Goal: Task Accomplishment & Management: Manage account settings

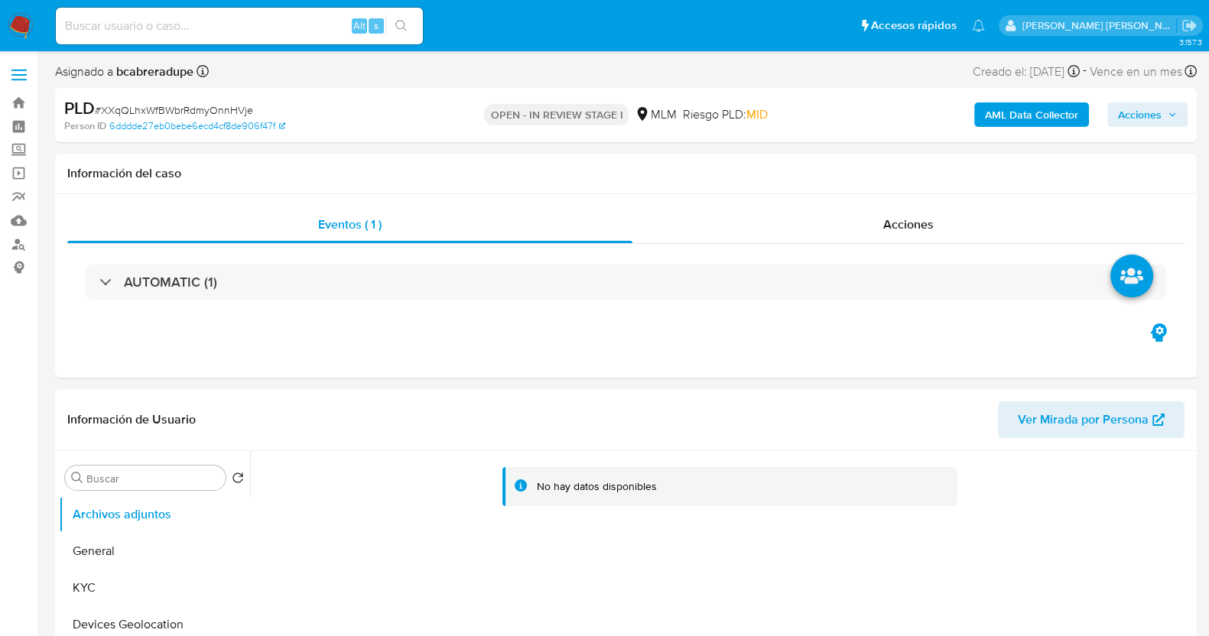
select select "10"
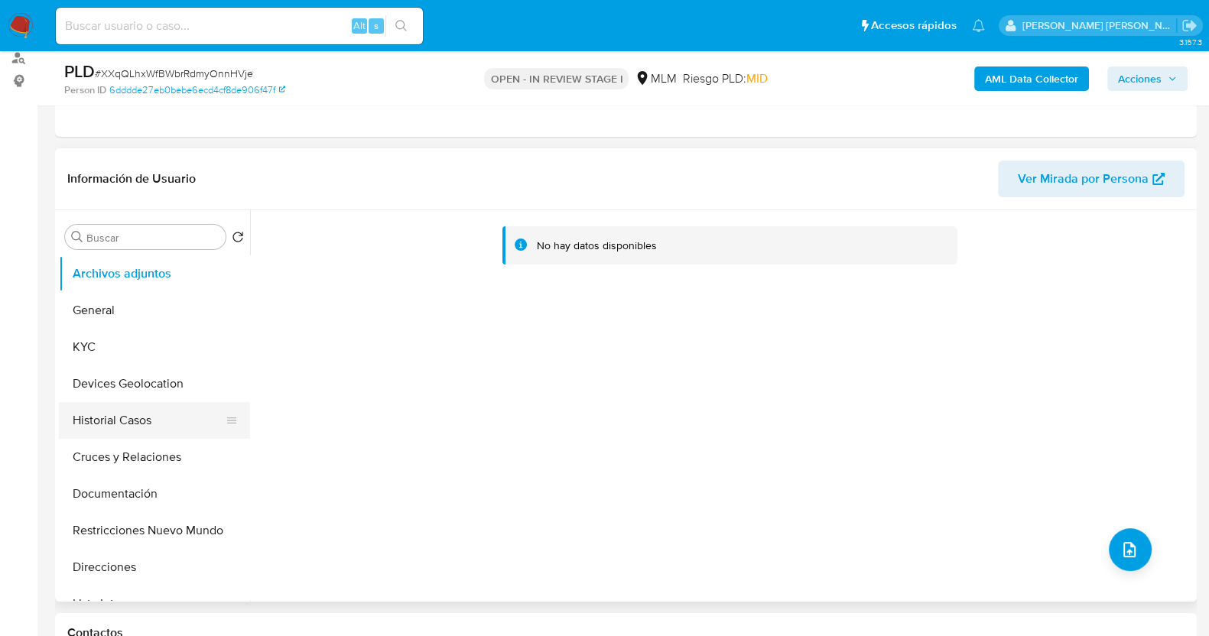
scroll to position [190, 0]
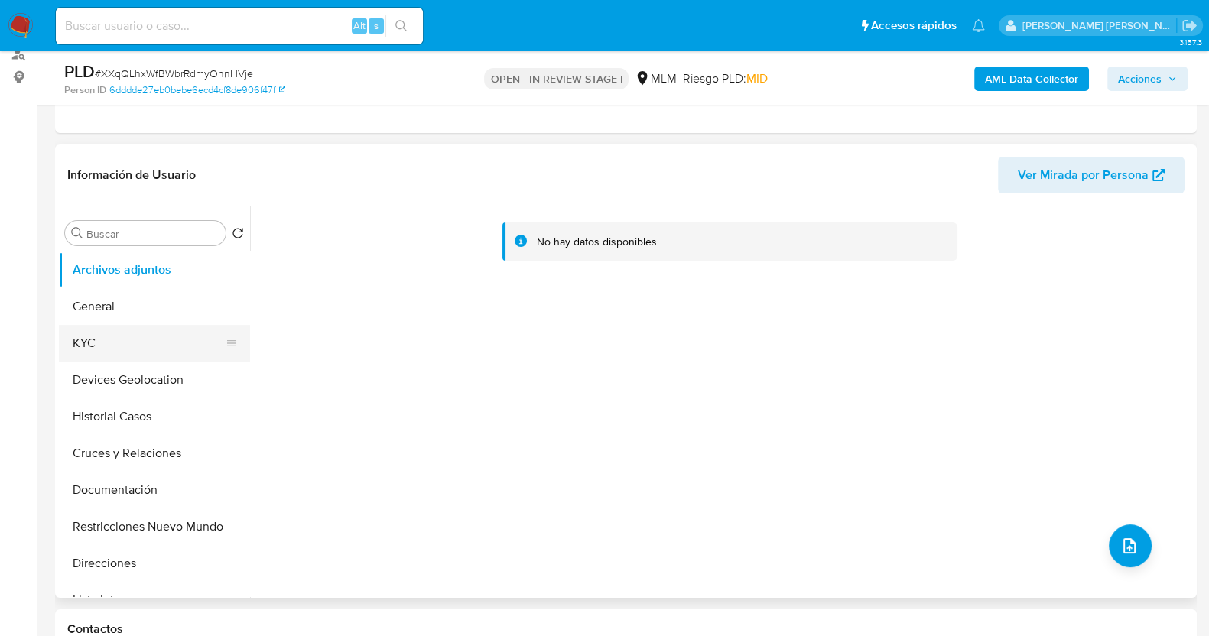
click at [135, 348] on button "KYC" at bounding box center [148, 343] width 179 height 37
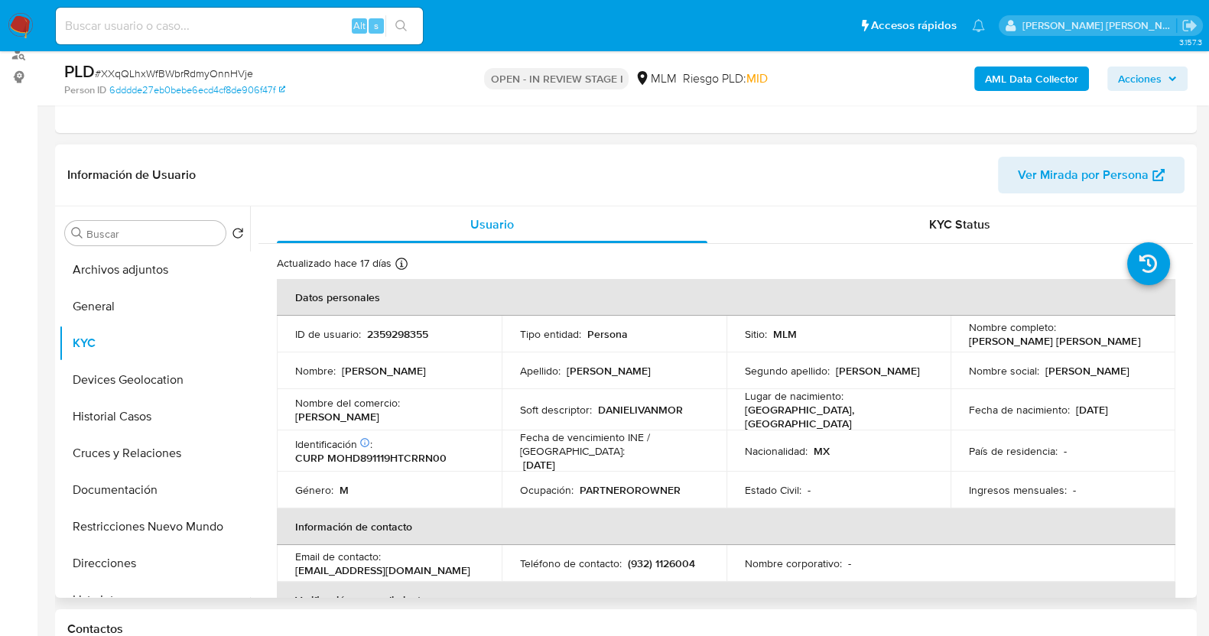
click at [813, 323] on td "Sitio : MLM" at bounding box center [838, 334] width 225 height 37
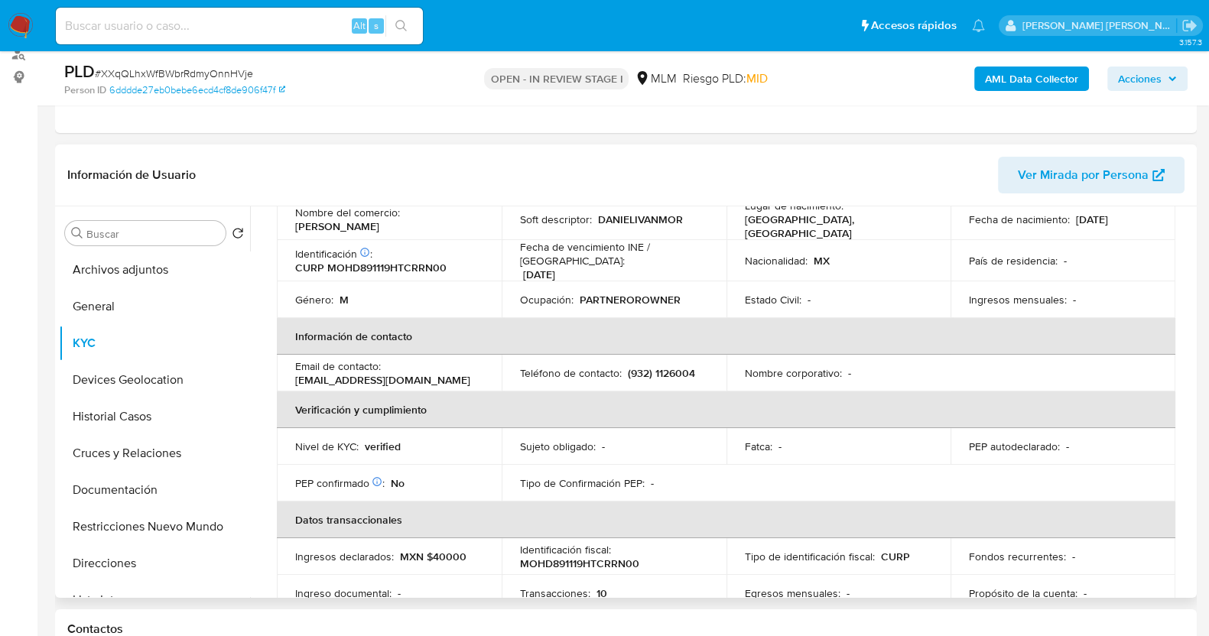
scroll to position [95, 0]
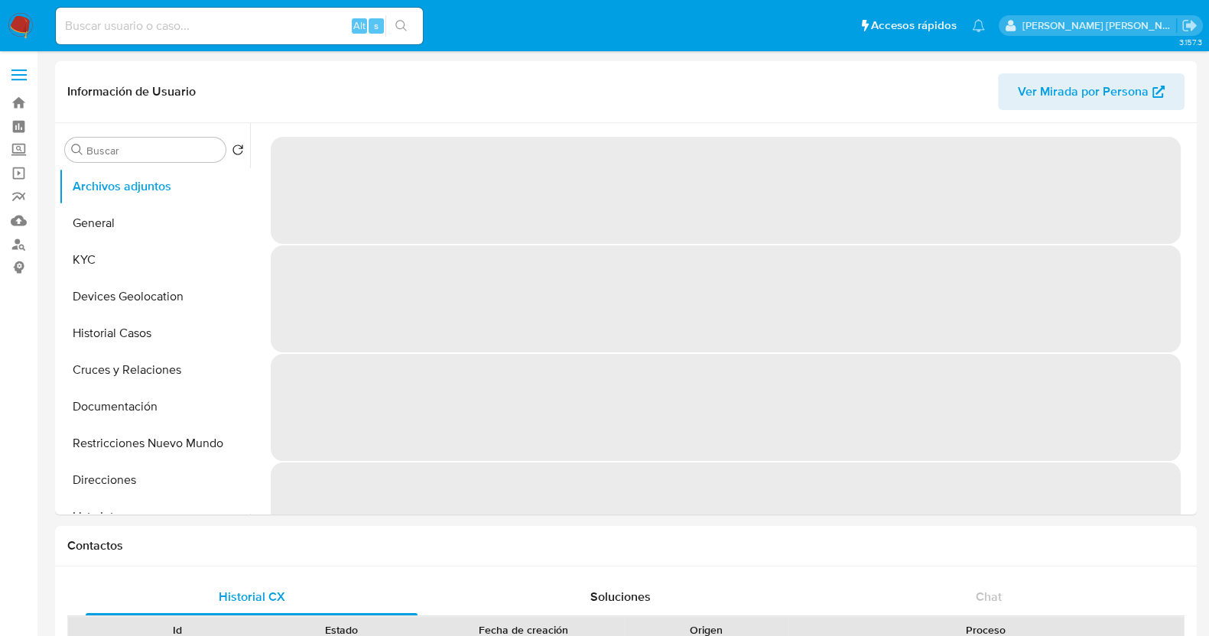
select select "10"
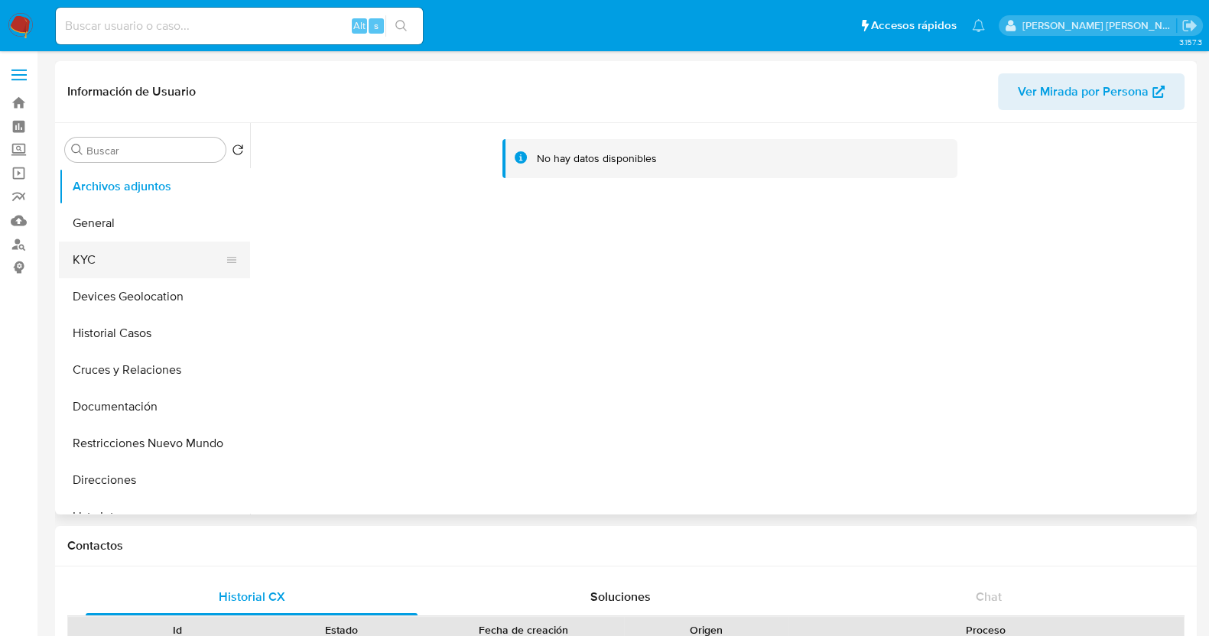
click at [78, 258] on button "KYC" at bounding box center [148, 260] width 179 height 37
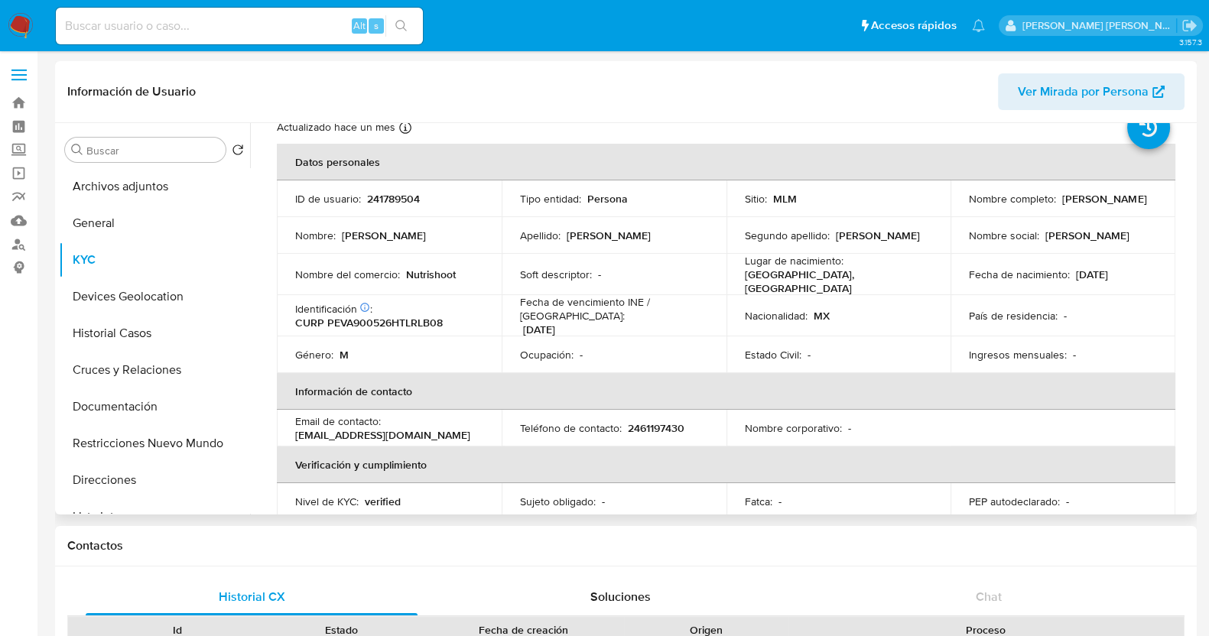
scroll to position [95, 0]
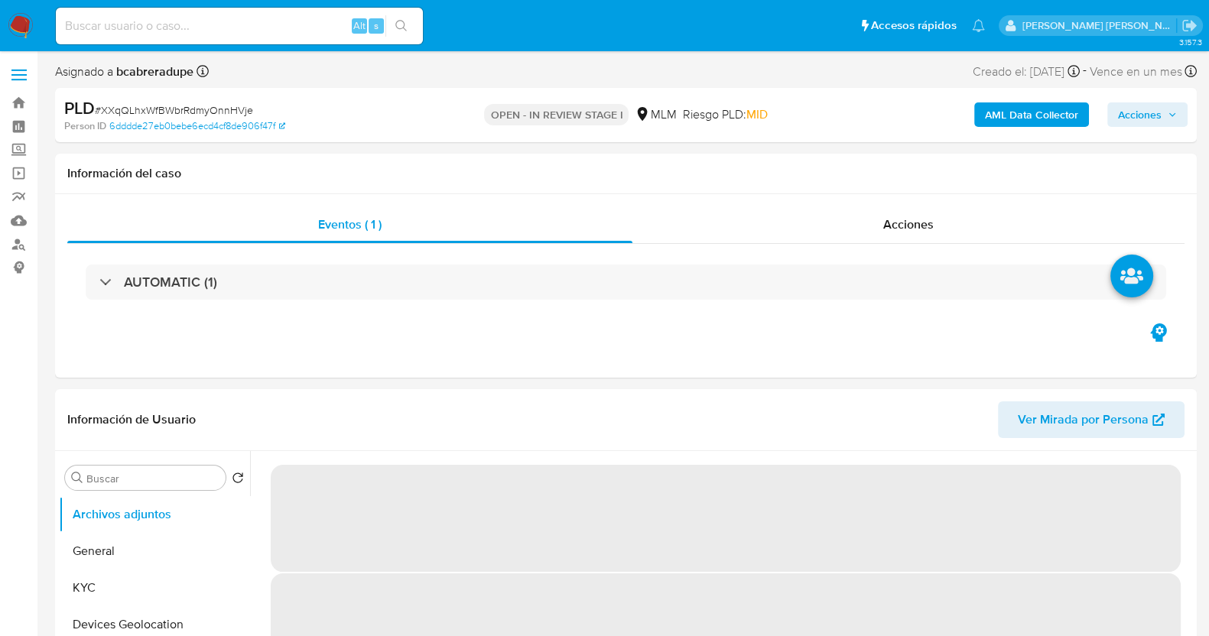
select select "10"
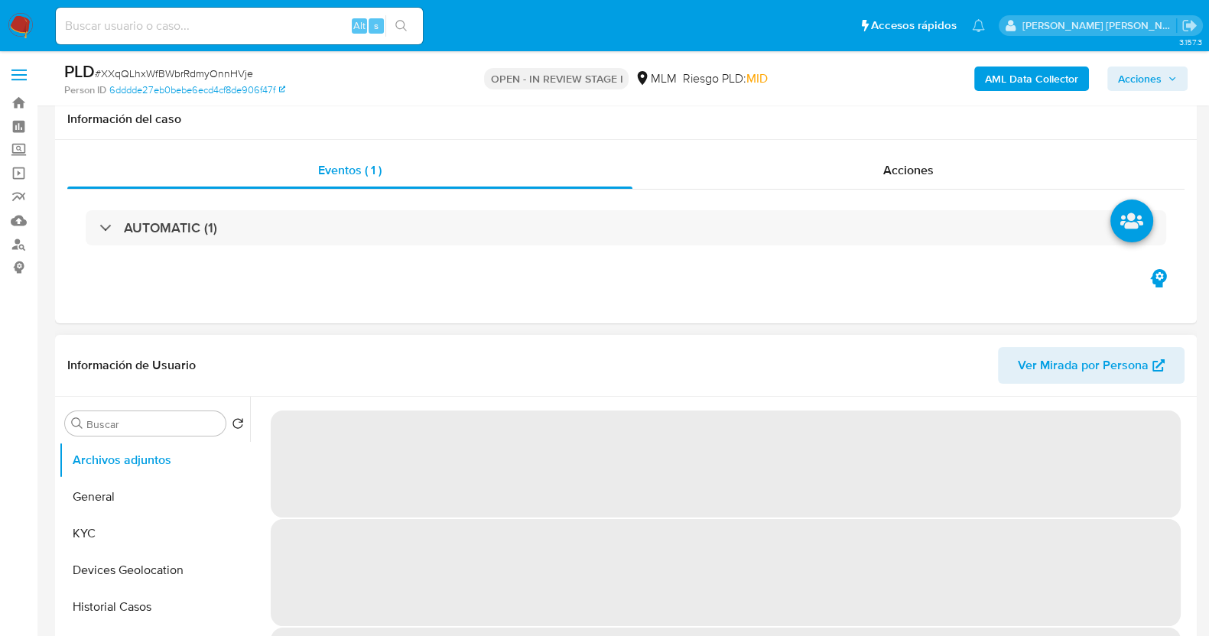
scroll to position [190, 0]
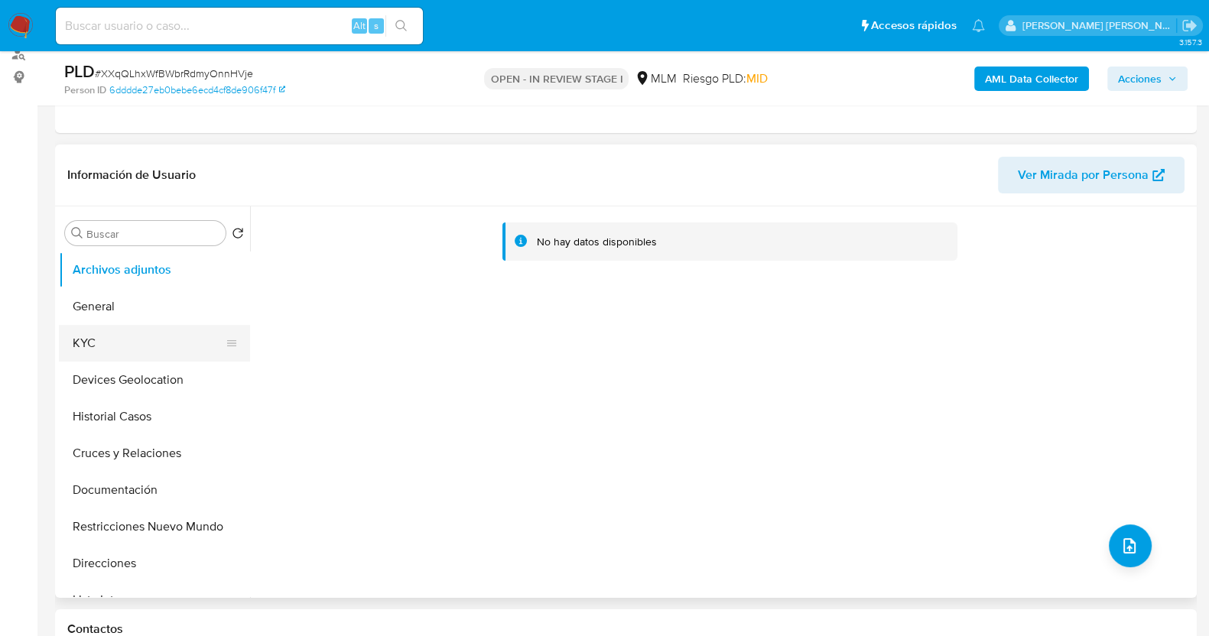
click at [97, 349] on button "KYC" at bounding box center [148, 343] width 179 height 37
select select "10"
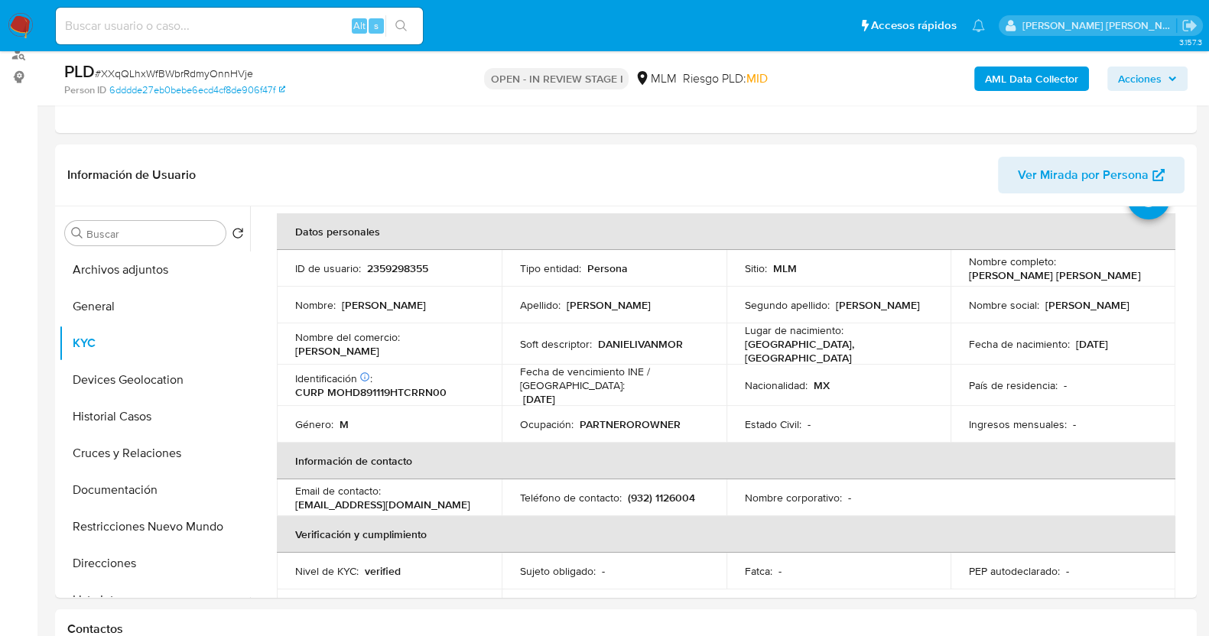
scroll to position [95, 0]
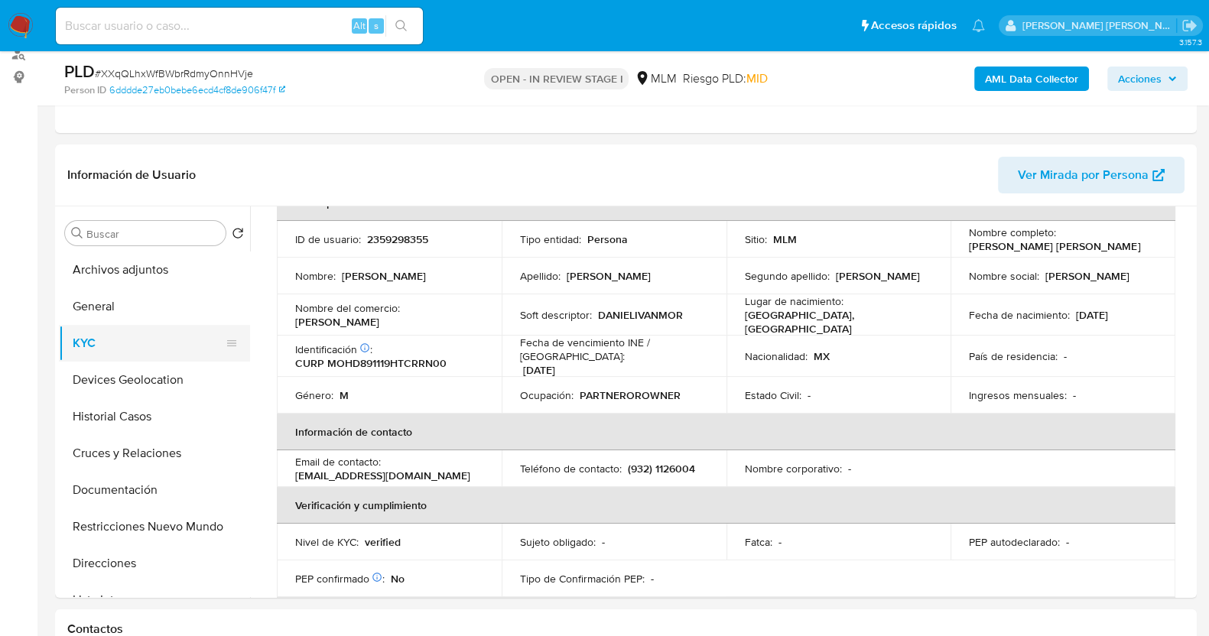
drag, startPoint x: 131, startPoint y: 416, endPoint x: 128, endPoint y: 338, distance: 78.0
click at [130, 416] on button "Historial Casos" at bounding box center [154, 416] width 191 height 37
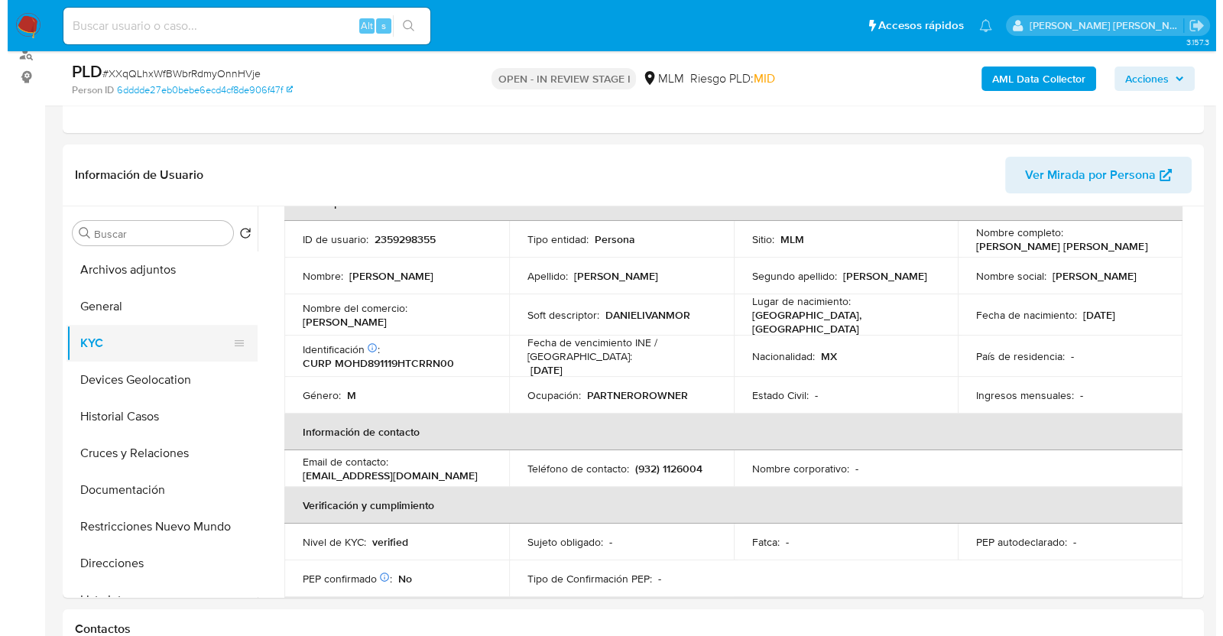
scroll to position [0, 0]
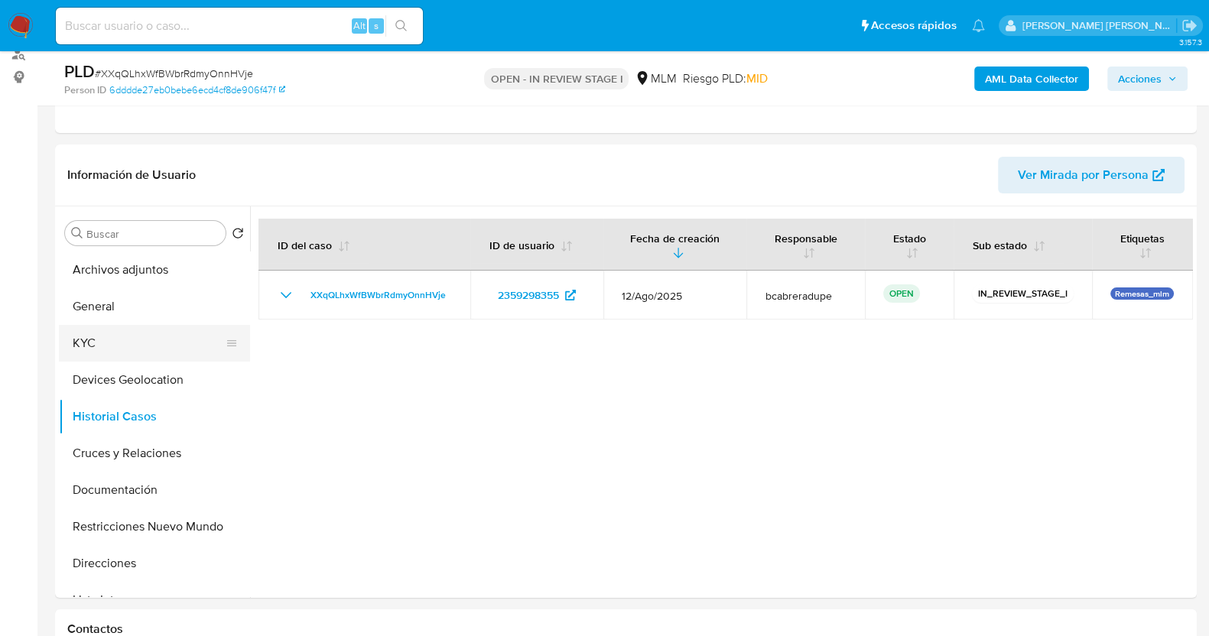
click at [110, 334] on button "KYC" at bounding box center [148, 343] width 179 height 37
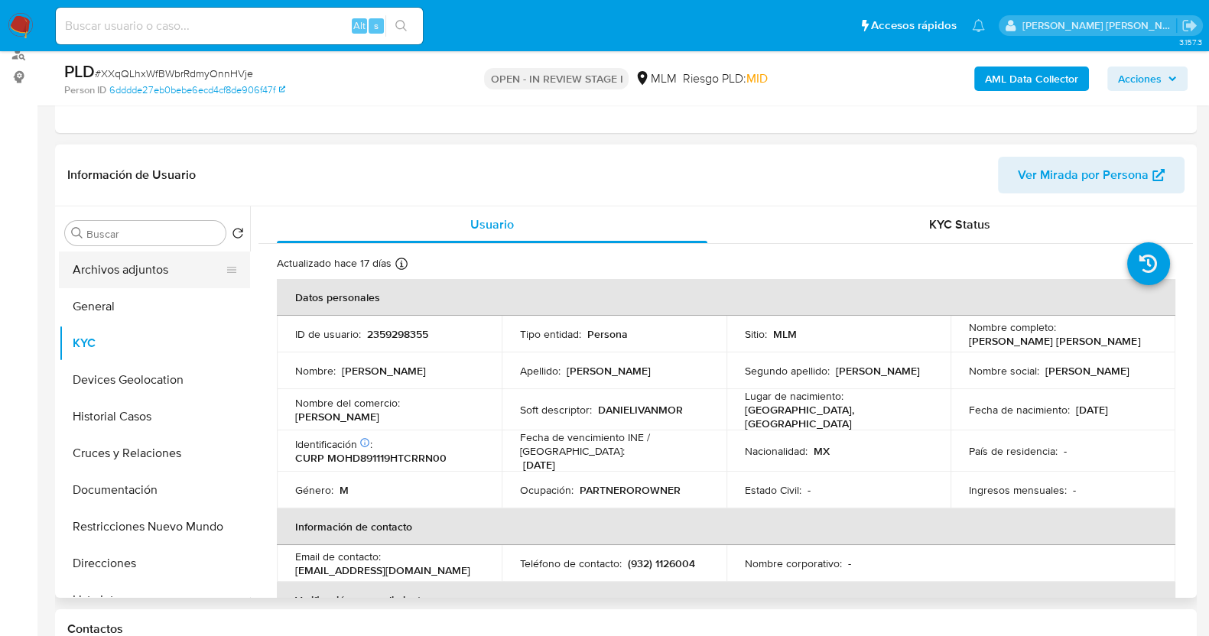
click at [108, 273] on button "Archivos adjuntos" at bounding box center [148, 269] width 179 height 37
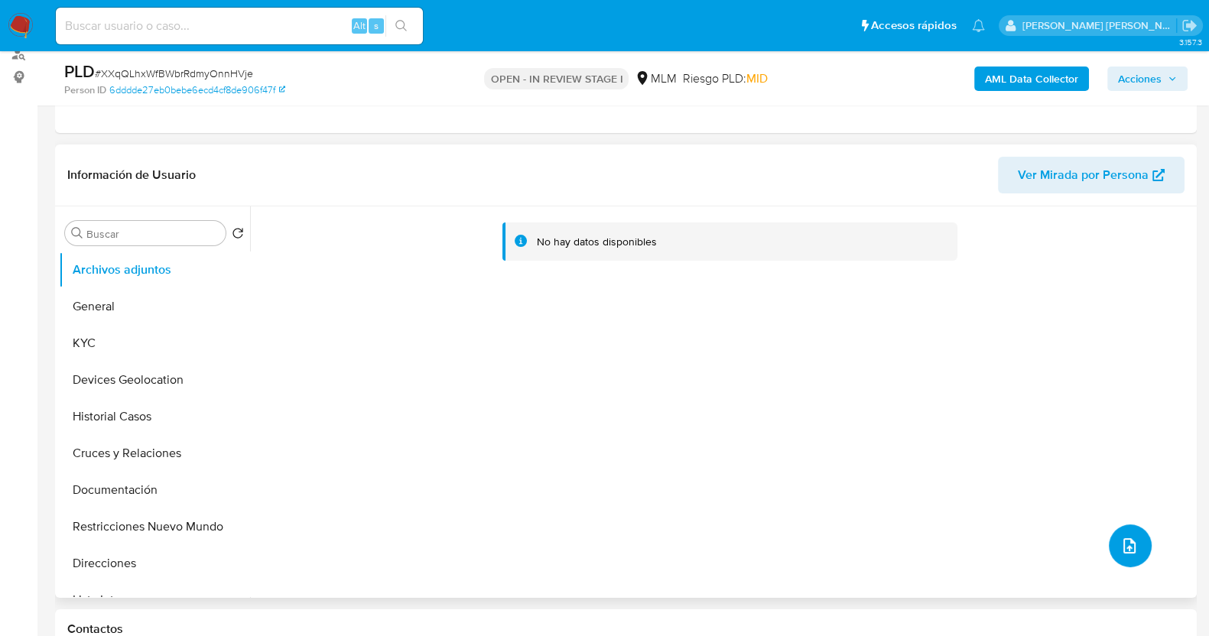
click at [1124, 550] on icon "upload-file" at bounding box center [1129, 546] width 18 height 18
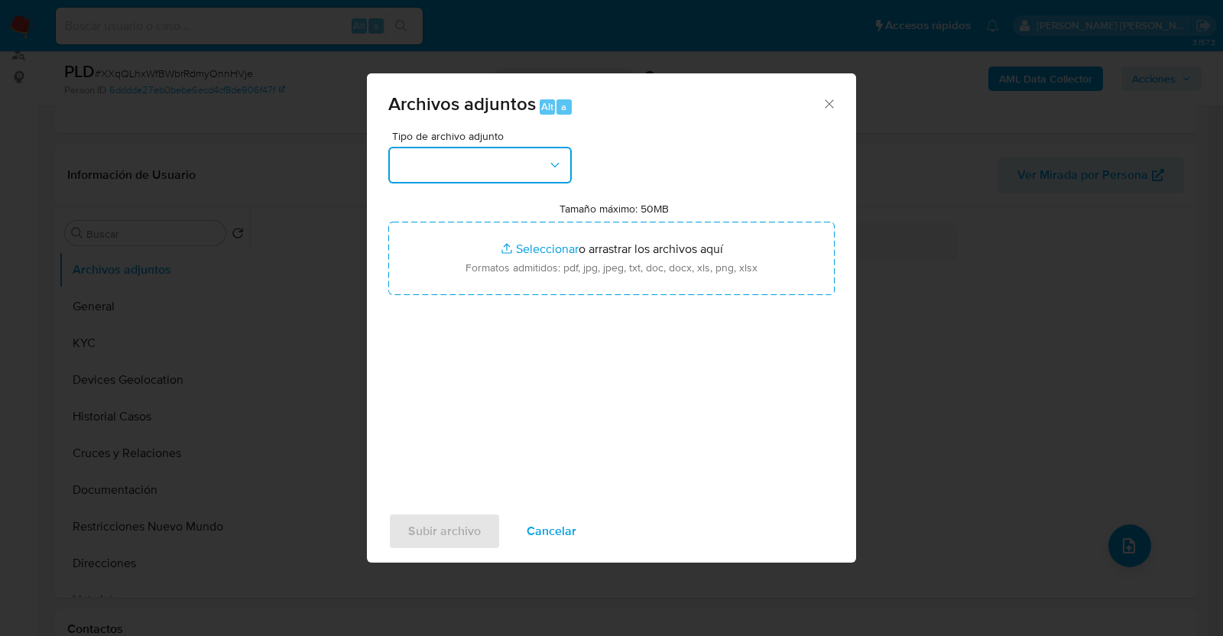
click at [550, 164] on icon "button" at bounding box center [554, 164] width 15 height 15
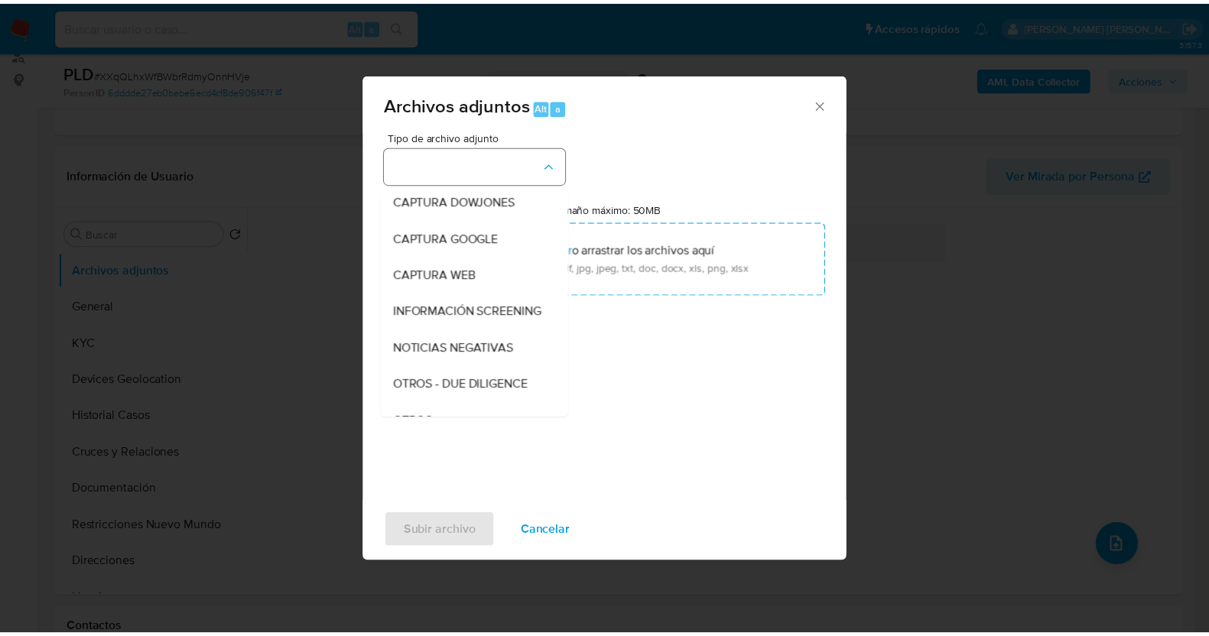
scroll to position [79, 0]
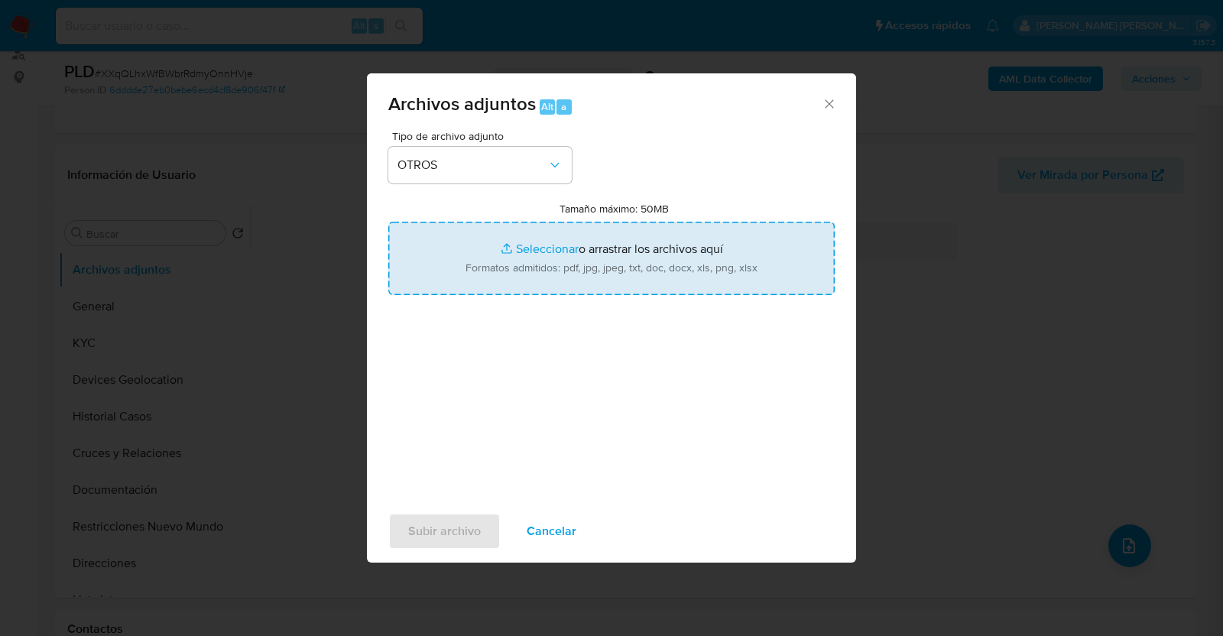
type input "C:\fakepath\2359298355_DANIEL MORALEZ_AGO2025.pdf"
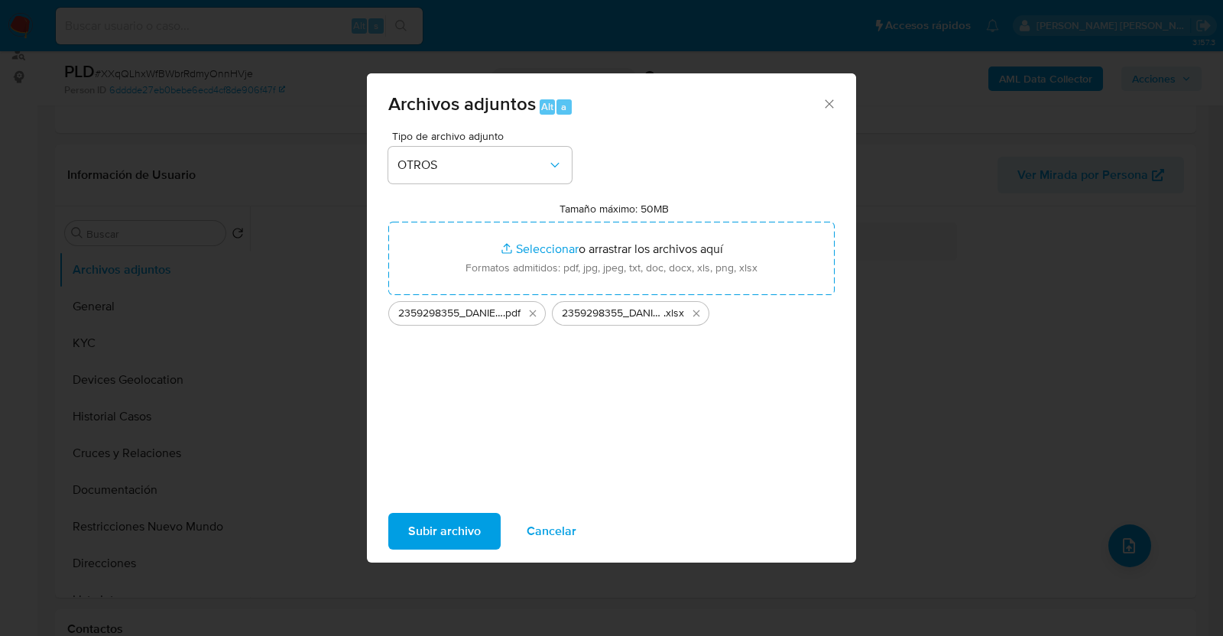
click at [465, 529] on span "Subir archivo" at bounding box center [444, 531] width 73 height 34
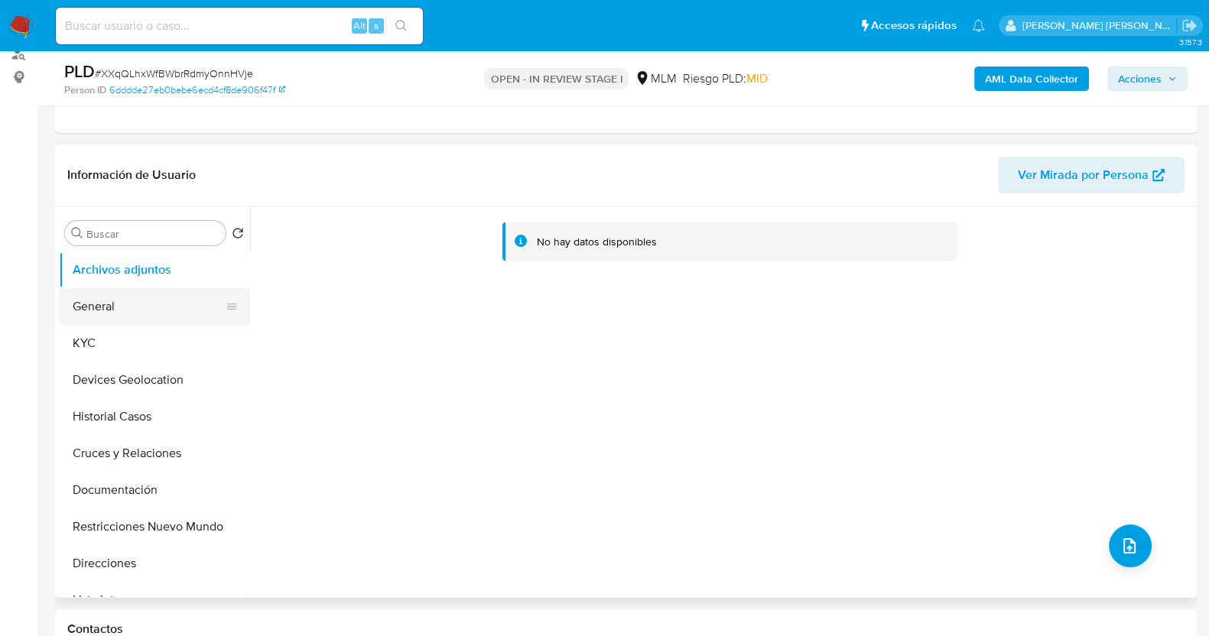
click at [157, 306] on button "General" at bounding box center [148, 306] width 179 height 37
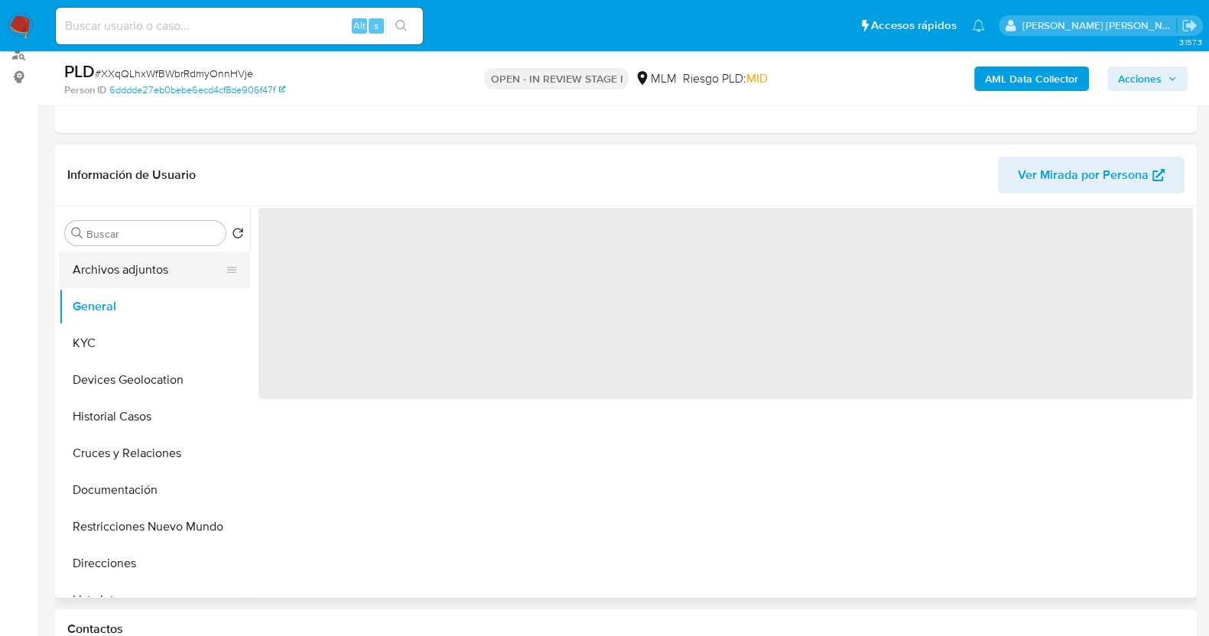
click at [152, 274] on button "Archivos adjuntos" at bounding box center [148, 269] width 179 height 37
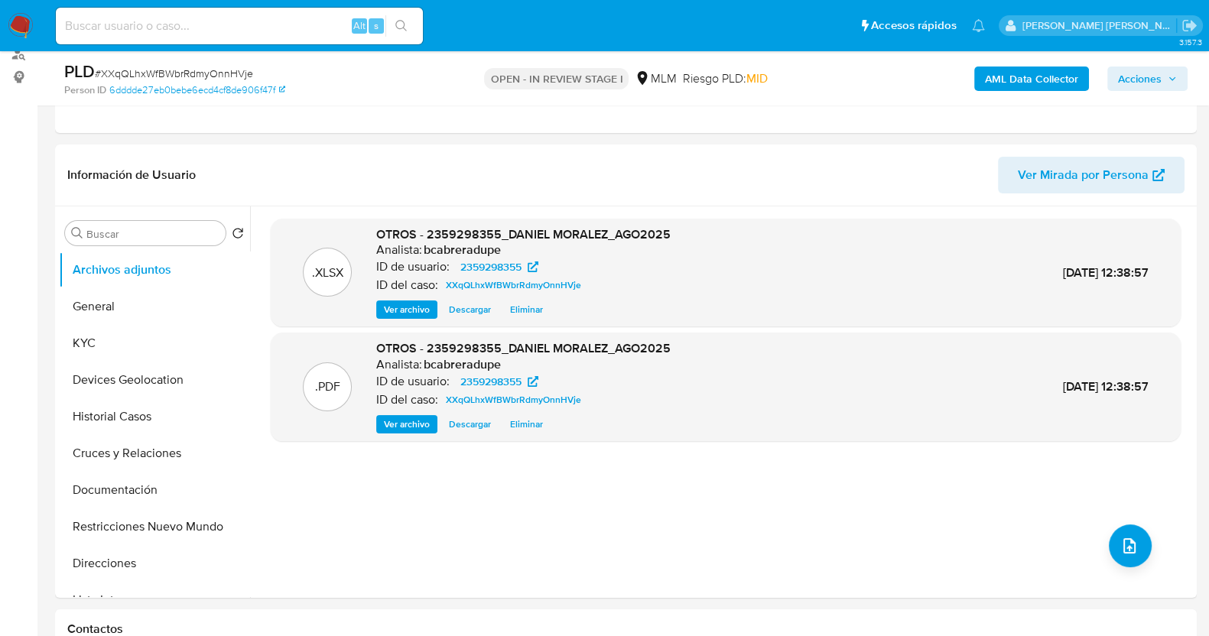
click at [1183, 67] on button "Acciones" at bounding box center [1147, 79] width 80 height 24
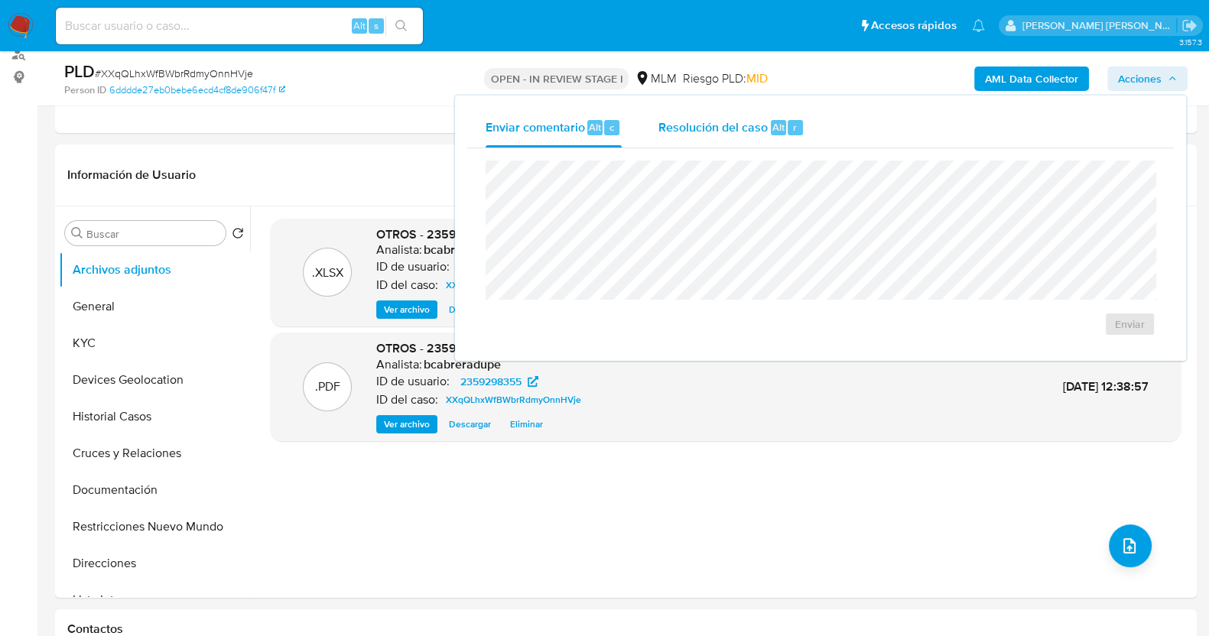
click at [726, 135] on span "Resolución del caso" at bounding box center [712, 127] width 109 height 18
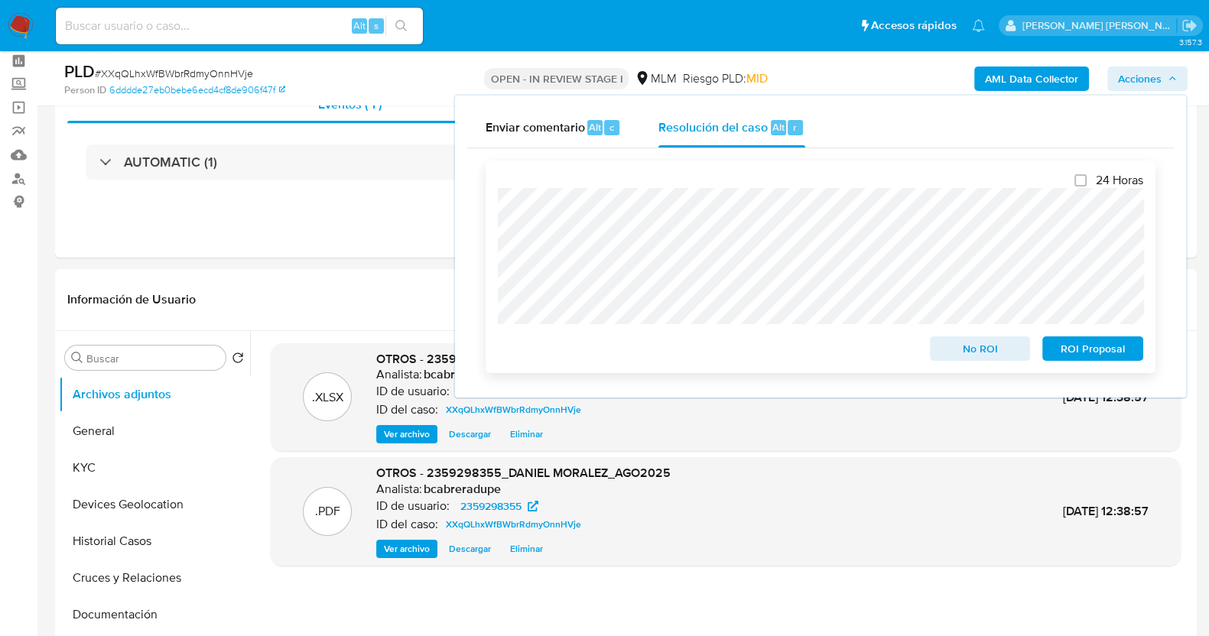
scroll to position [95, 0]
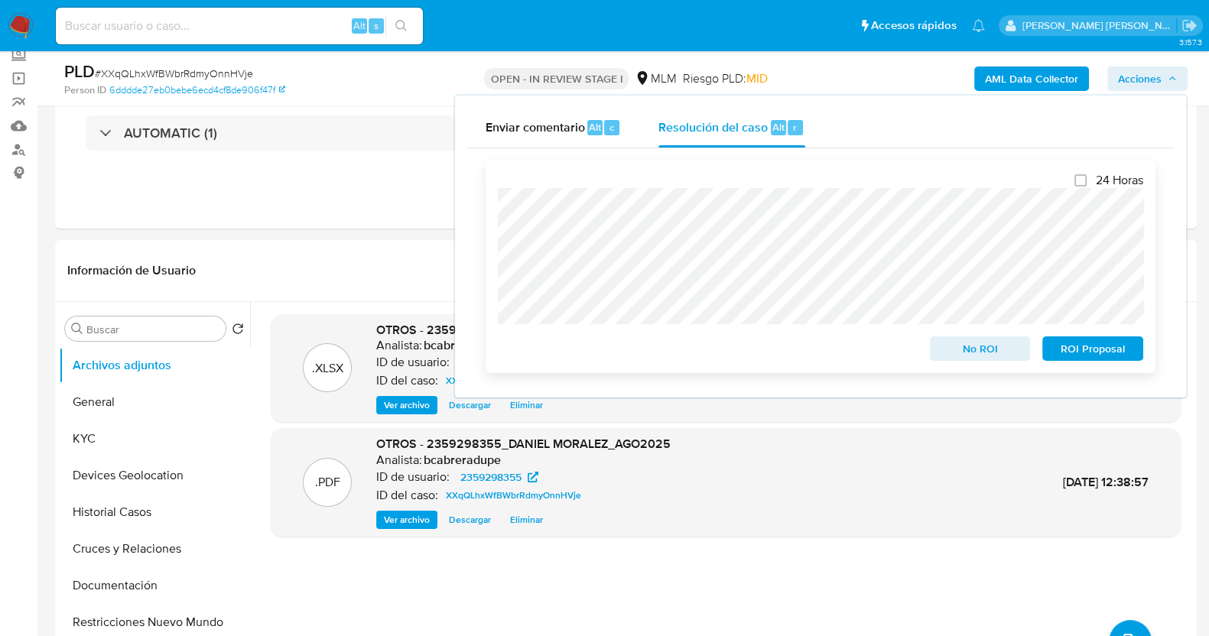
click at [994, 352] on span "No ROI" at bounding box center [979, 348] width 79 height 21
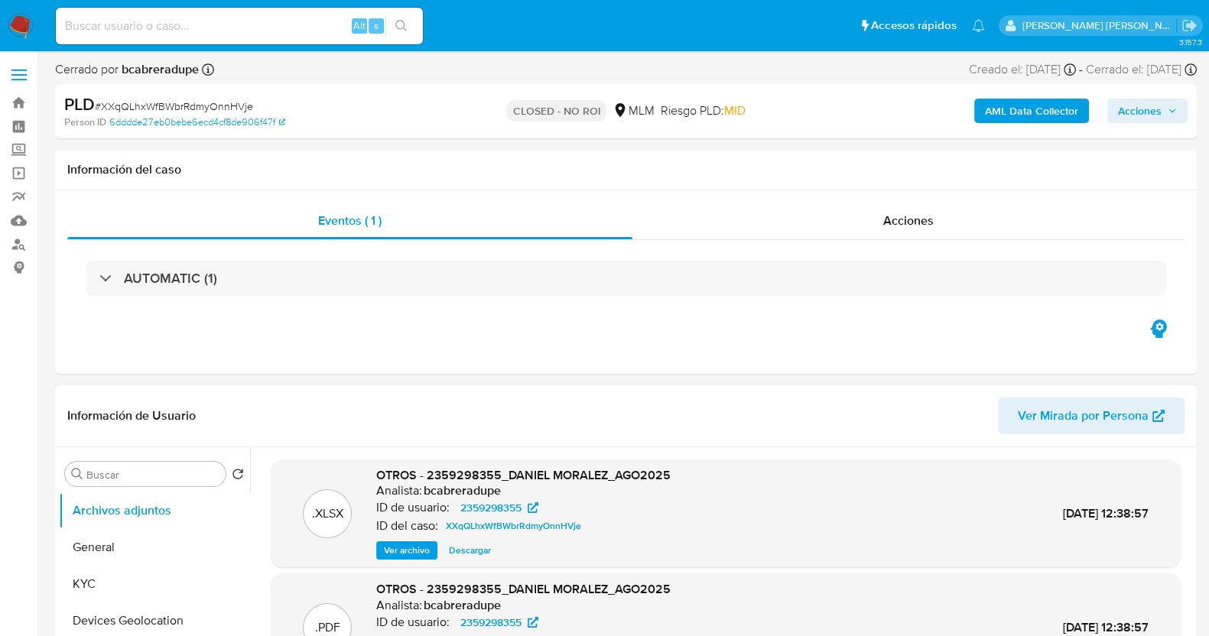
drag, startPoint x: 101, startPoint y: 582, endPoint x: 382, endPoint y: 388, distance: 342.2
click at [102, 582] on button "KYC" at bounding box center [154, 584] width 191 height 37
select select "10"
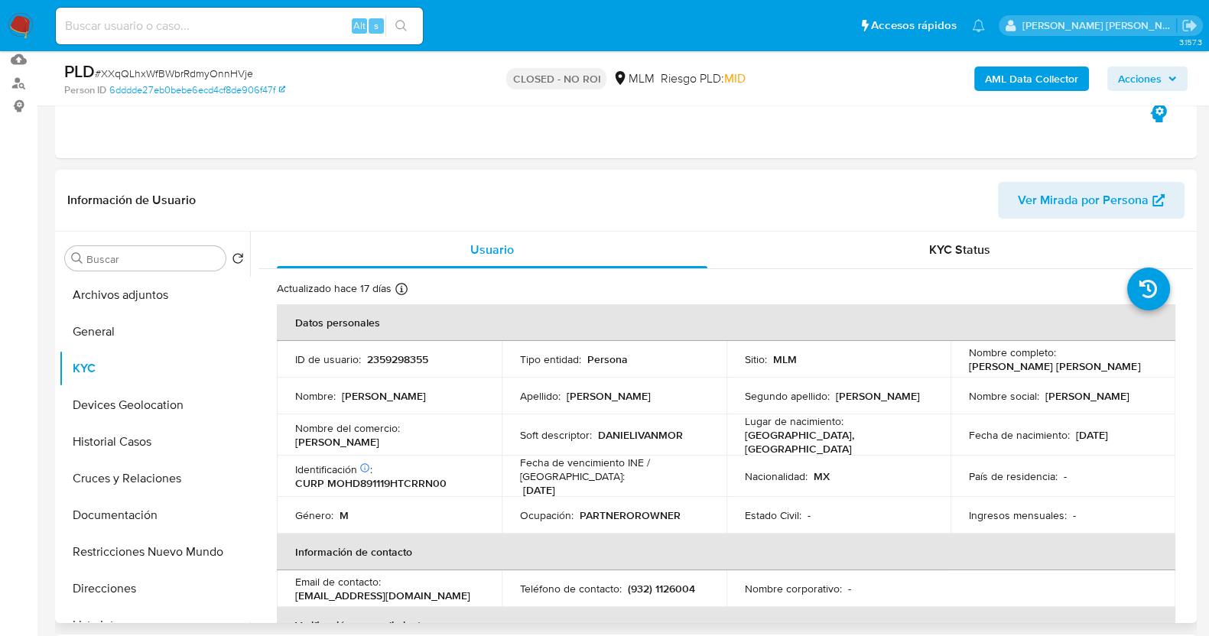
scroll to position [190, 0]
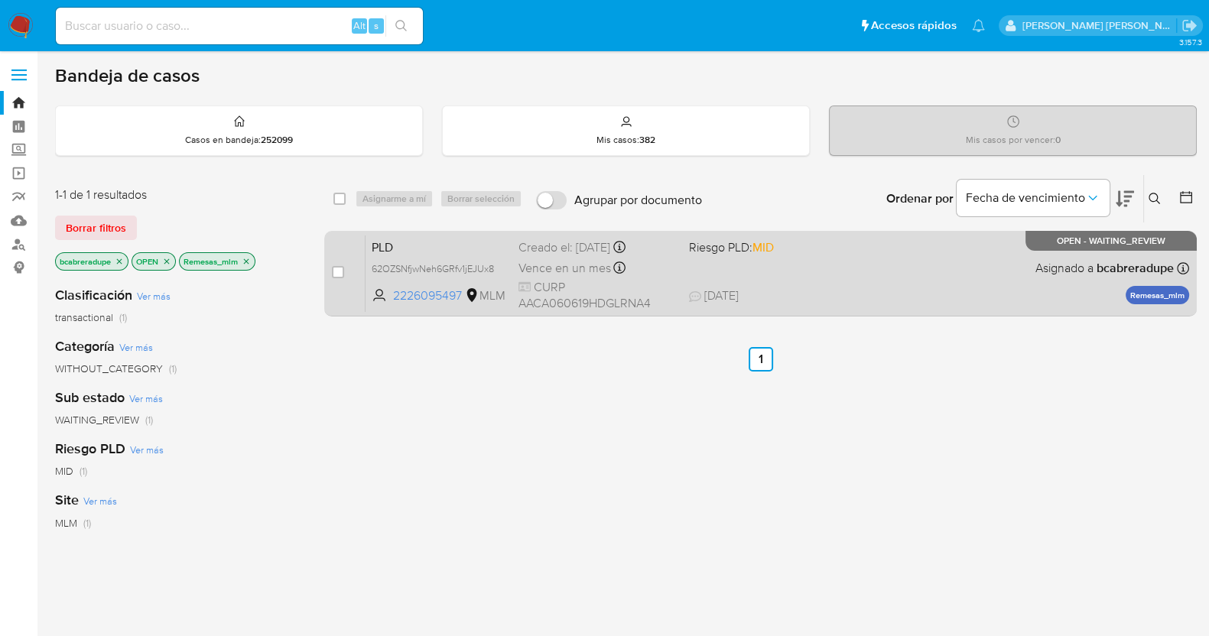
click at [595, 250] on div "Creado el: 12/08/2025 Creado el: 12/08/2025 02:10:18" at bounding box center [597, 247] width 158 height 17
click at [336, 267] on input "checkbox" at bounding box center [338, 272] width 12 height 12
checkbox input "true"
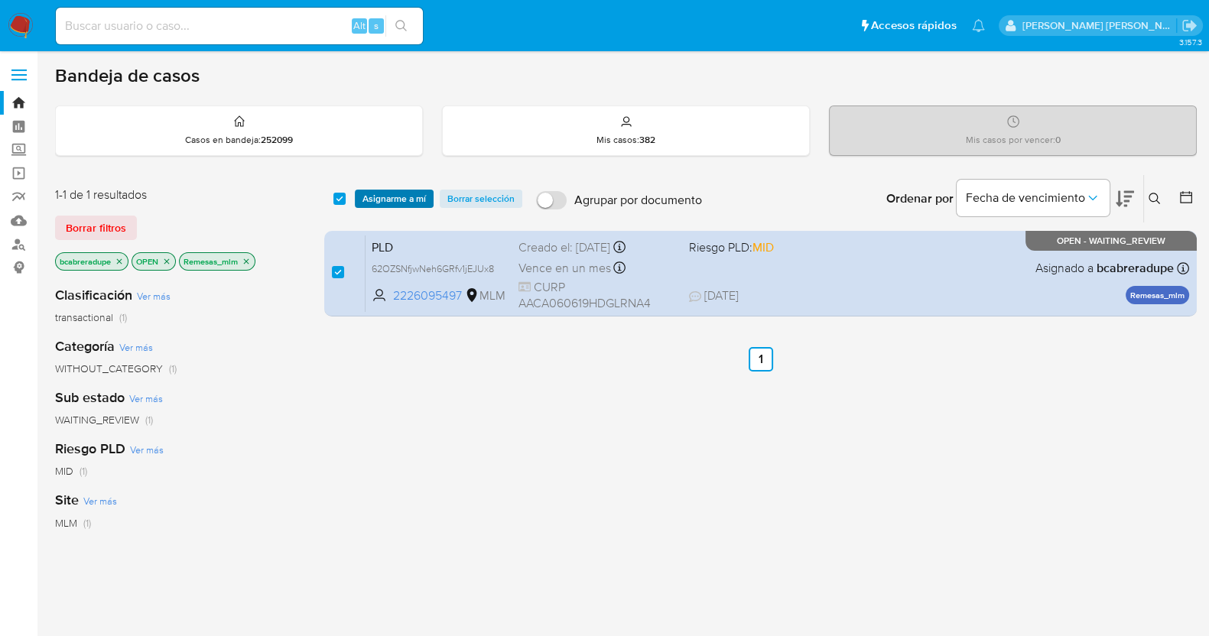
click at [404, 196] on span "Asignarme a mí" at bounding box center [393, 198] width 63 height 15
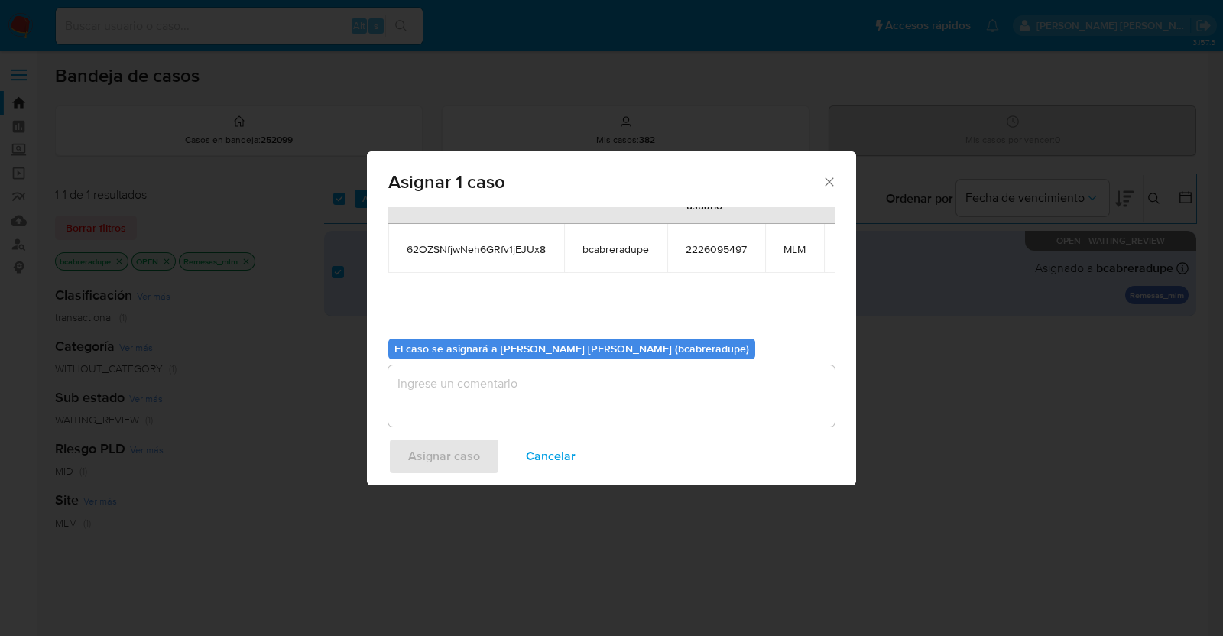
scroll to position [93, 0]
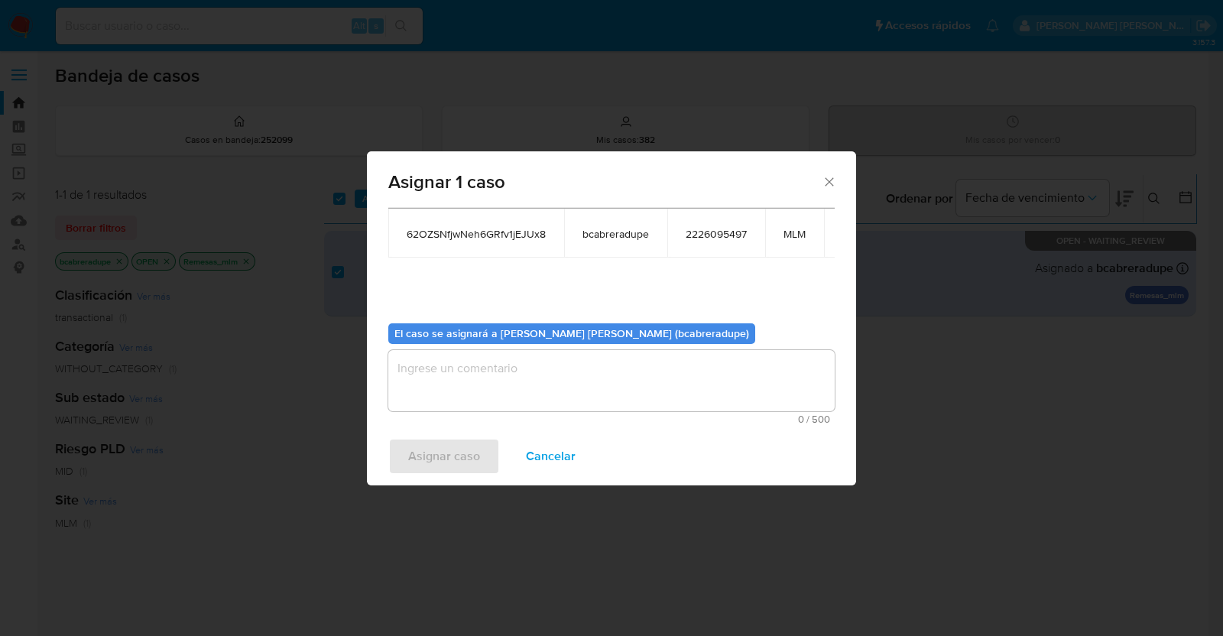
click at [684, 386] on textarea "assign-modal" at bounding box center [611, 380] width 446 height 61
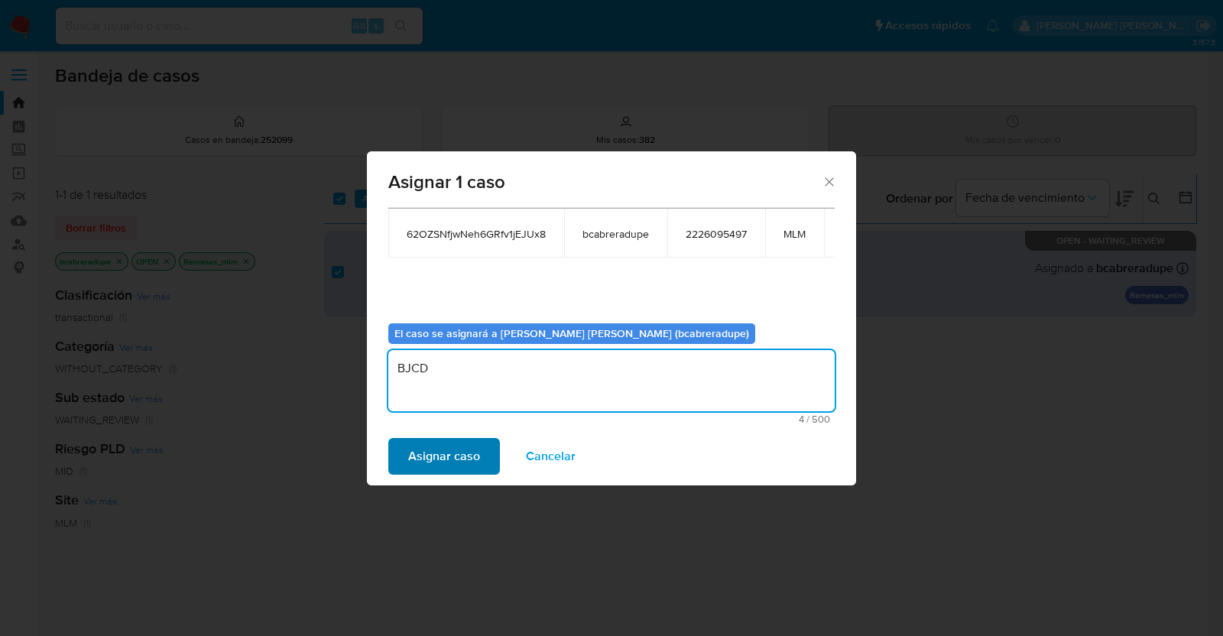
type textarea "BJCD"
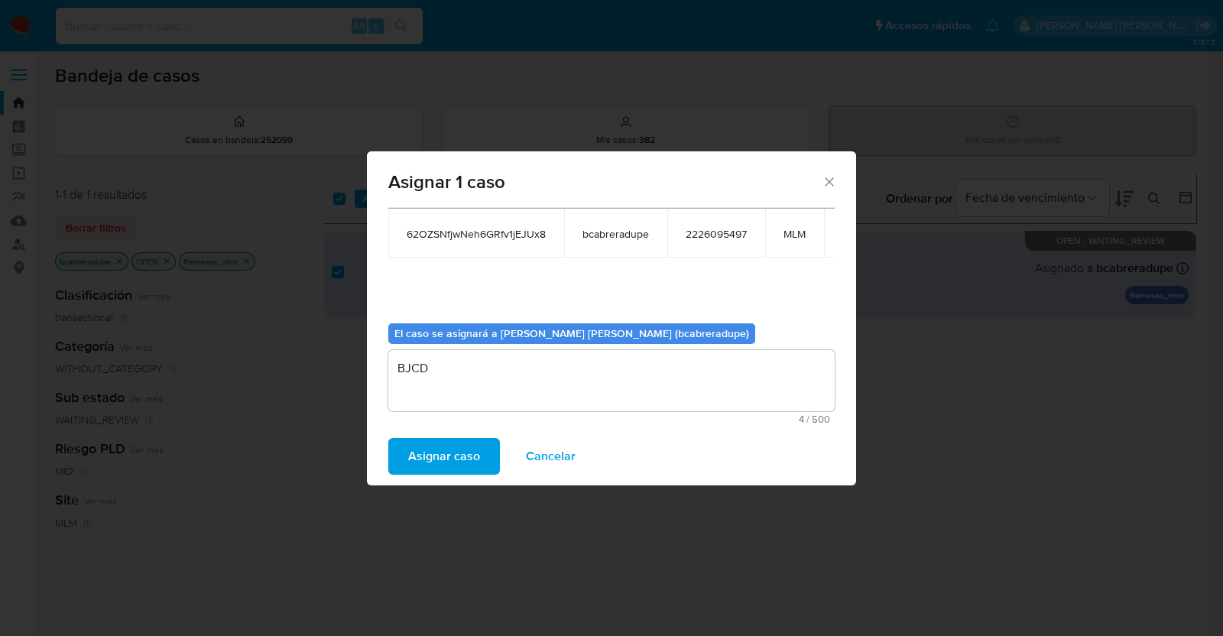
click at [478, 449] on span "Asignar caso" at bounding box center [444, 457] width 72 height 34
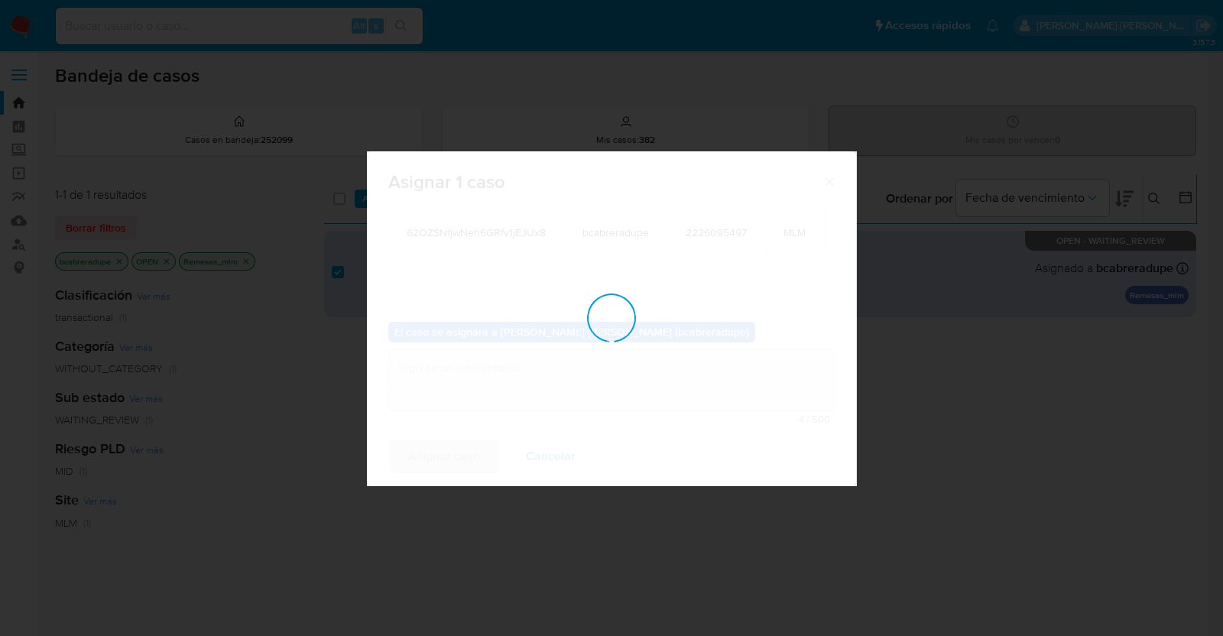
checkbox input "false"
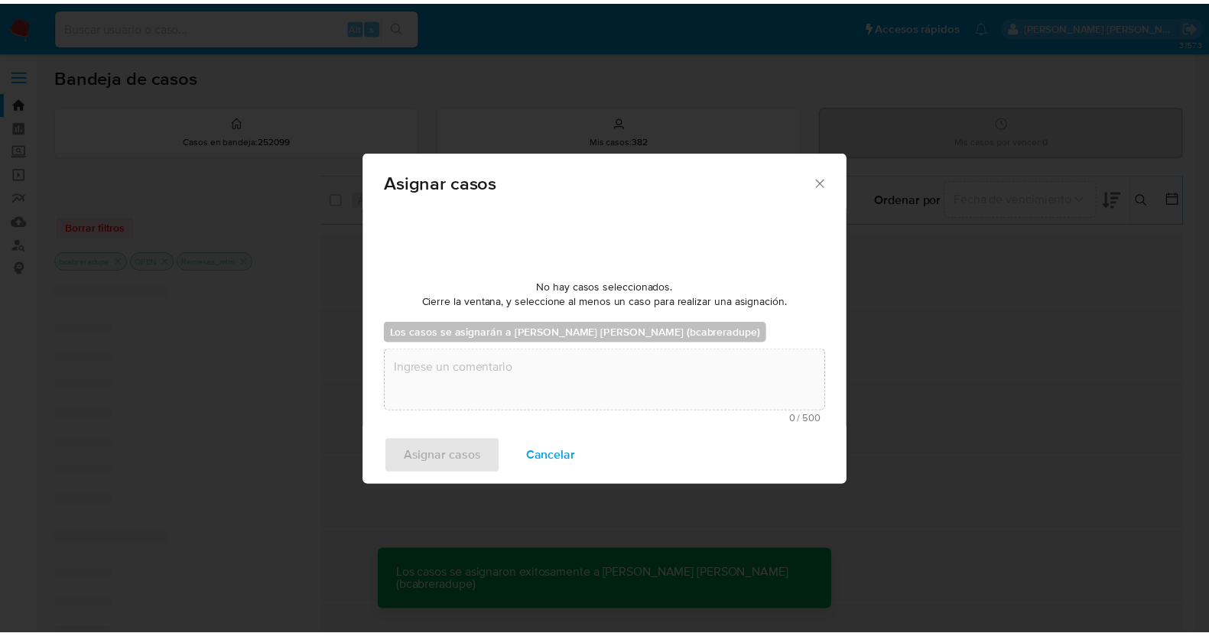
scroll to position [91, 0]
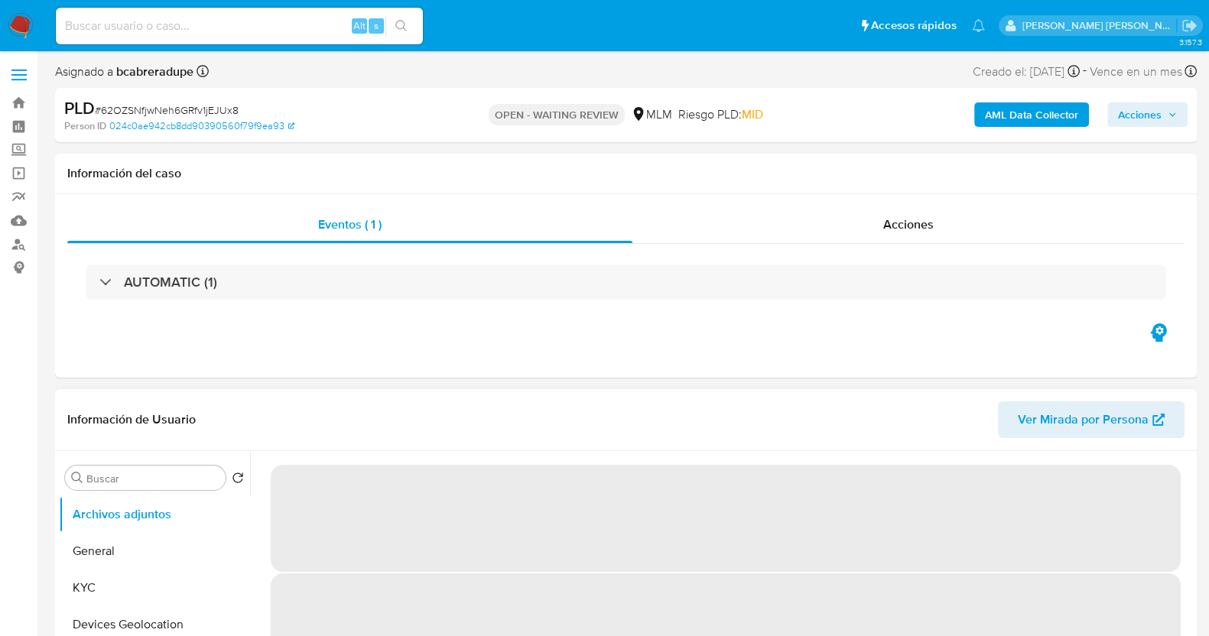
select select "10"
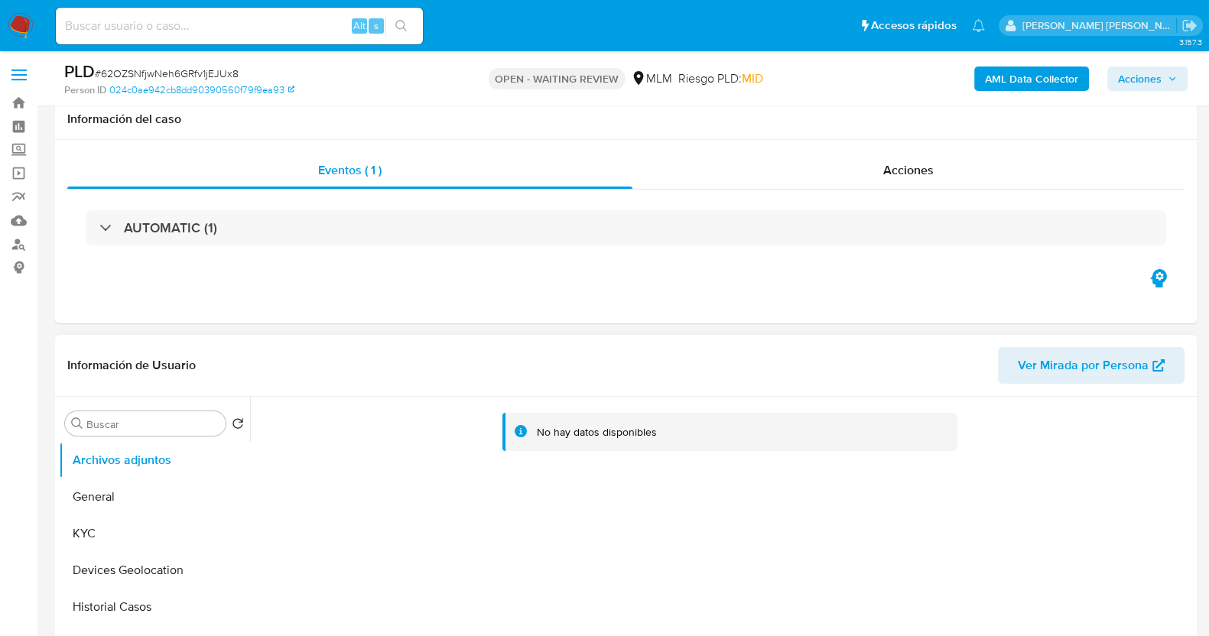
scroll to position [190, 0]
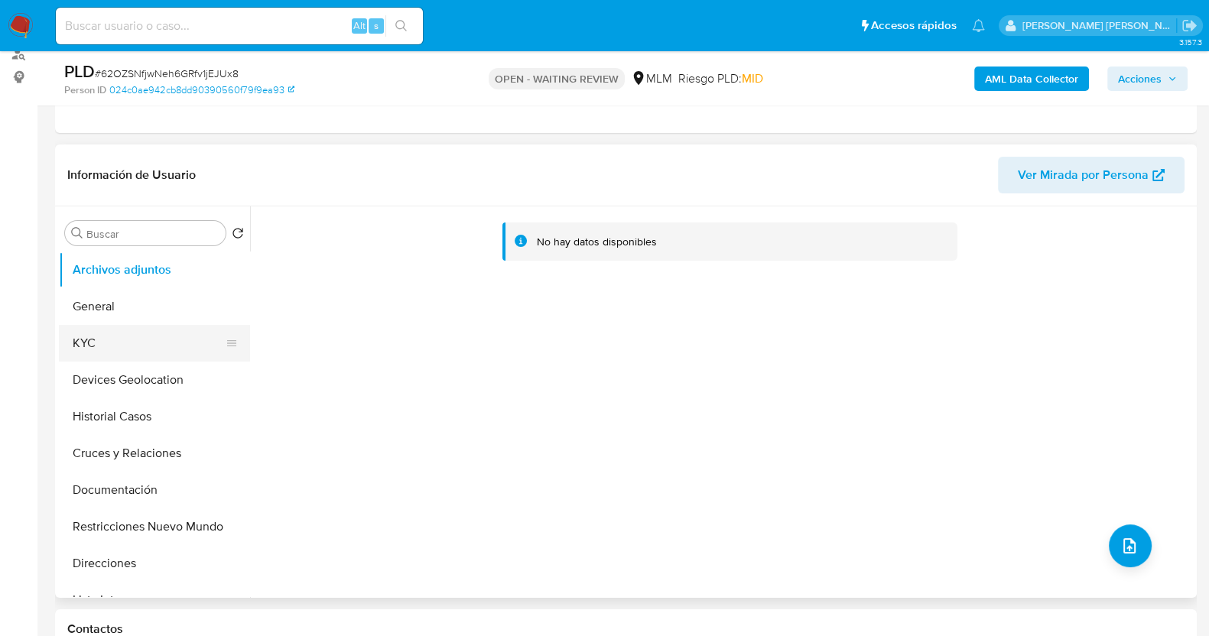
click at [128, 342] on button "KYC" at bounding box center [148, 343] width 179 height 37
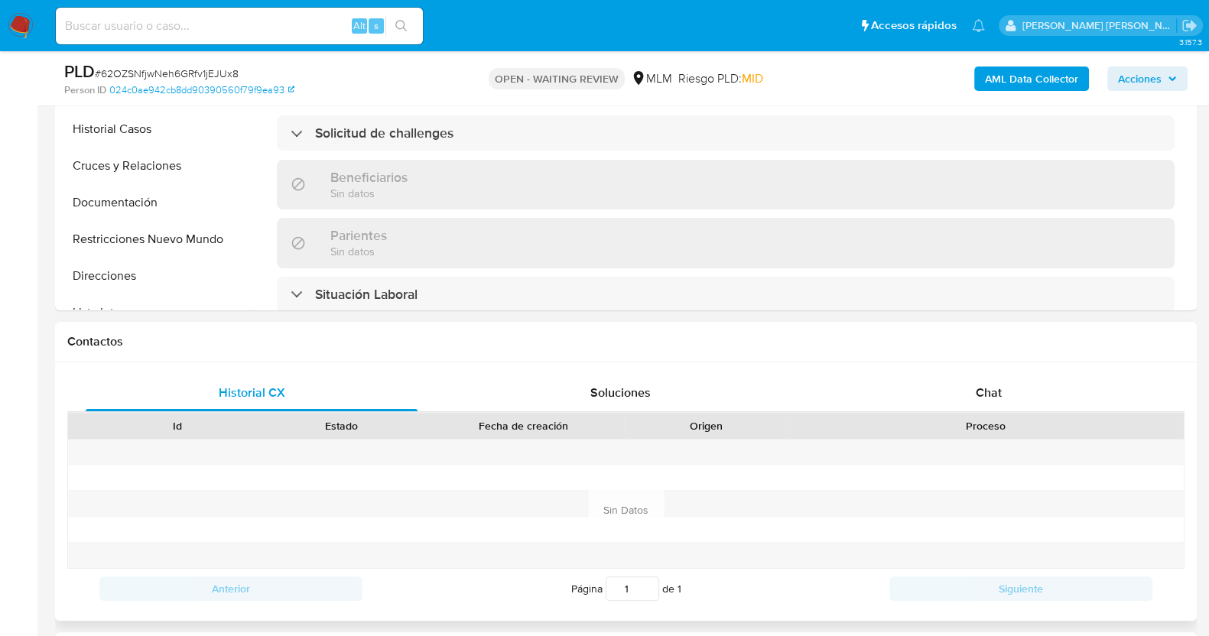
scroll to position [478, 0]
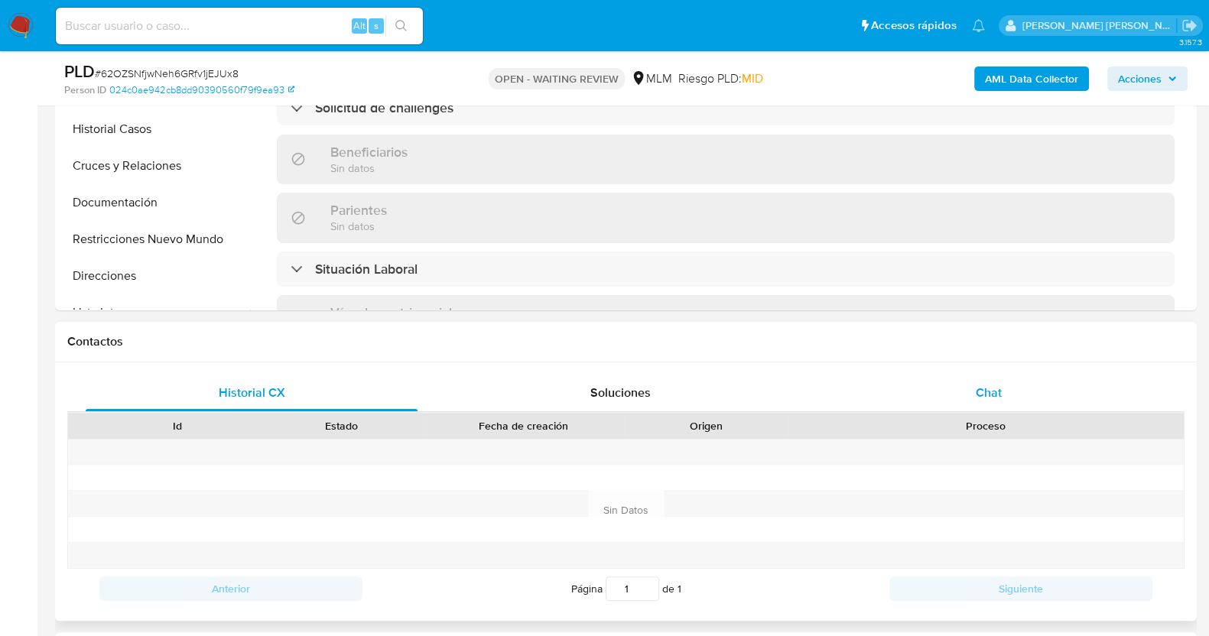
click at [995, 398] on span "Chat" at bounding box center [988, 393] width 26 height 18
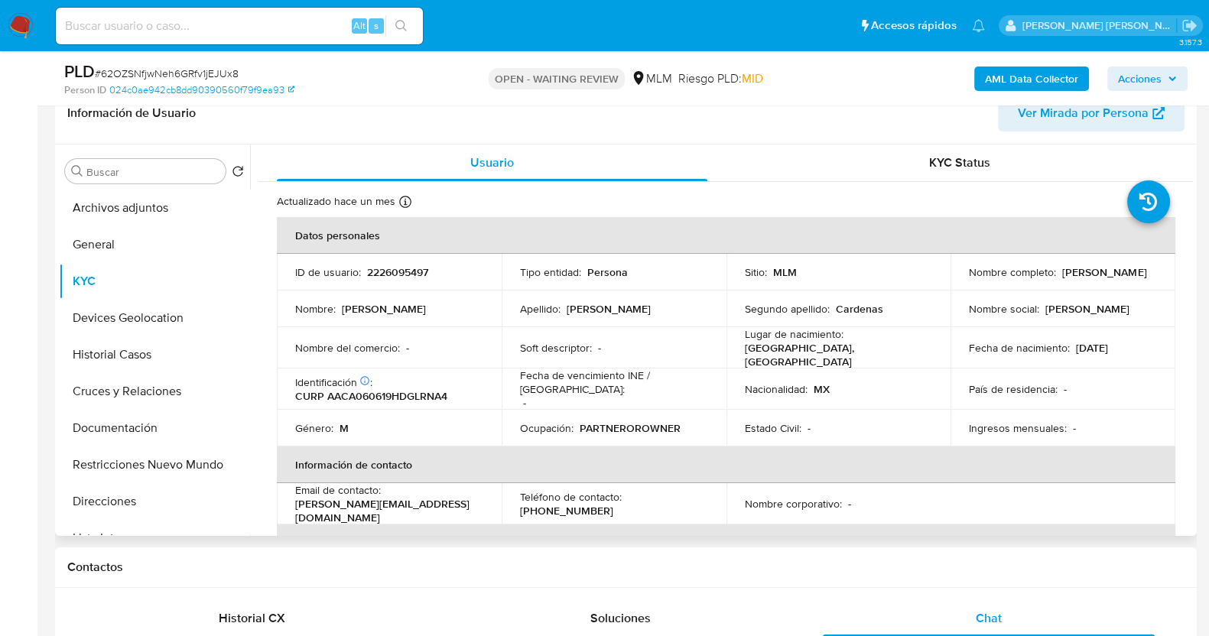
scroll to position [95, 0]
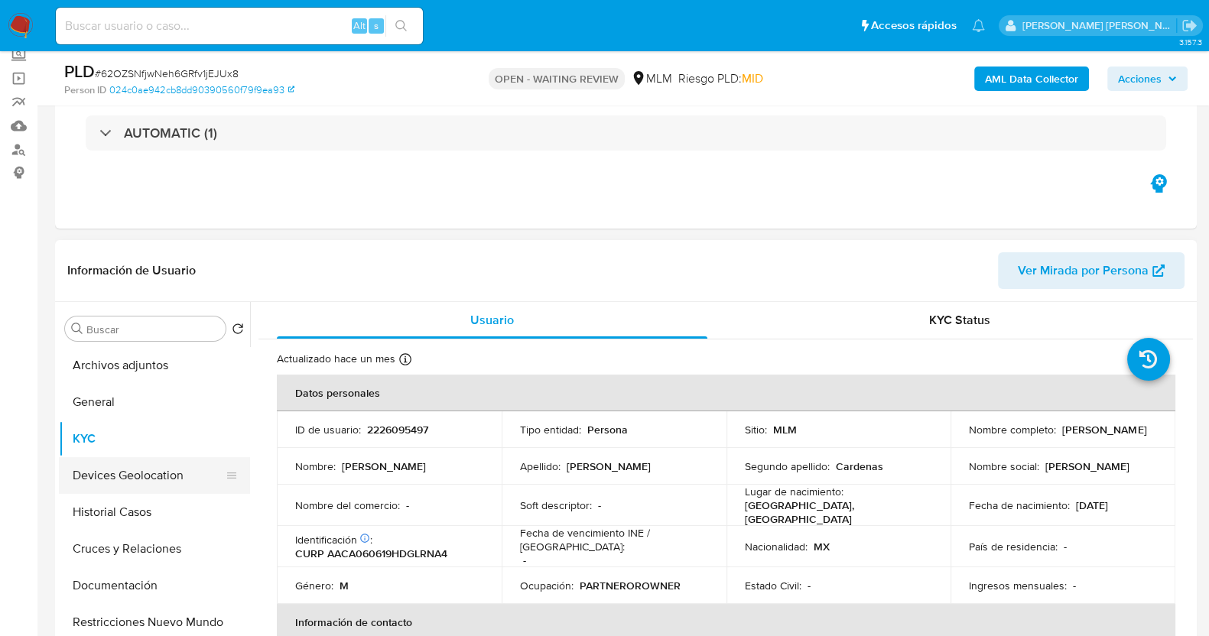
click at [160, 475] on button "Devices Geolocation" at bounding box center [148, 475] width 179 height 37
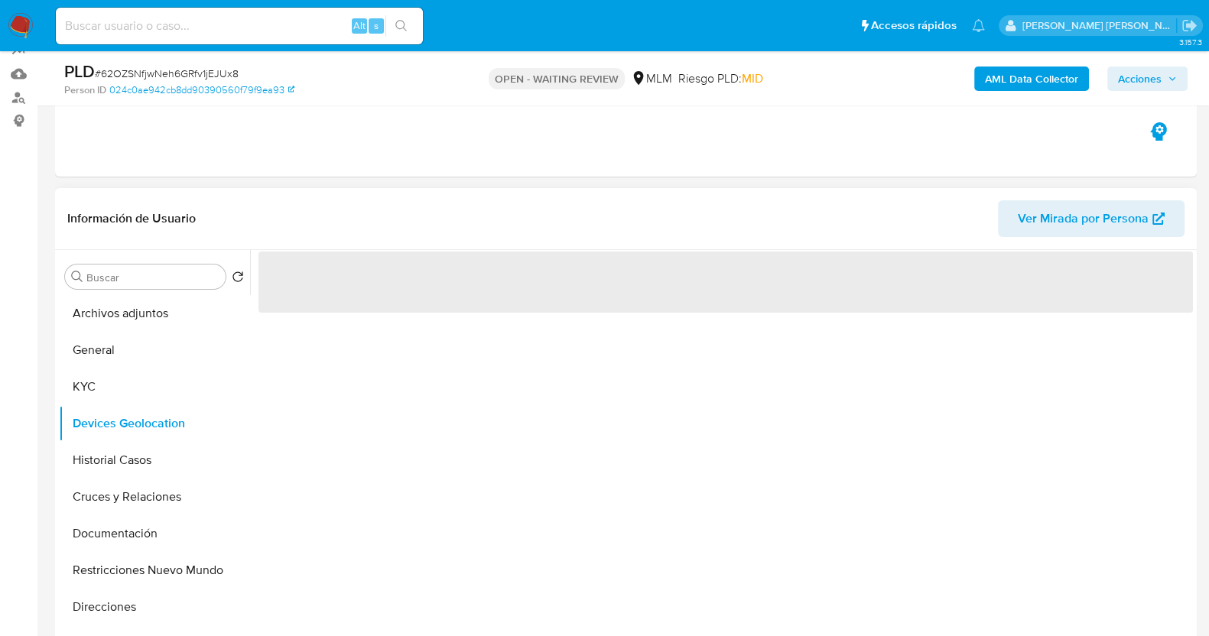
scroll to position [190, 0]
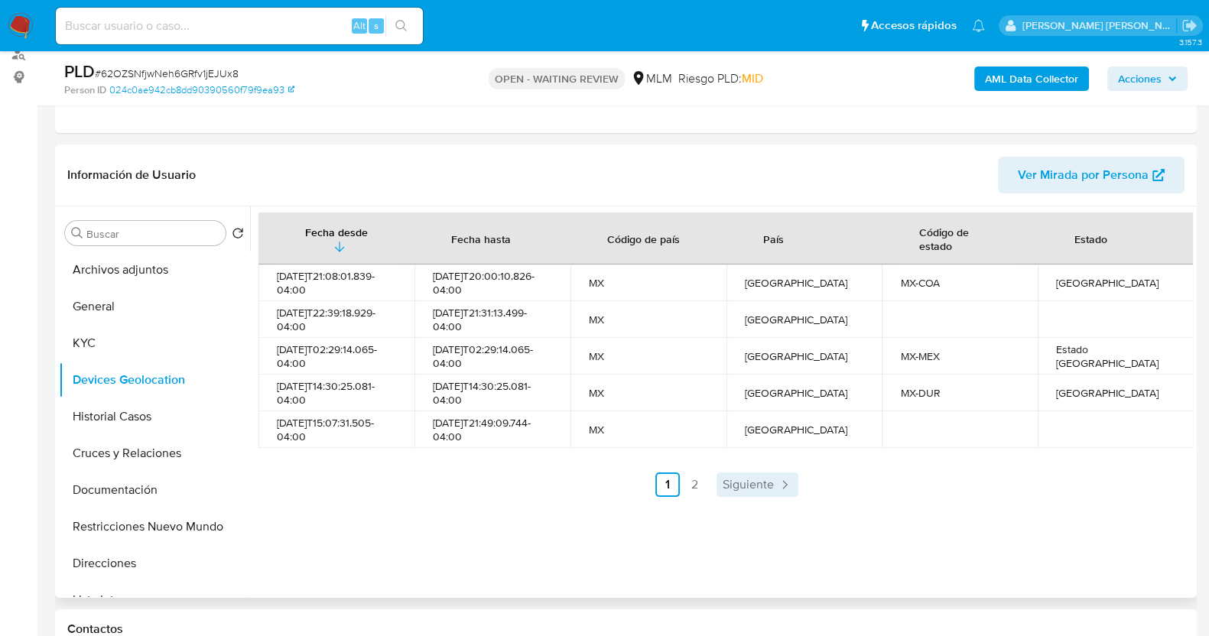
click at [751, 485] on span "Siguiente" at bounding box center [747, 485] width 51 height 12
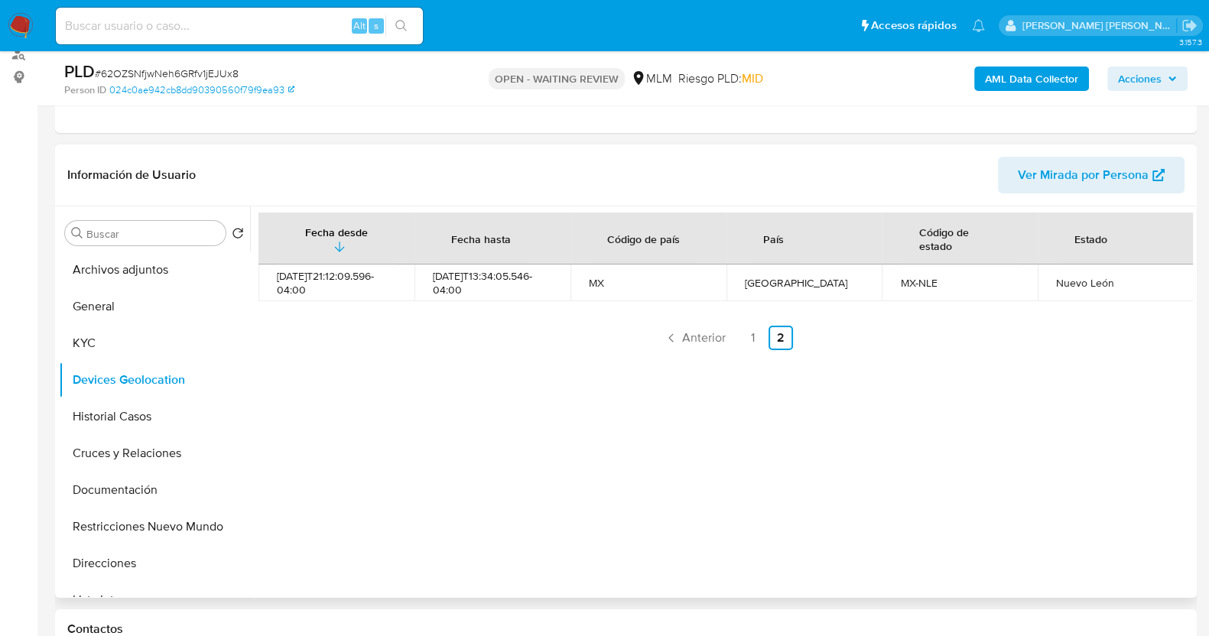
click at [679, 351] on div "Fecha desde Fecha hasta Código de país País Código de estado Estado 2025-02-18T…" at bounding box center [721, 401] width 942 height 391
click at [695, 334] on span "Anterior" at bounding box center [704, 338] width 44 height 12
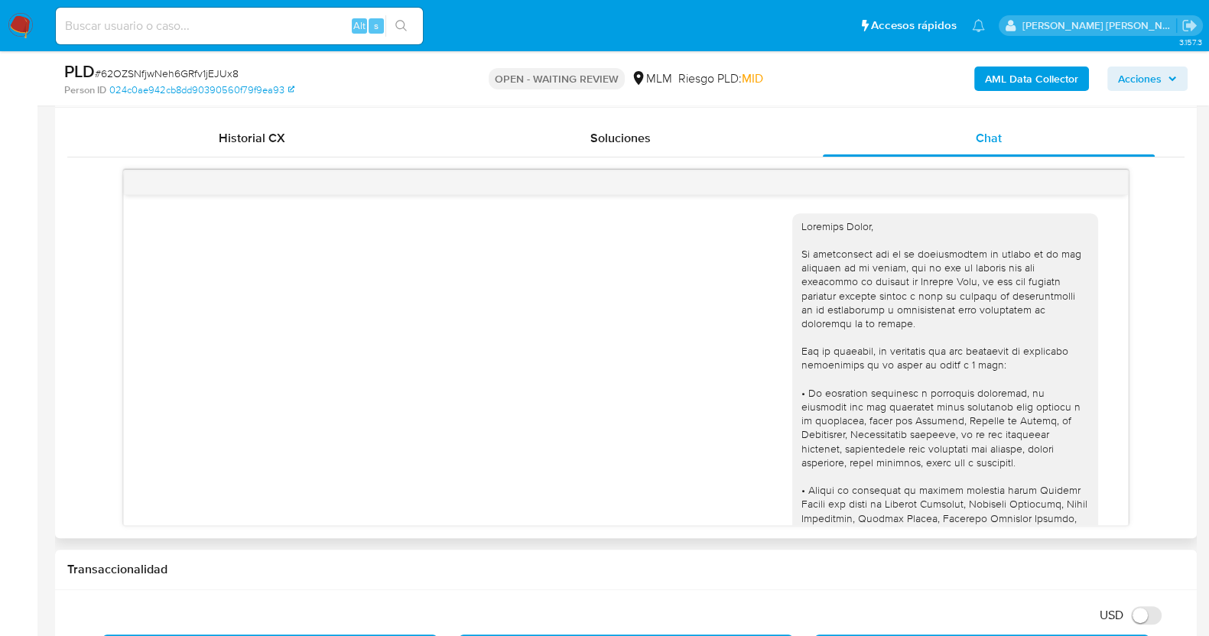
scroll to position [764, 0]
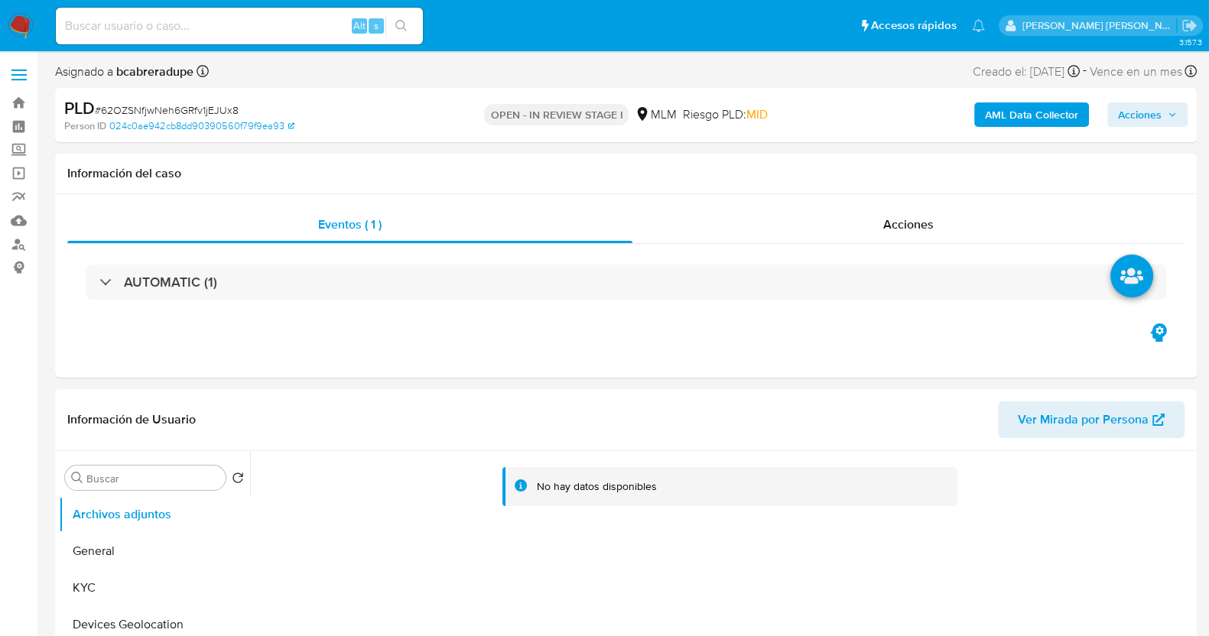
select select "10"
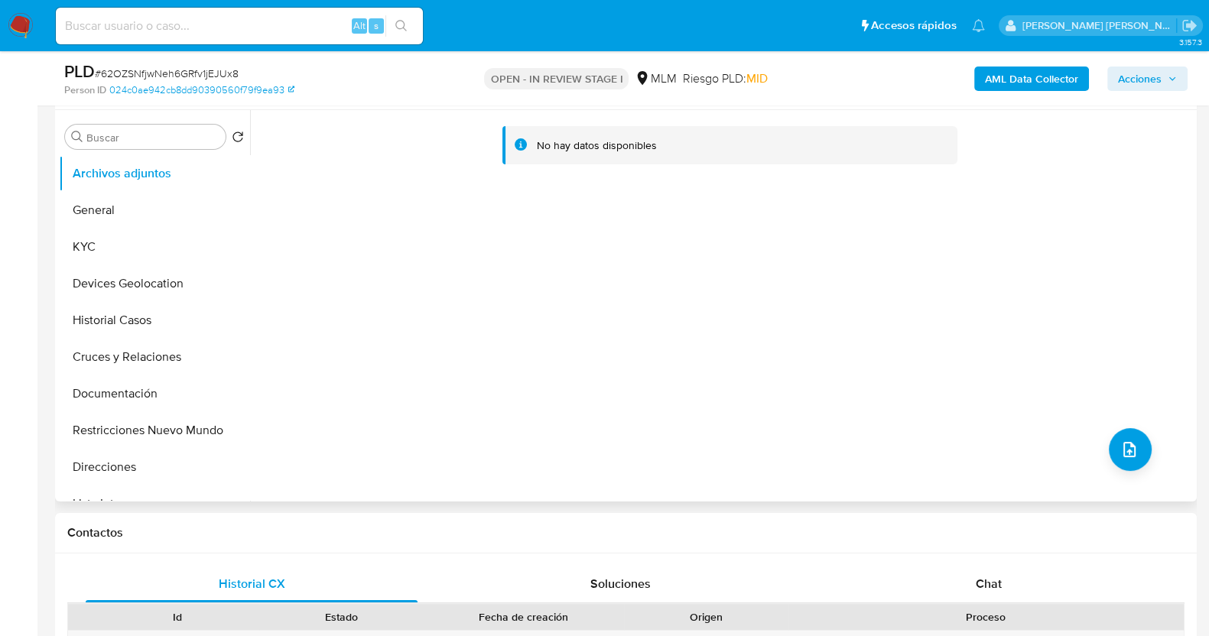
scroll to position [478, 0]
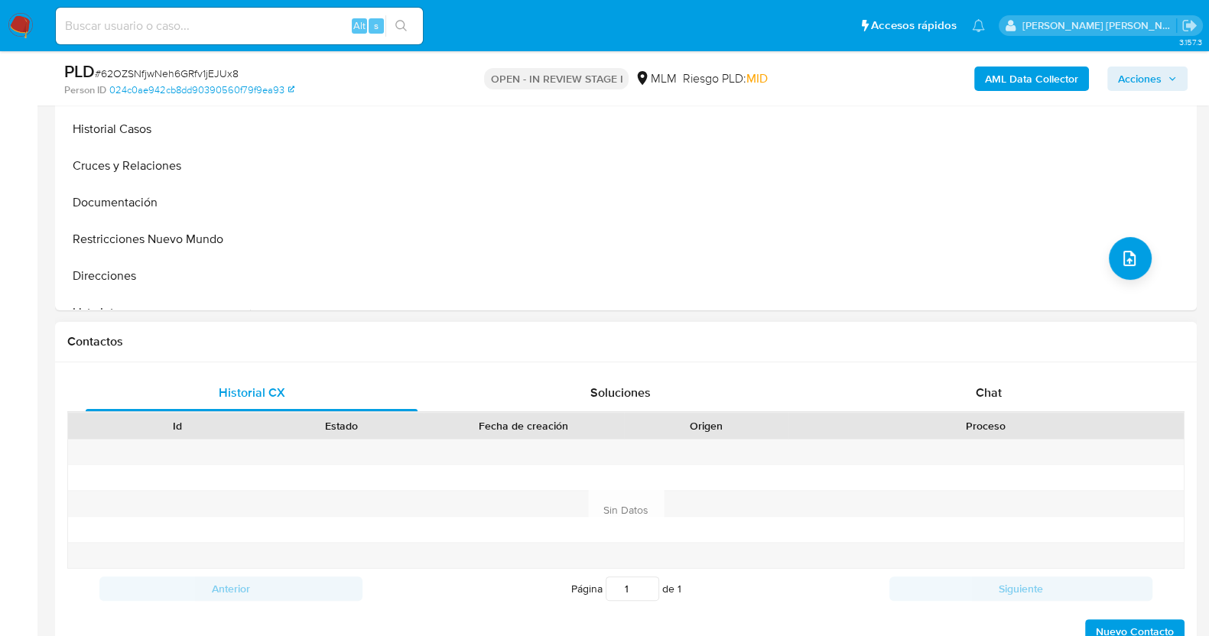
drag, startPoint x: 1015, startPoint y: 379, endPoint x: 1072, endPoint y: 372, distance: 57.0
click at [1017, 383] on div "Chat" at bounding box center [988, 393] width 332 height 37
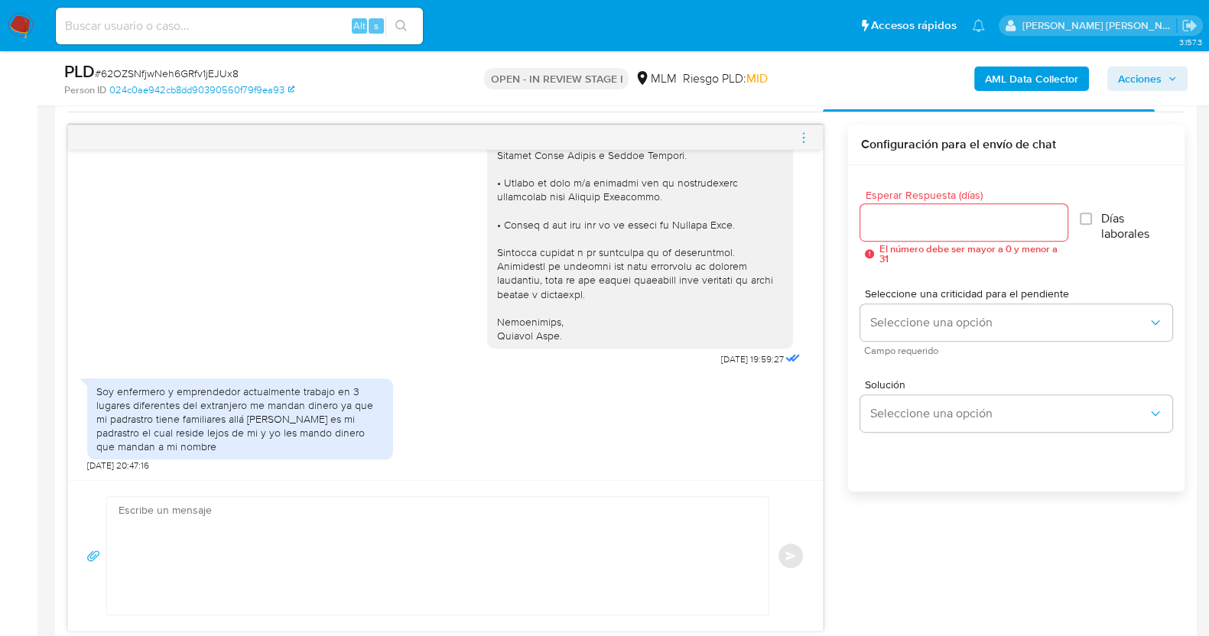
scroll to position [668, 0]
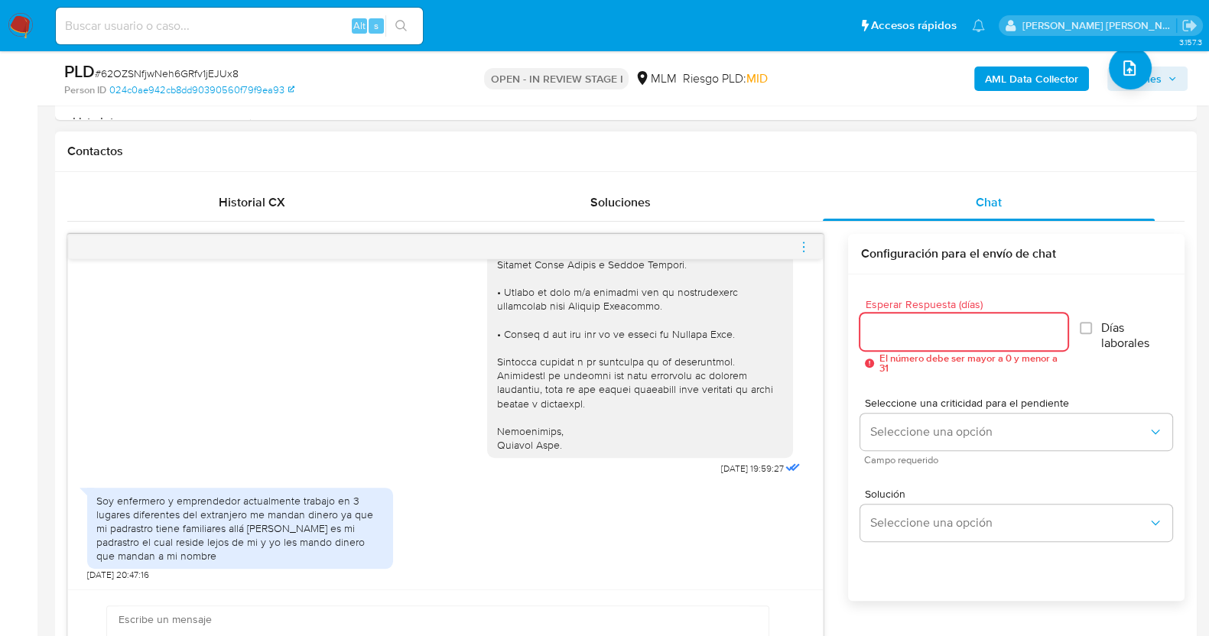
click at [913, 338] on input "Esperar Respuesta (días)" at bounding box center [963, 332] width 206 height 20
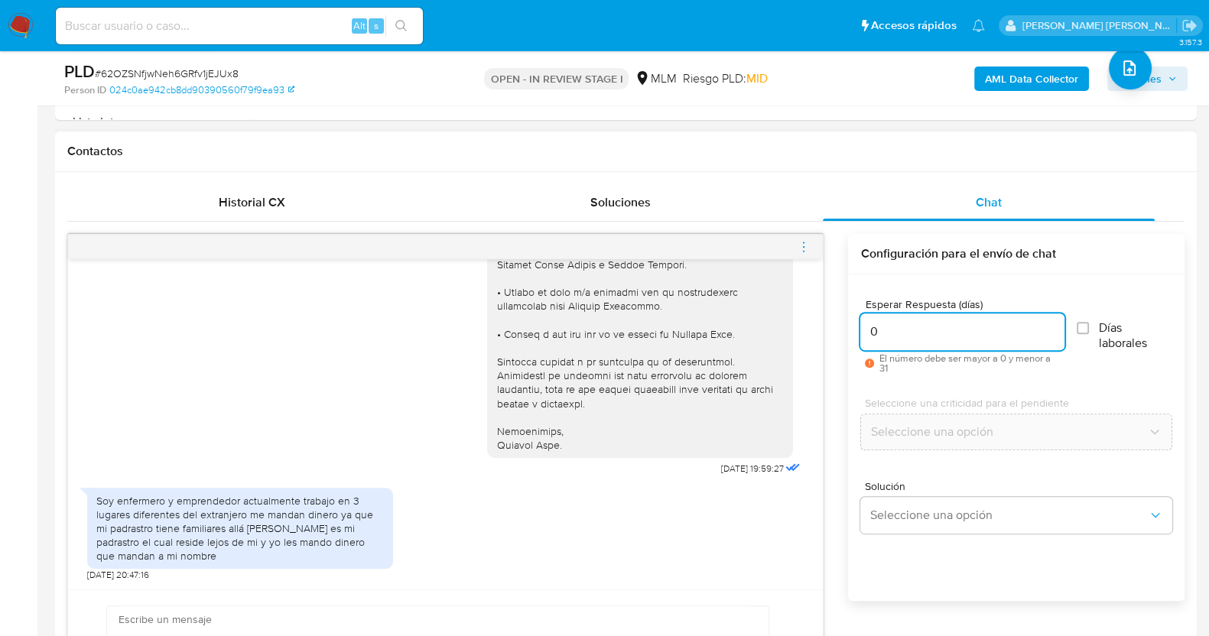
scroll to position [955, 0]
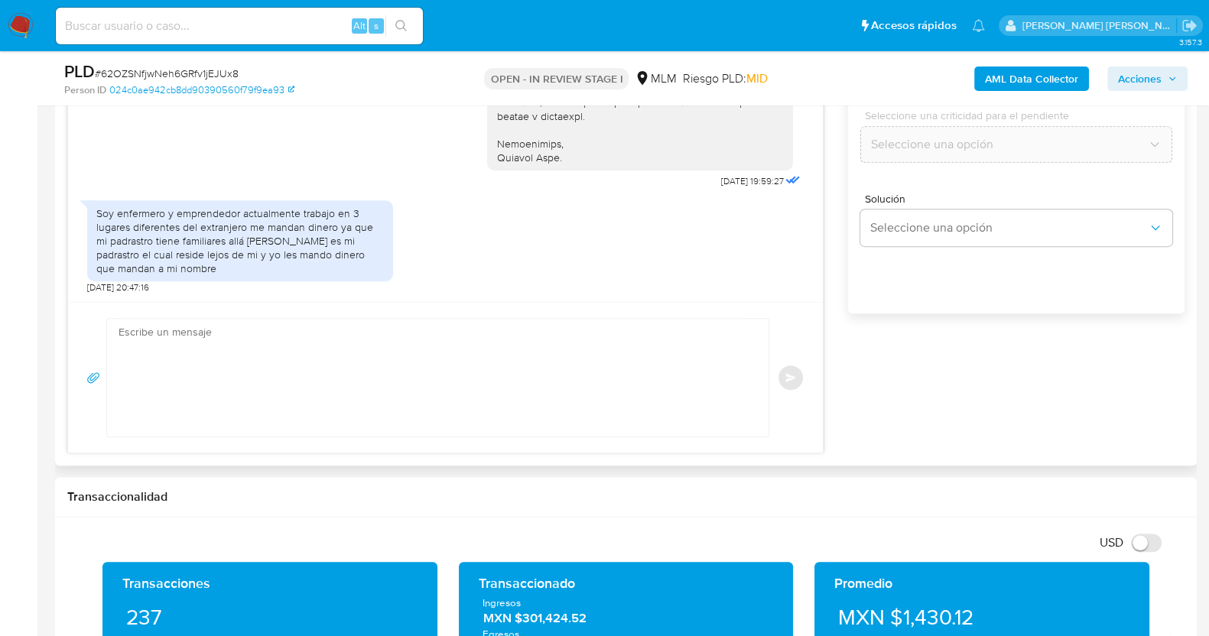
type input "0"
click at [600, 362] on textarea at bounding box center [433, 378] width 631 height 118
paste textarea "Estimado XXX, Agradecemos su pronta respuesta y colaboración. Toda su informaci…"
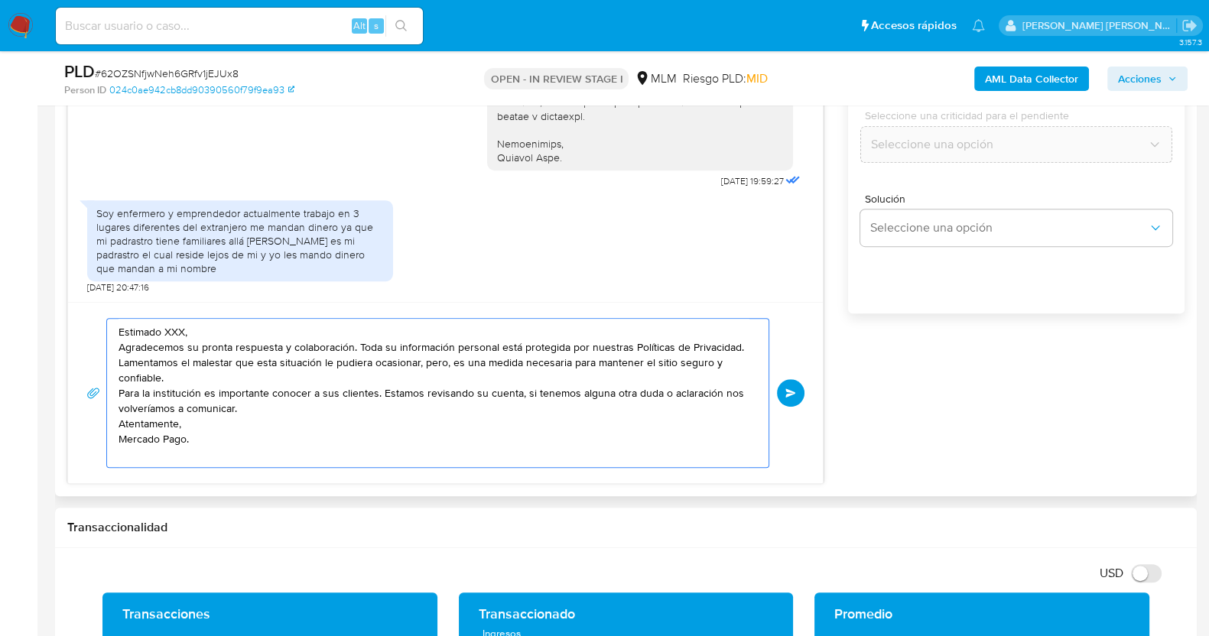
scroll to position [0, 0]
click at [118, 417] on textarea "Estimado XXX, Agradecemos su pronta respuesta y colaboración. Toda su informaci…" at bounding box center [433, 393] width 631 height 148
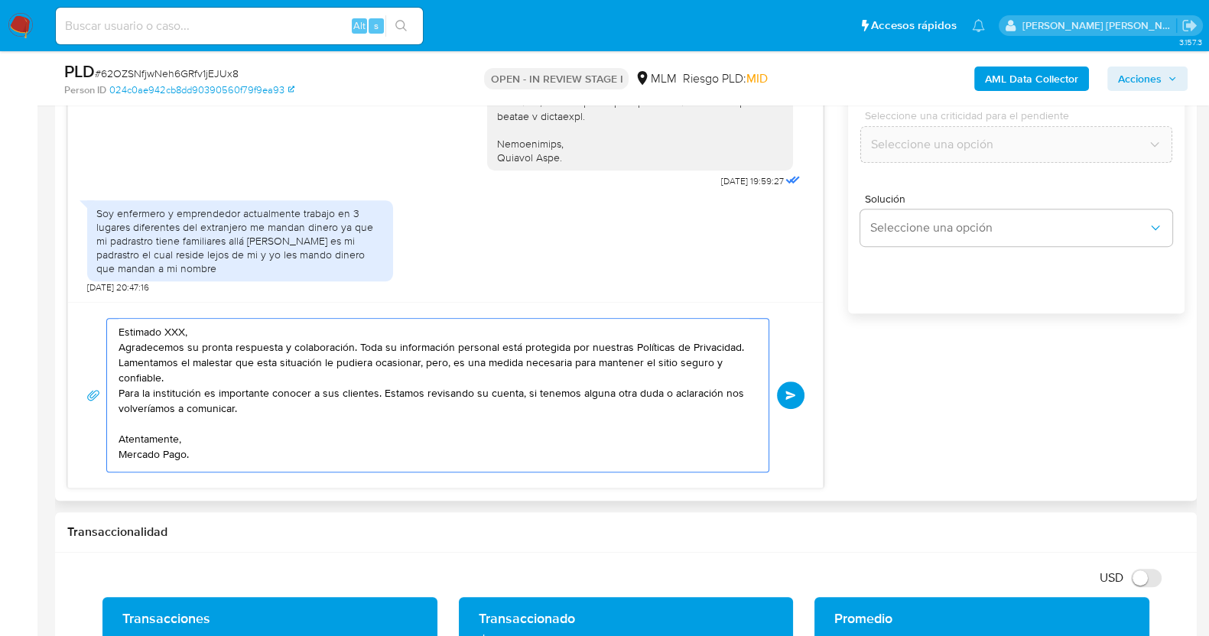
click at [268, 359] on textarea "Estimado XXX, Agradecemos su pronta respuesta y colaboración. Toda su informaci…" at bounding box center [433, 395] width 631 height 153
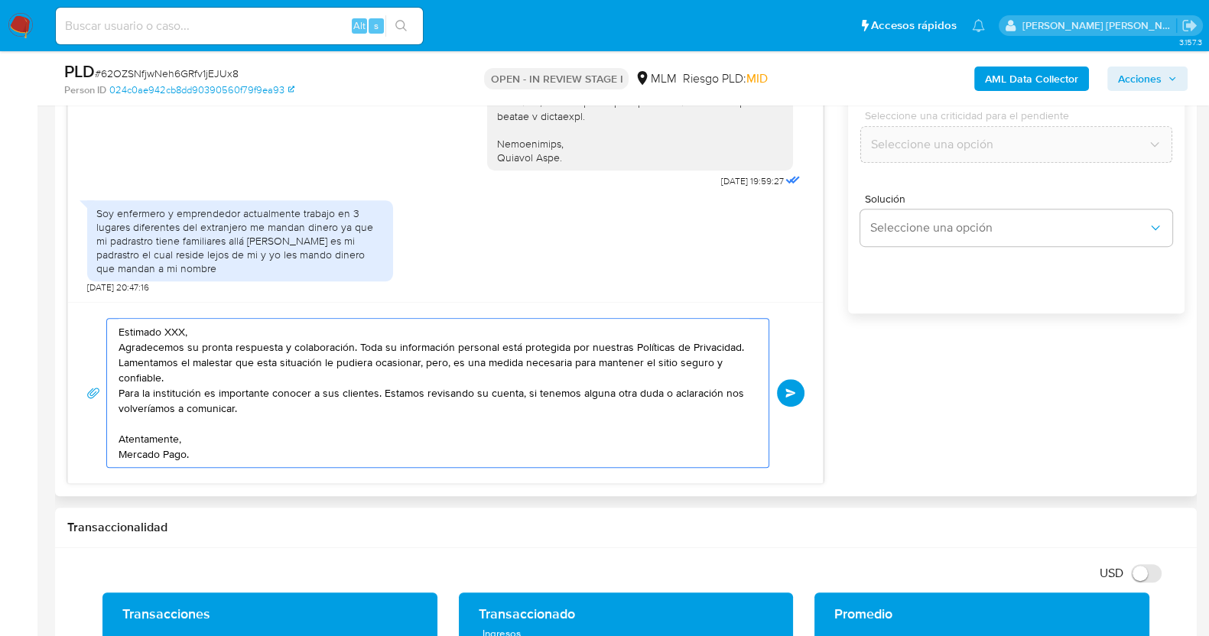
click at [208, 376] on textarea "Estimado XXX, Agradecemos su pronta respuesta y colaboración. Toda su informaci…" at bounding box center [433, 393] width 631 height 148
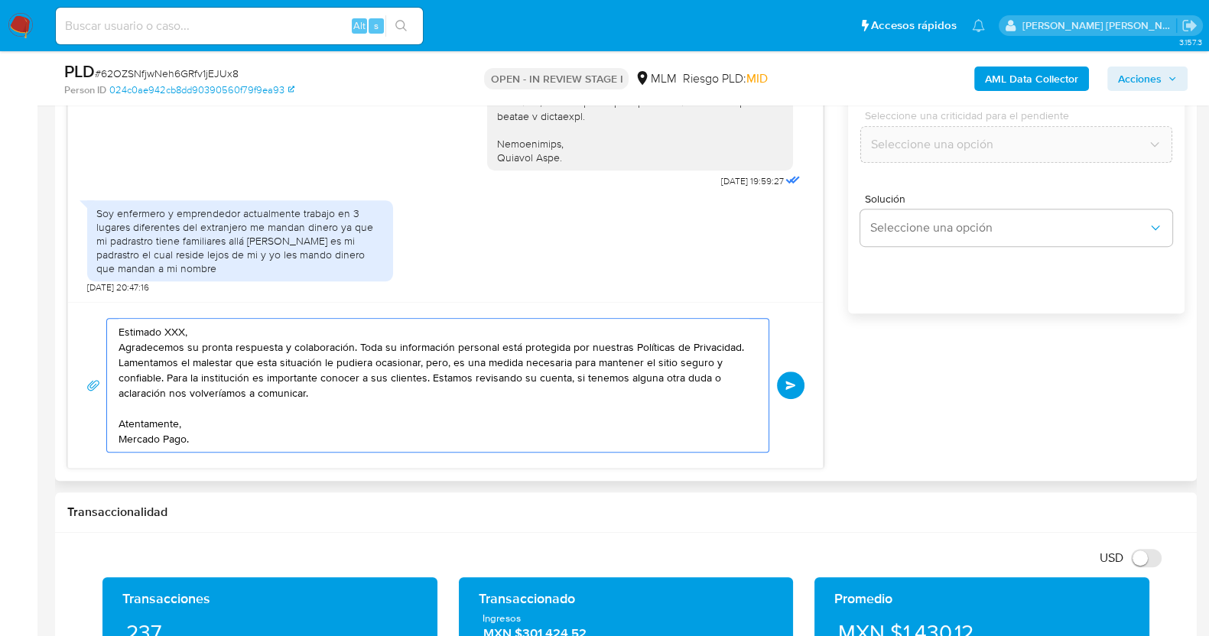
click at [251, 330] on textarea "Estimado XXX, Agradecemos su pronta respuesta y colaboración. Toda su informaci…" at bounding box center [433, 385] width 631 height 133
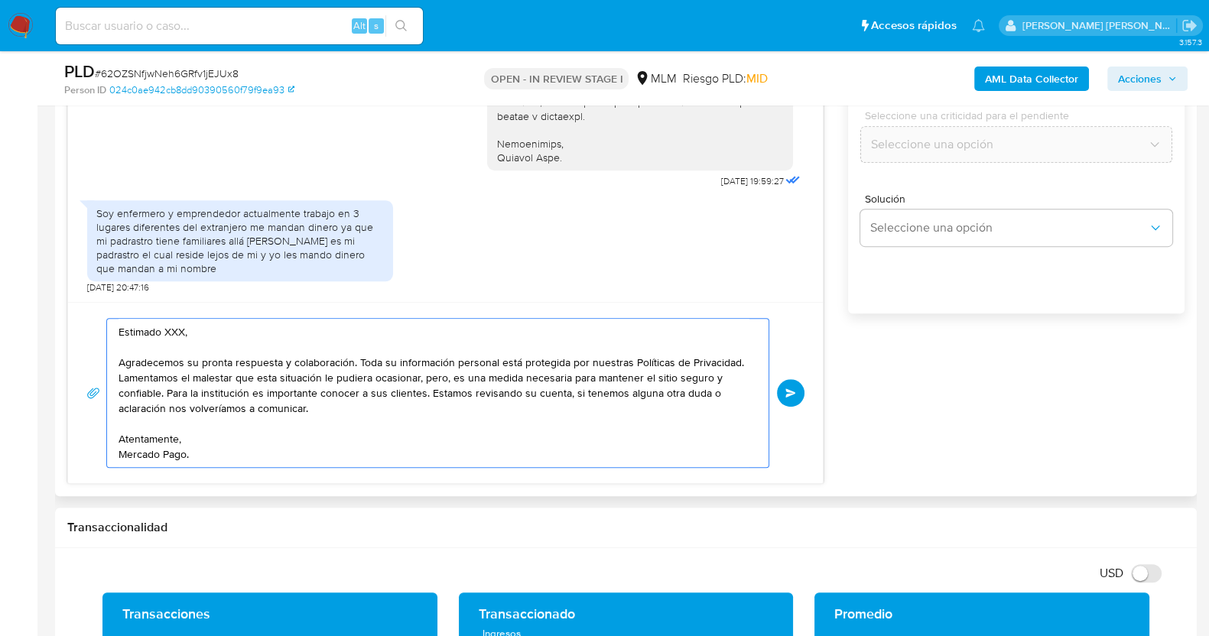
click at [187, 332] on textarea "Estimado XXX, Agradecemos su pronta respuesta y colaboración. Toda su informaci…" at bounding box center [433, 393] width 631 height 148
click at [298, 349] on textarea "Estimado Angel, Agradecemos su pronta respuesta y colaboración. Toda su informa…" at bounding box center [433, 393] width 631 height 148
type textarea "Estimado Angel, Agradecemos su pronta respuesta y colaboración. Toda su informa…"
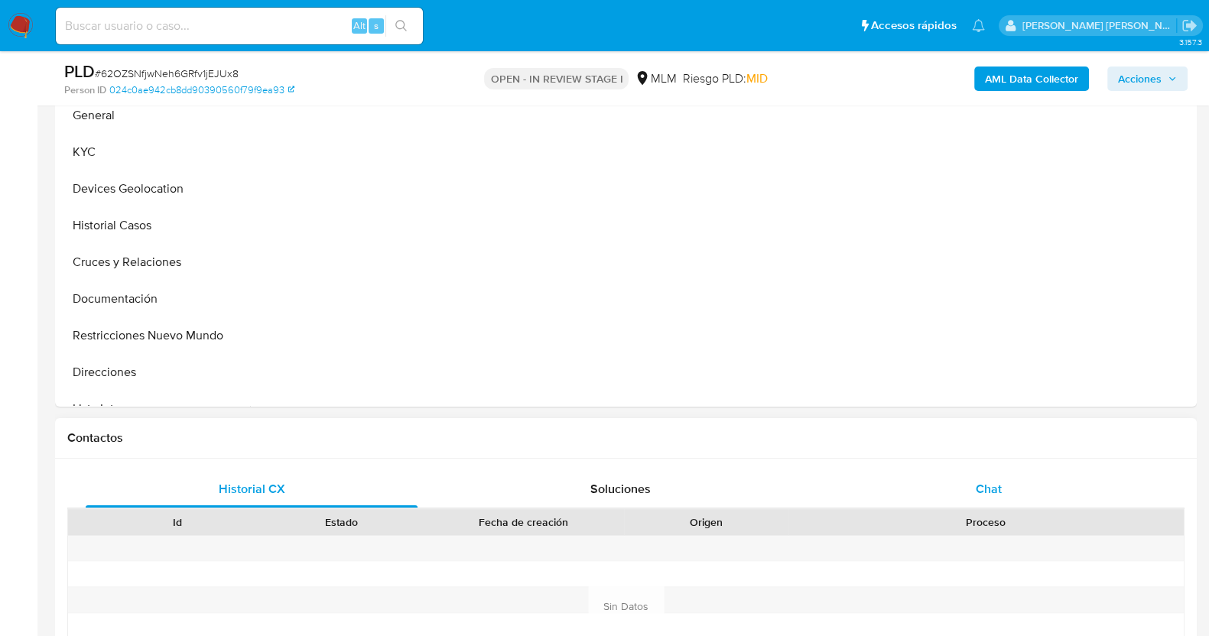
click at [992, 498] on div "Chat" at bounding box center [988, 489] width 332 height 37
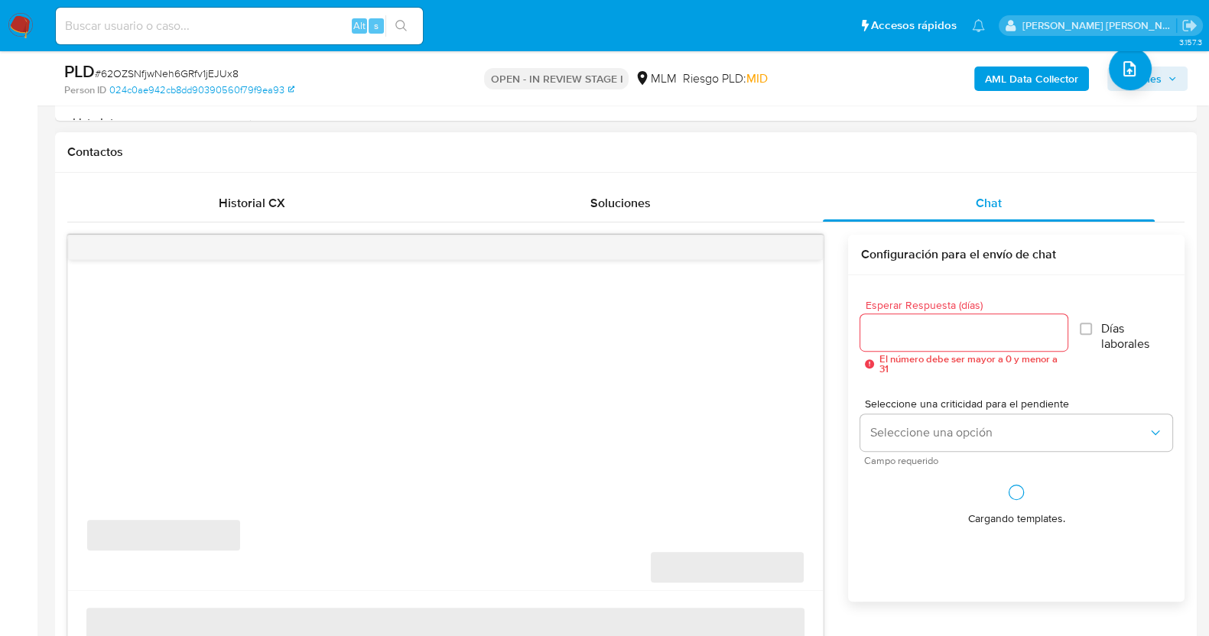
select select "10"
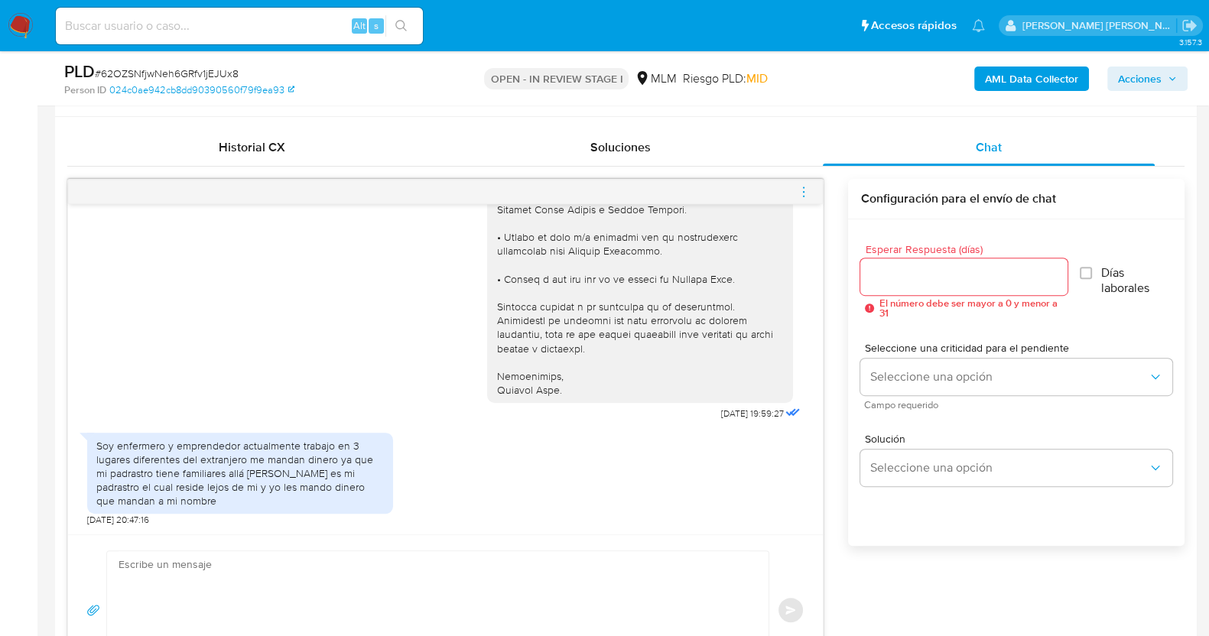
scroll to position [860, 0]
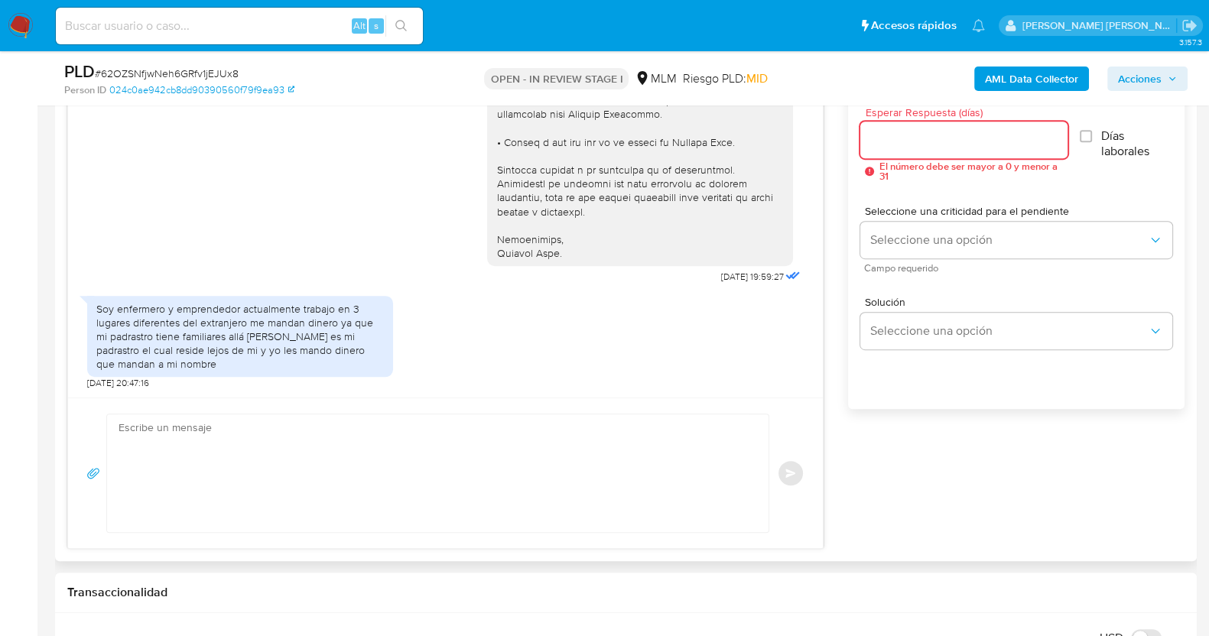
click at [920, 141] on input "Esperar Respuesta (días)" at bounding box center [963, 140] width 206 height 20
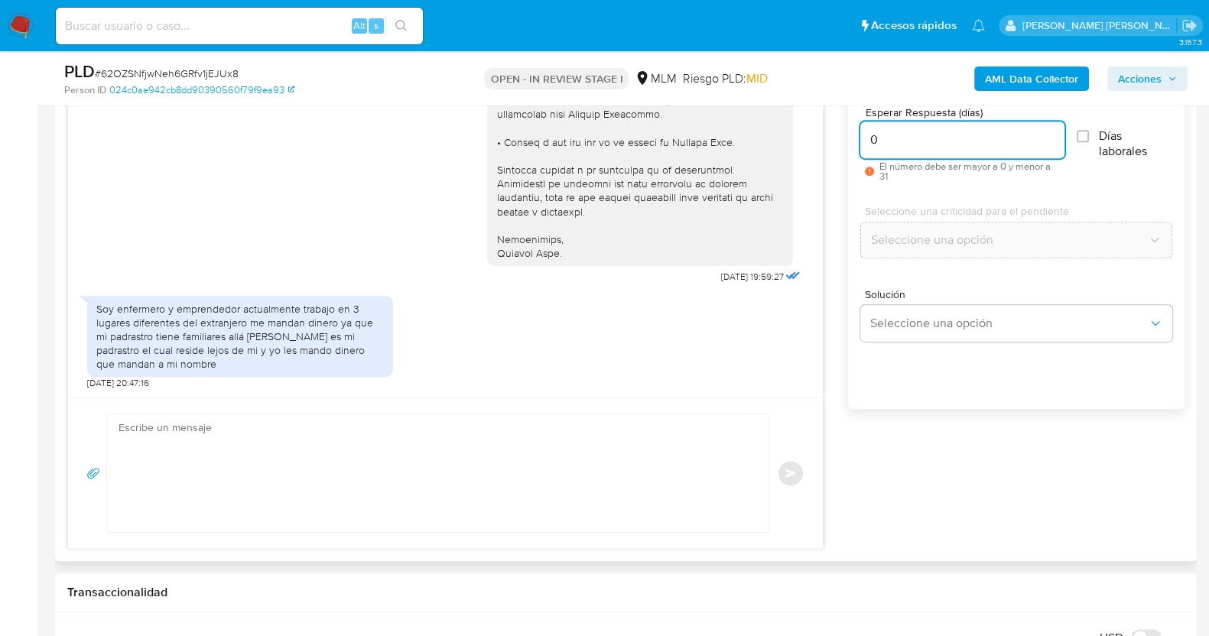
type input "0"
click at [424, 472] on textarea at bounding box center [433, 473] width 631 height 118
paste textarea "Estimado XXX, Agradecemos su pronta respuesta y colaboración. Toda su informaci…"
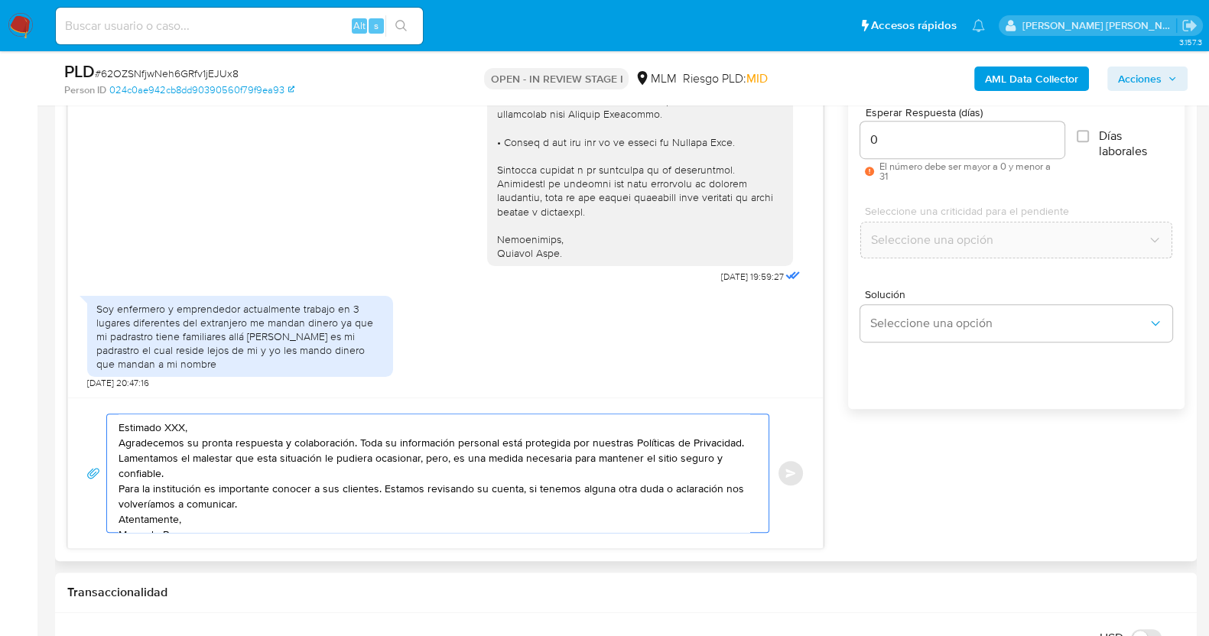
scroll to position [5, 0]
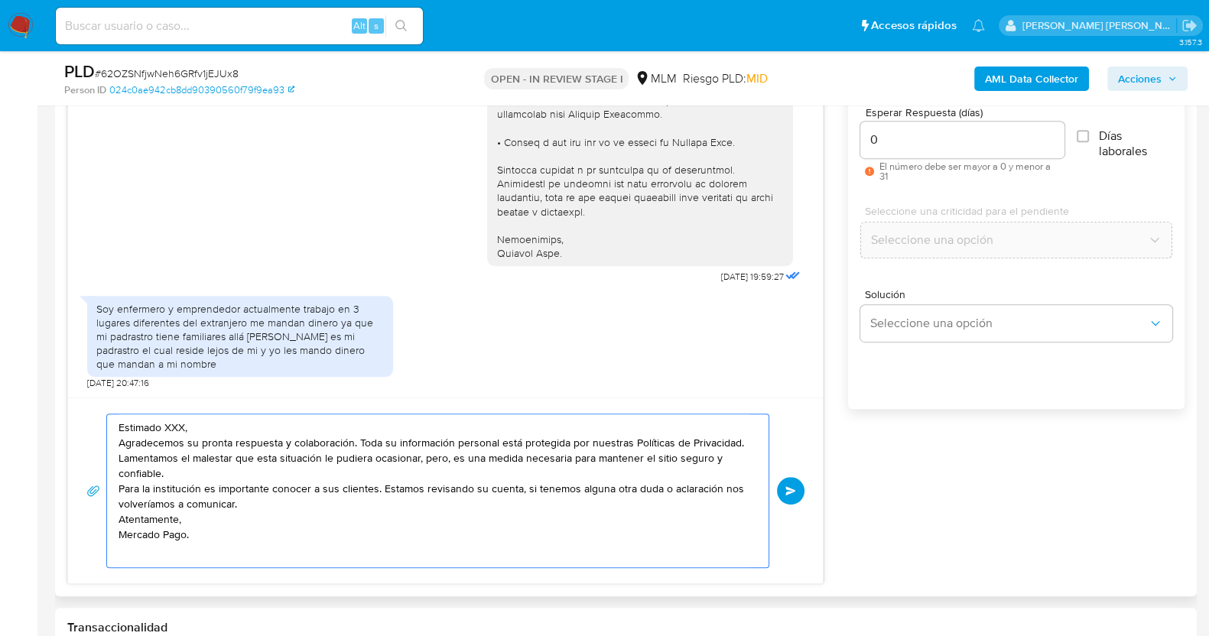
click at [186, 418] on textarea "Estimado XXX, Agradecemos su pronta respuesta y colaboración. Toda su informaci…" at bounding box center [433, 490] width 631 height 153
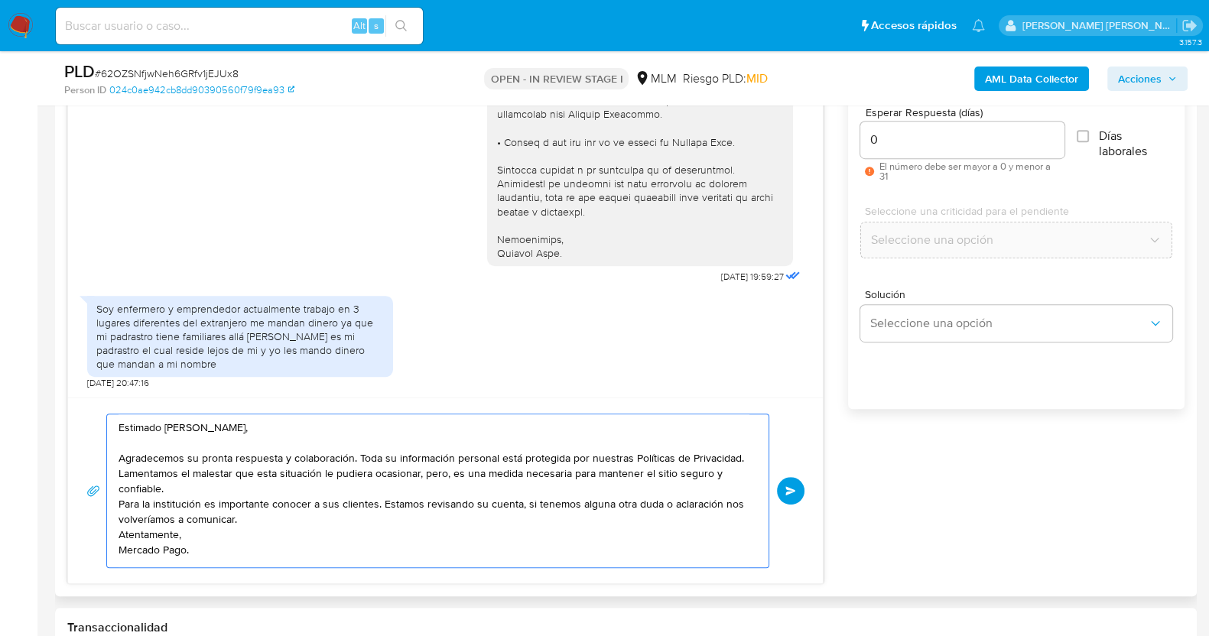
scroll to position [20, 0]
click at [198, 456] on textarea "Estimado Angel, Agradecemos su pronta respuesta y colaboración. Toda su informa…" at bounding box center [433, 490] width 631 height 153
click at [249, 473] on textarea "Estimado Angel, Agradecemos su pronta respuesta y colaboración. Toda su informa…" at bounding box center [433, 490] width 631 height 153
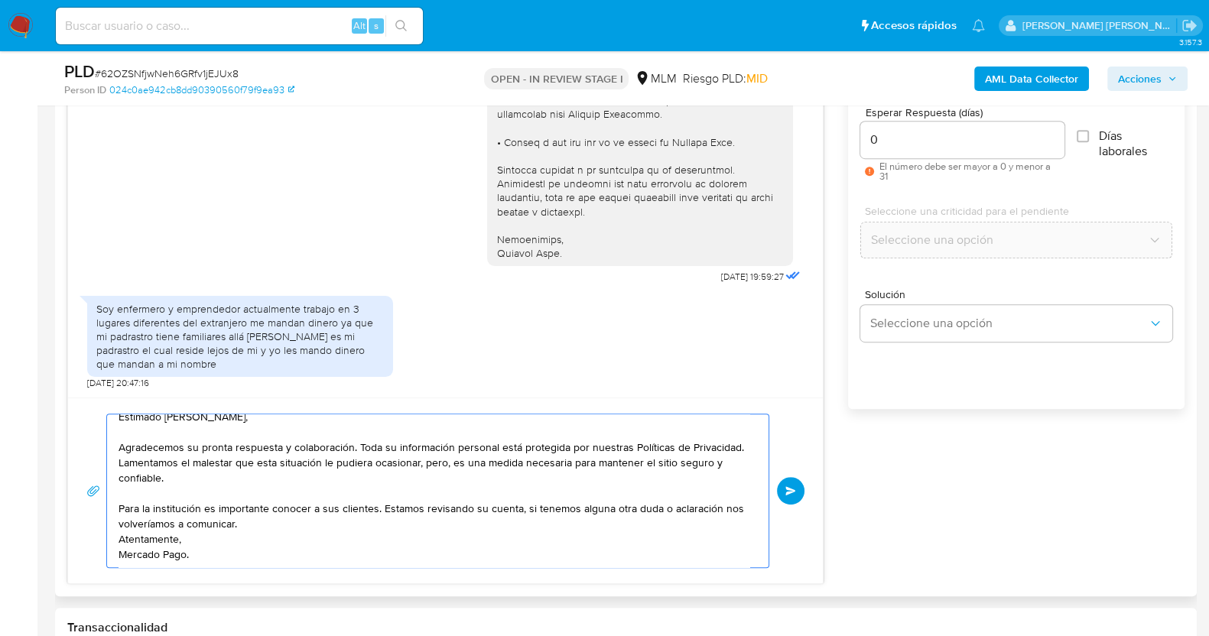
click at [273, 523] on textarea "Estimado Angel, Agradecemos su pronta respuesta y colaboración. Toda su informa…" at bounding box center [433, 490] width 631 height 153
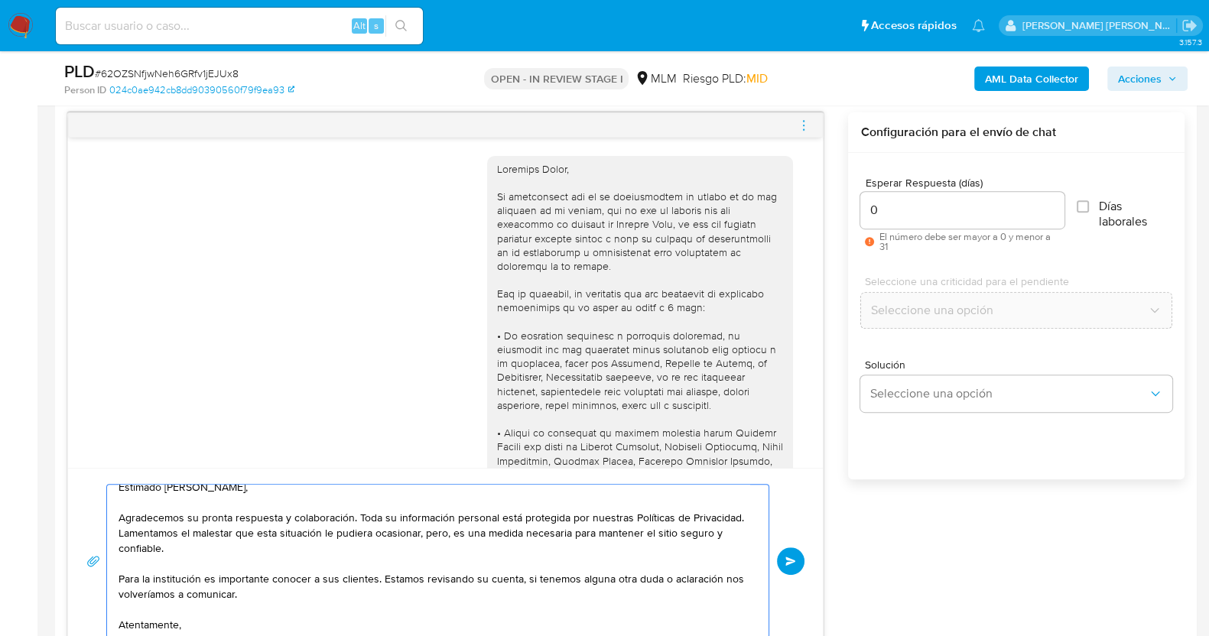
scroll to position [764, 0]
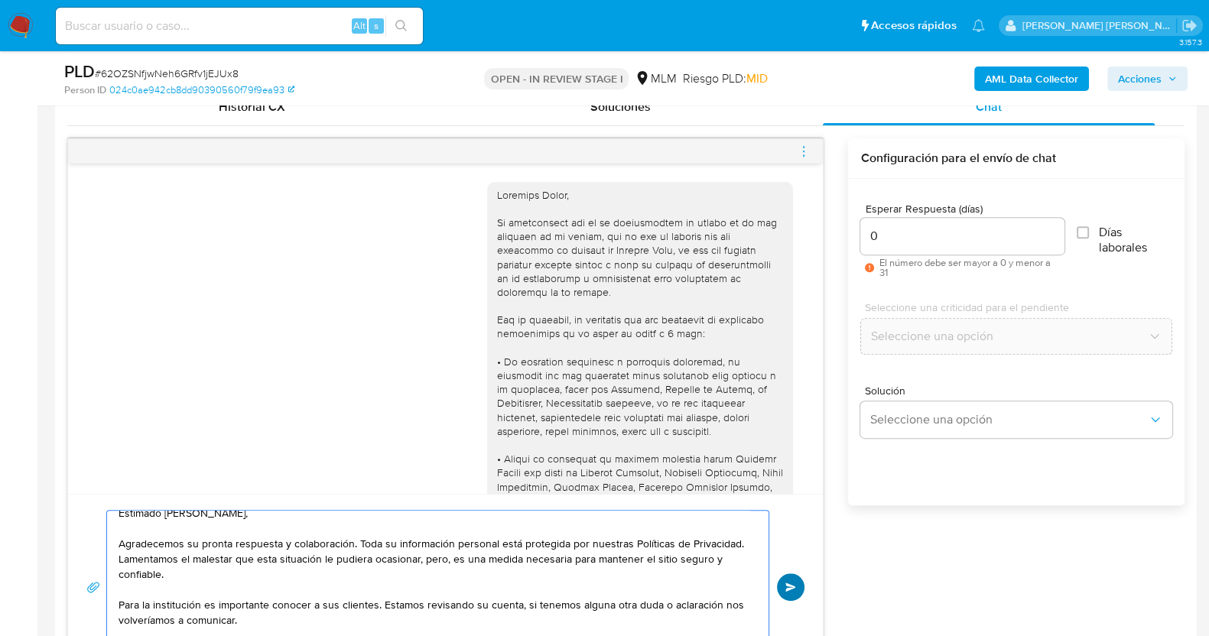
type textarea "Estimado Angel, Agradecemos su pronta respuesta y colaboración. Toda su informa…"
click at [791, 582] on span "Enviar" at bounding box center [790, 586] width 11 height 9
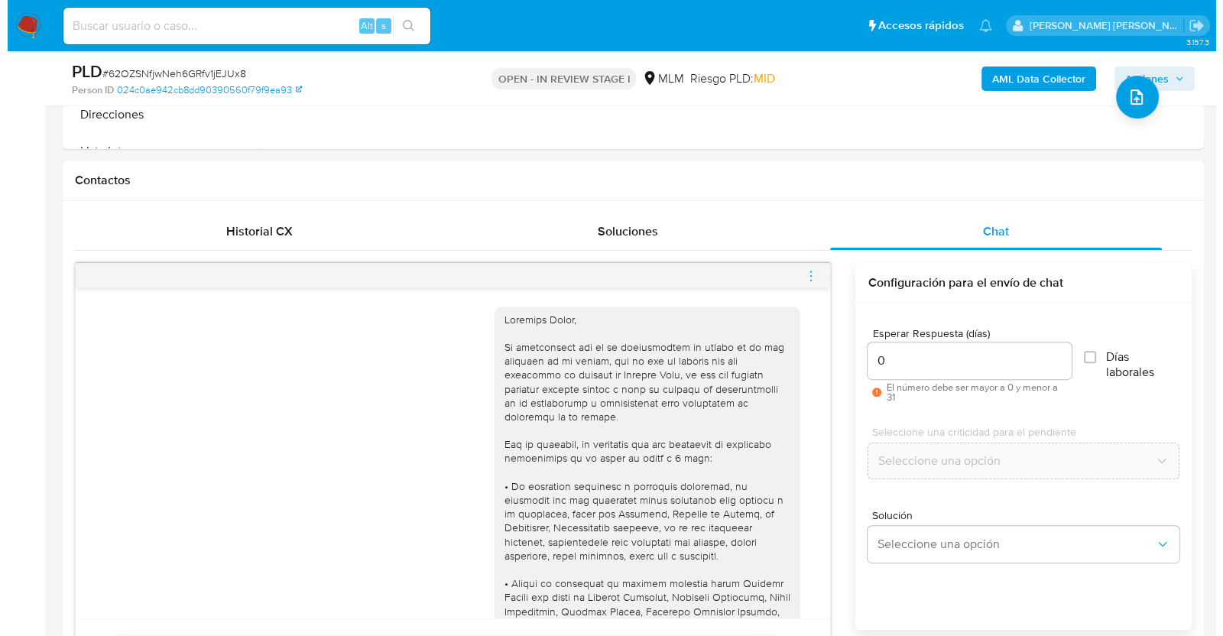
scroll to position [573, 0]
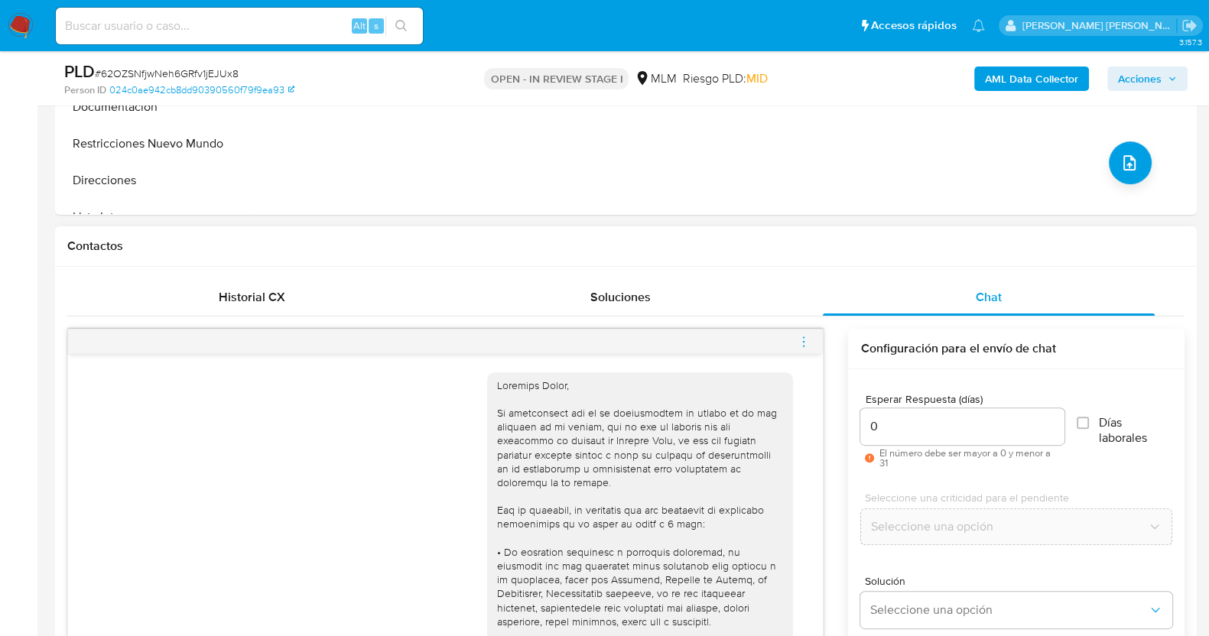
click at [807, 342] on icon "menu-action" at bounding box center [803, 342] width 14 height 14
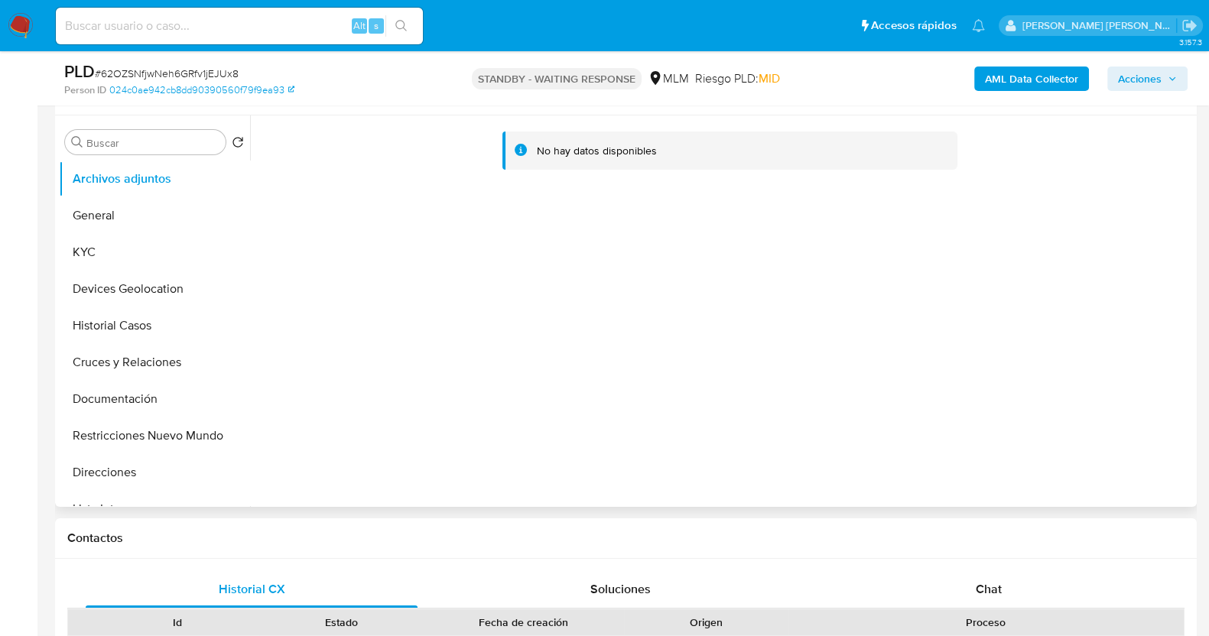
select select "10"
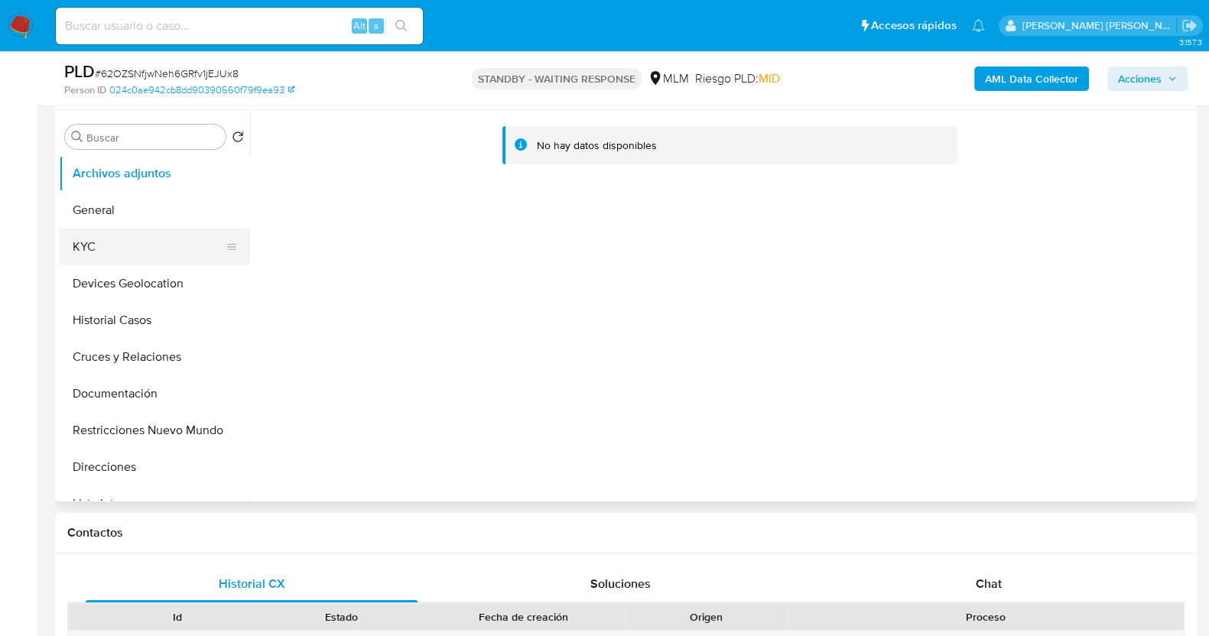
click at [120, 247] on button "KYC" at bounding box center [148, 247] width 179 height 37
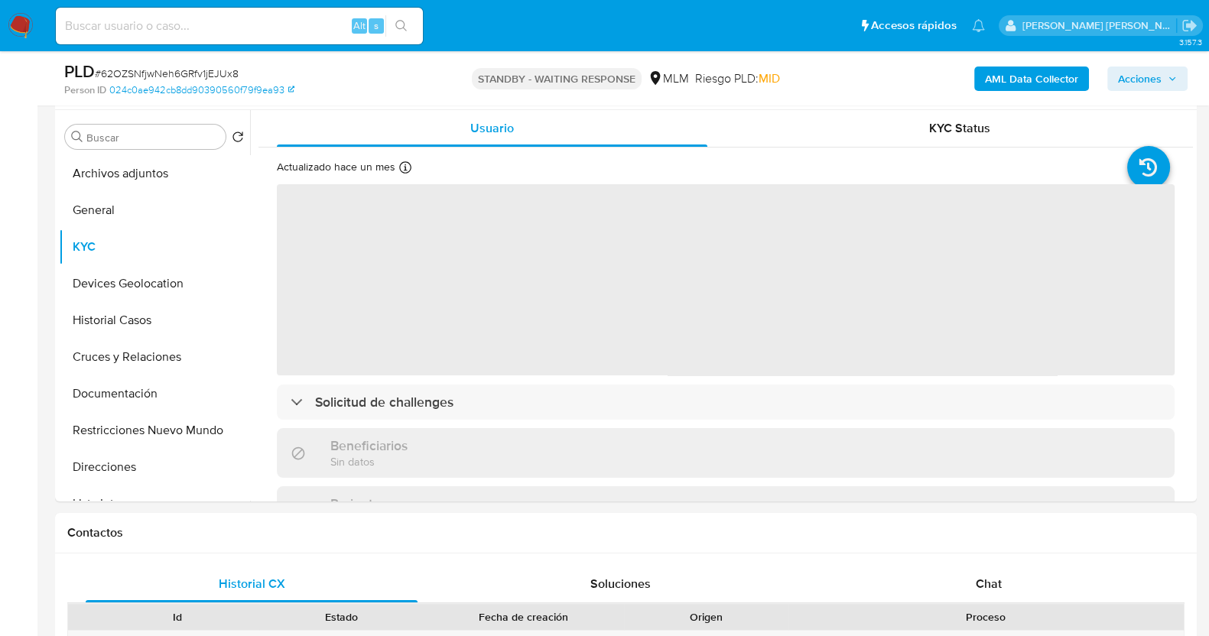
click at [183, 68] on span "# 62OZSNfjwNeh6GRfv1jEJUx8" at bounding box center [167, 73] width 144 height 15
copy span "62OZSNfjwNeh6GRfv1jEJUx8"
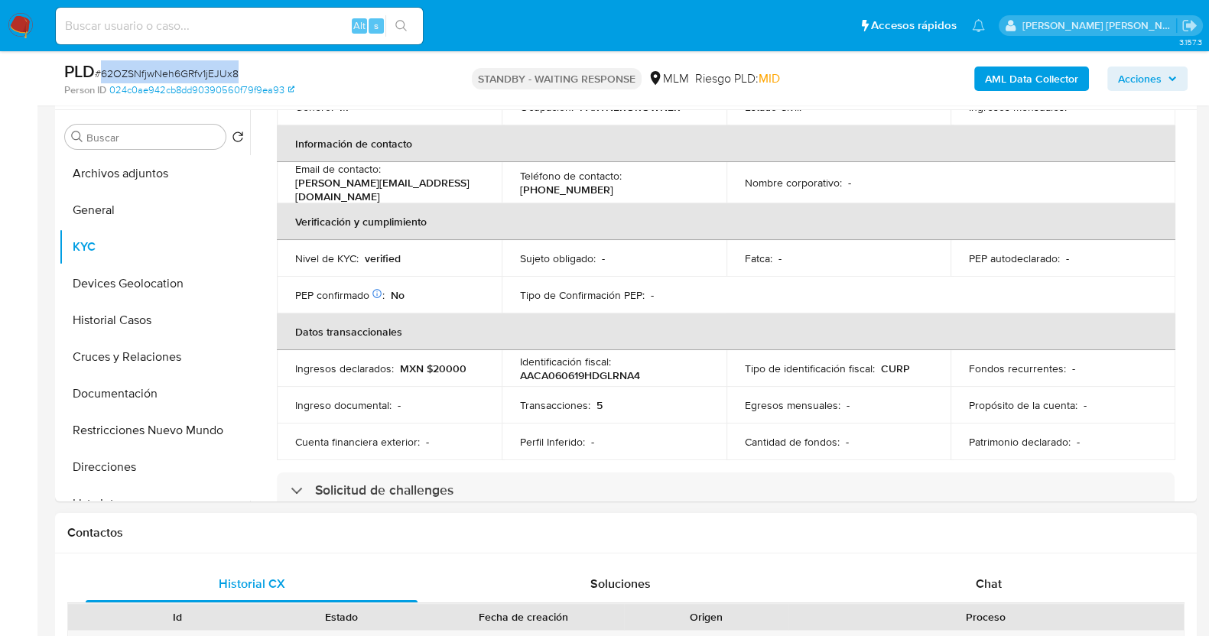
drag, startPoint x: 994, startPoint y: 574, endPoint x: 1037, endPoint y: 540, distance: 55.5
click at [995, 575] on span "Chat" at bounding box center [988, 584] width 26 height 18
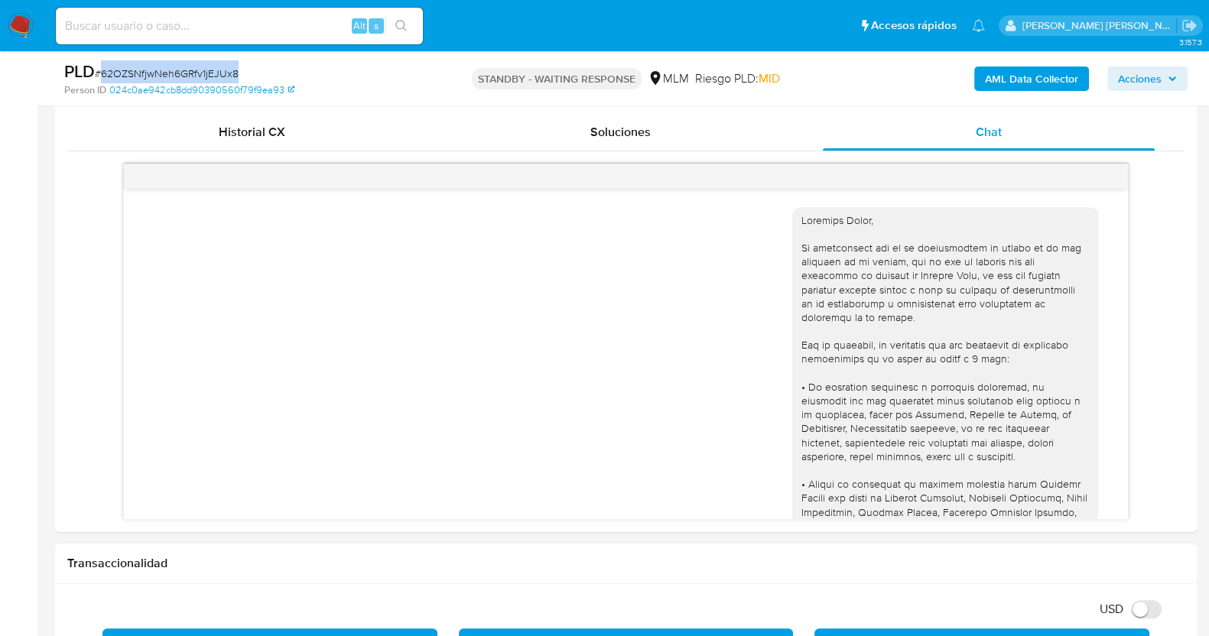
scroll to position [955, 0]
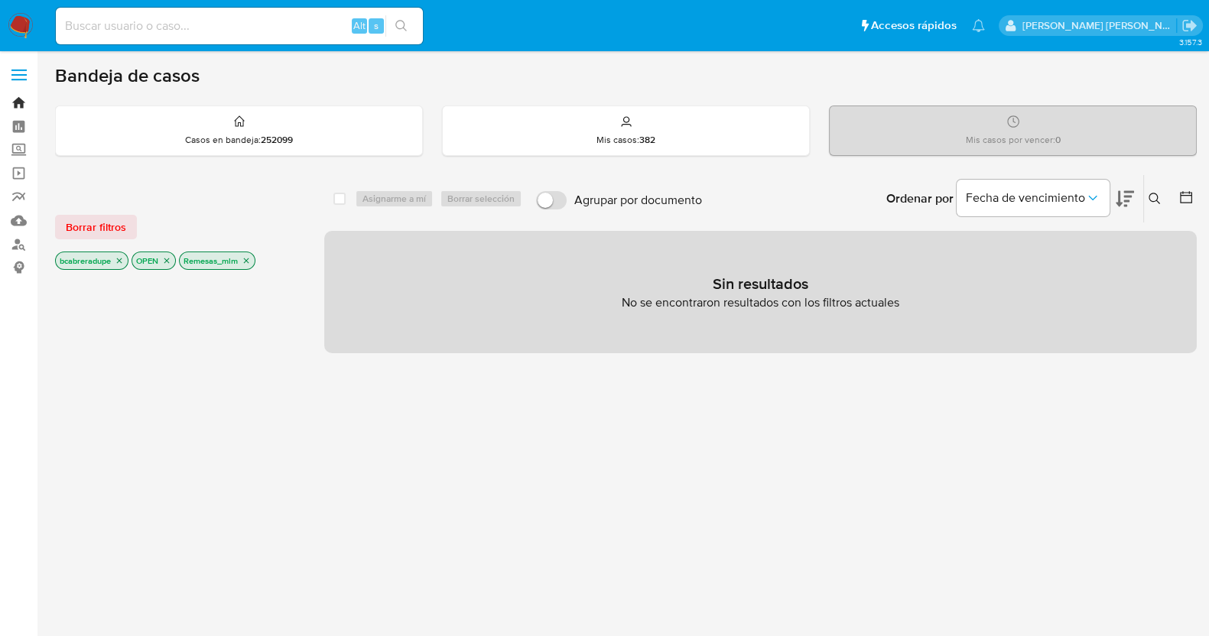
click at [23, 102] on link "Bandeja" at bounding box center [91, 103] width 182 height 24
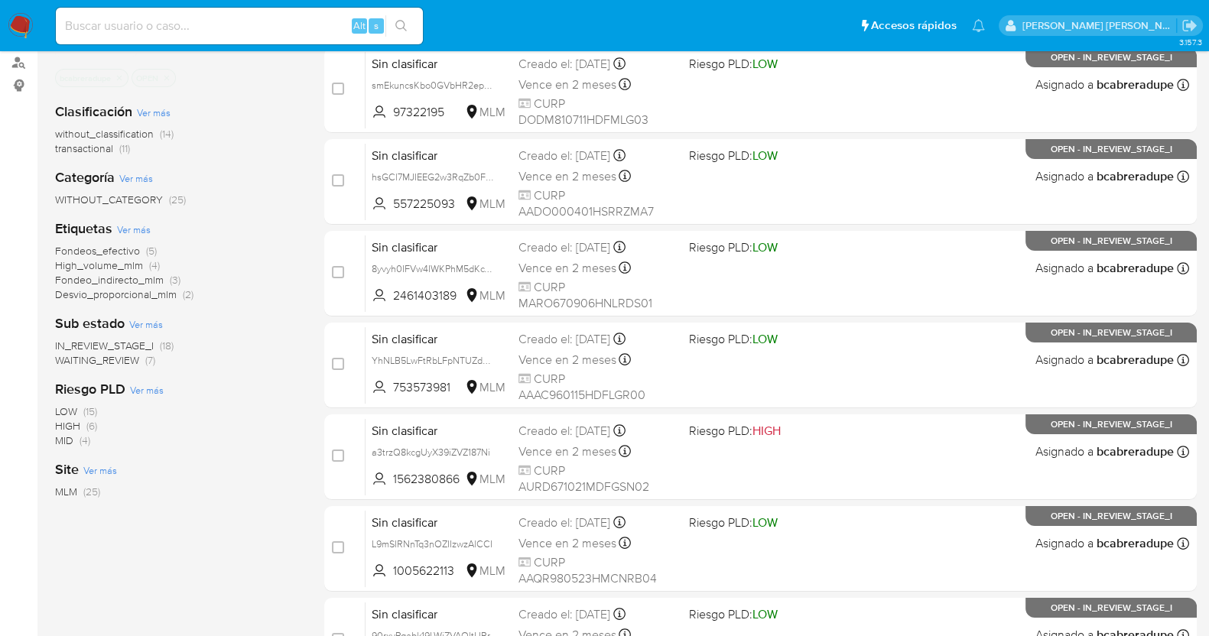
scroll to position [190, 0]
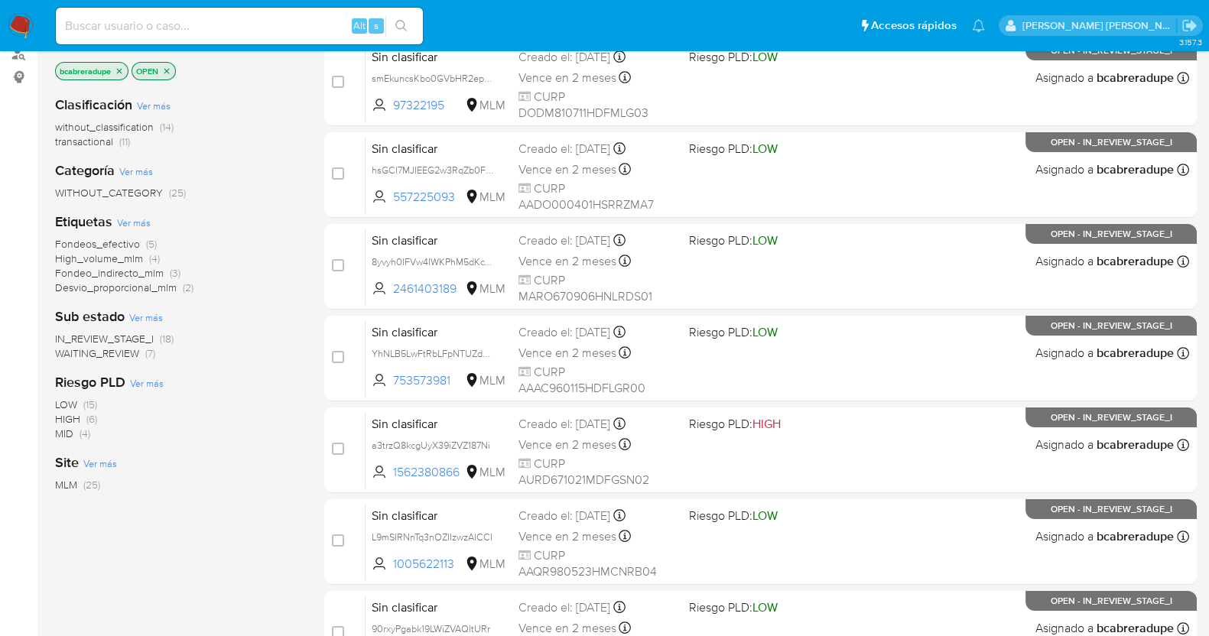
click at [107, 356] on span "WAITING_REVIEW" at bounding box center [97, 353] width 84 height 15
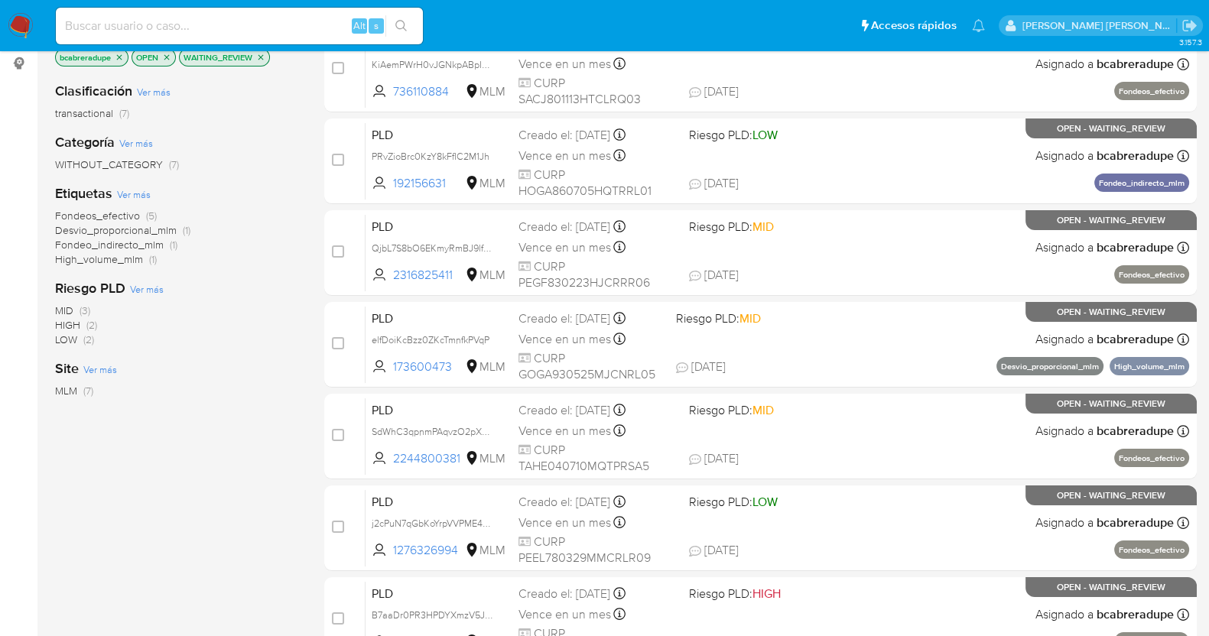
scroll to position [103, 0]
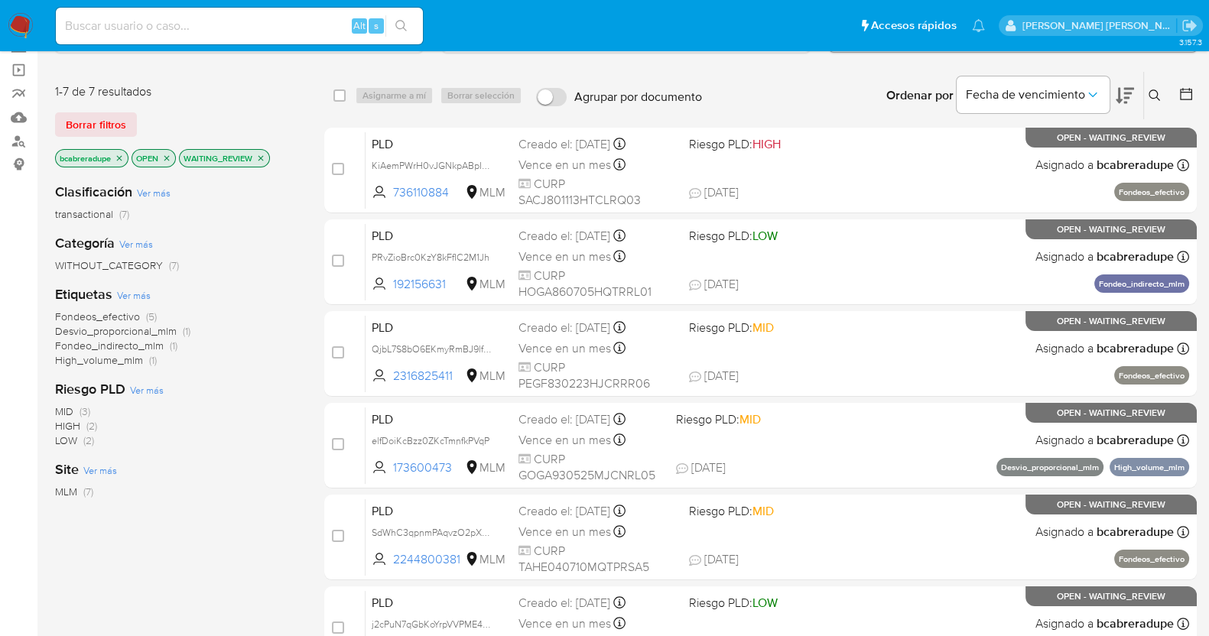
click at [262, 158] on icon "close-filter" at bounding box center [260, 158] width 9 height 9
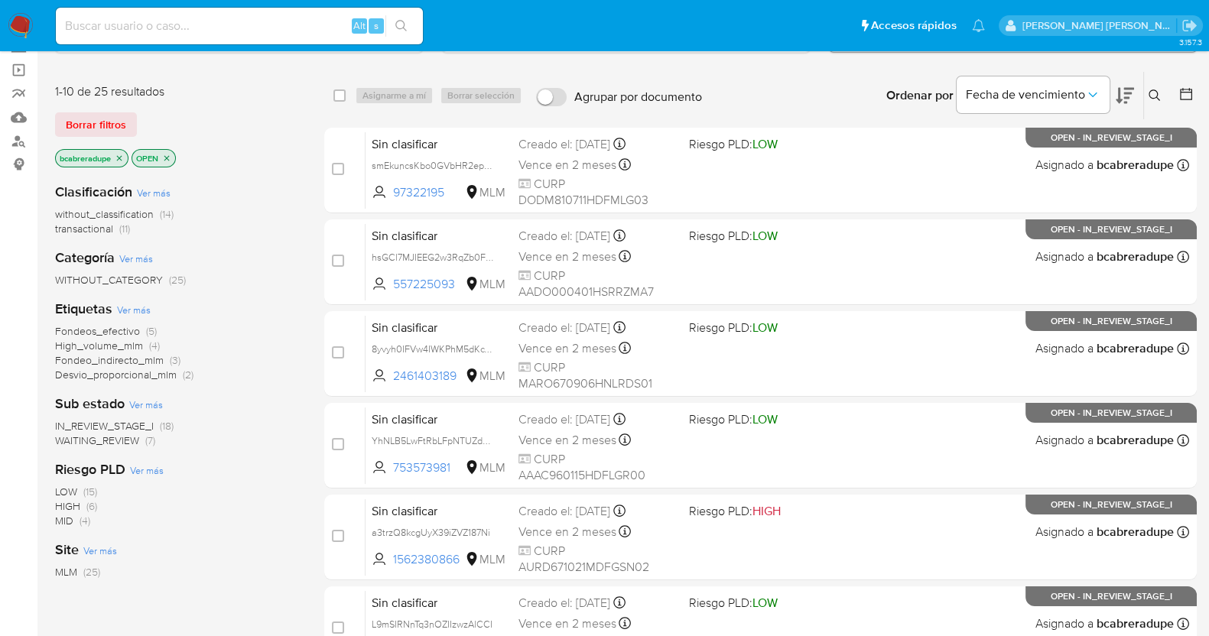
click at [1153, 97] on icon at bounding box center [1154, 95] width 12 height 12
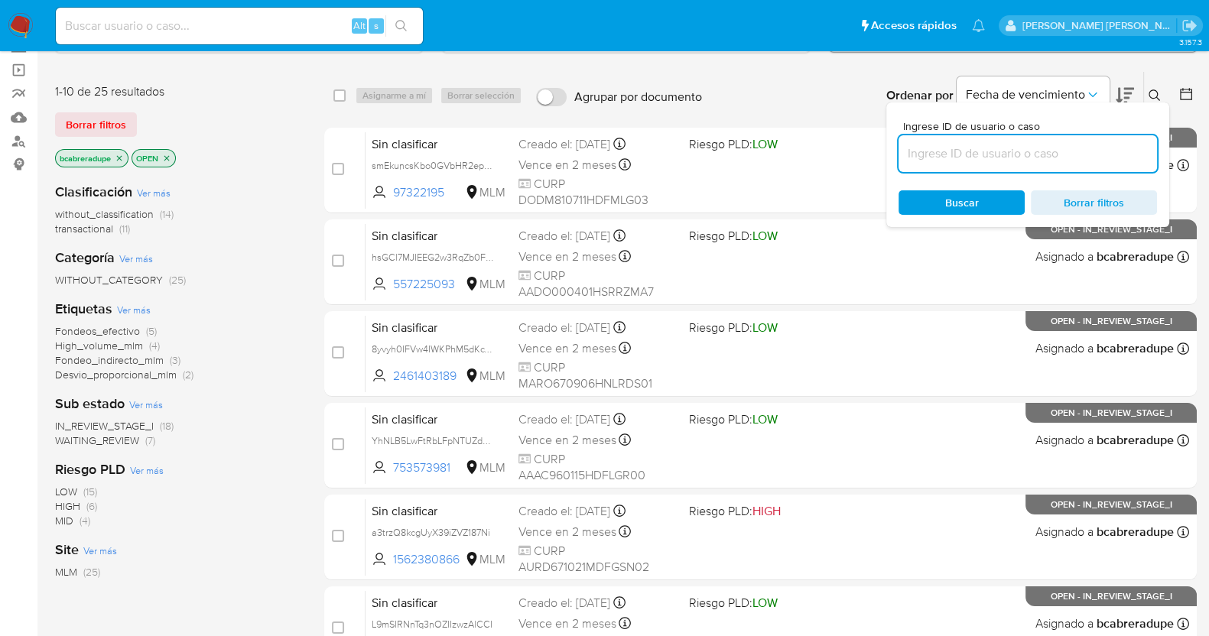
click at [1009, 157] on input at bounding box center [1027, 154] width 258 height 20
type input "62OZSNfjwNeh6GRfv1jEJUx8"
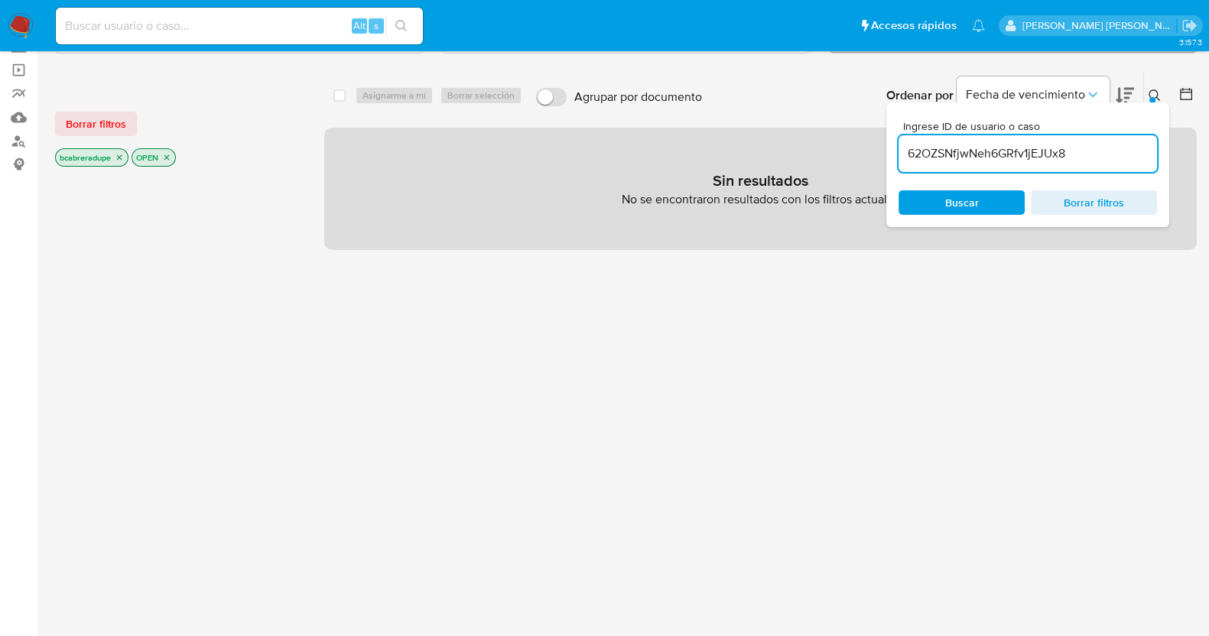
click at [117, 154] on icon "close-filter" at bounding box center [119, 157] width 9 height 9
click at [90, 154] on icon "close-filter" at bounding box center [90, 157] width 9 height 9
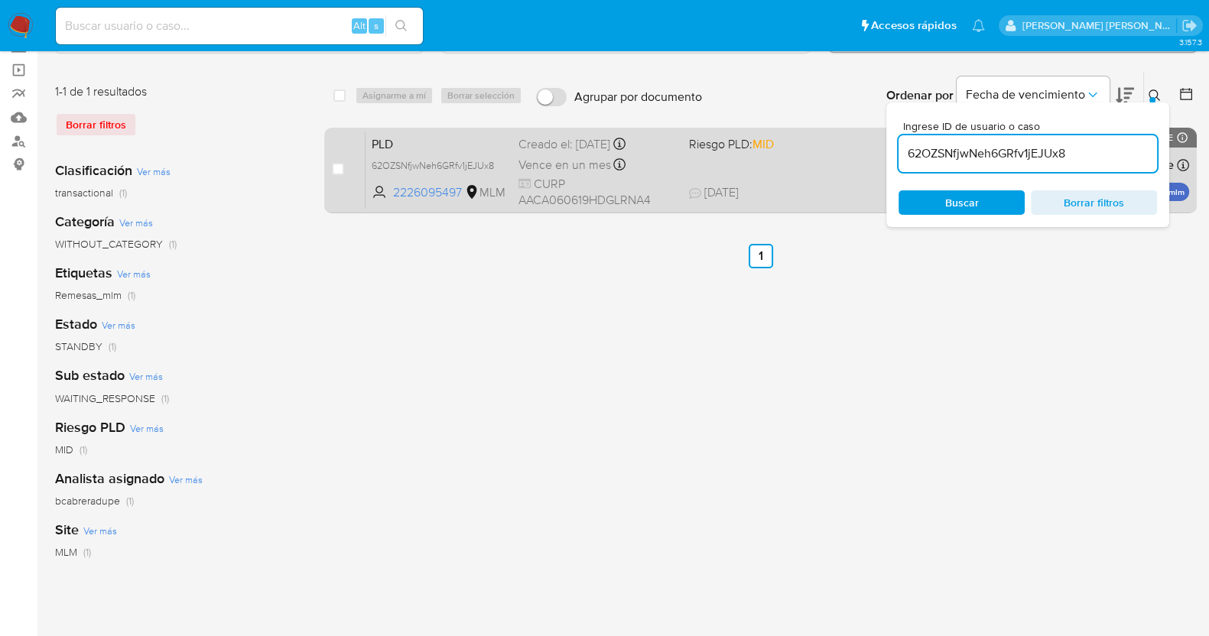
click at [579, 166] on span "Vence en un mes" at bounding box center [564, 165] width 92 height 17
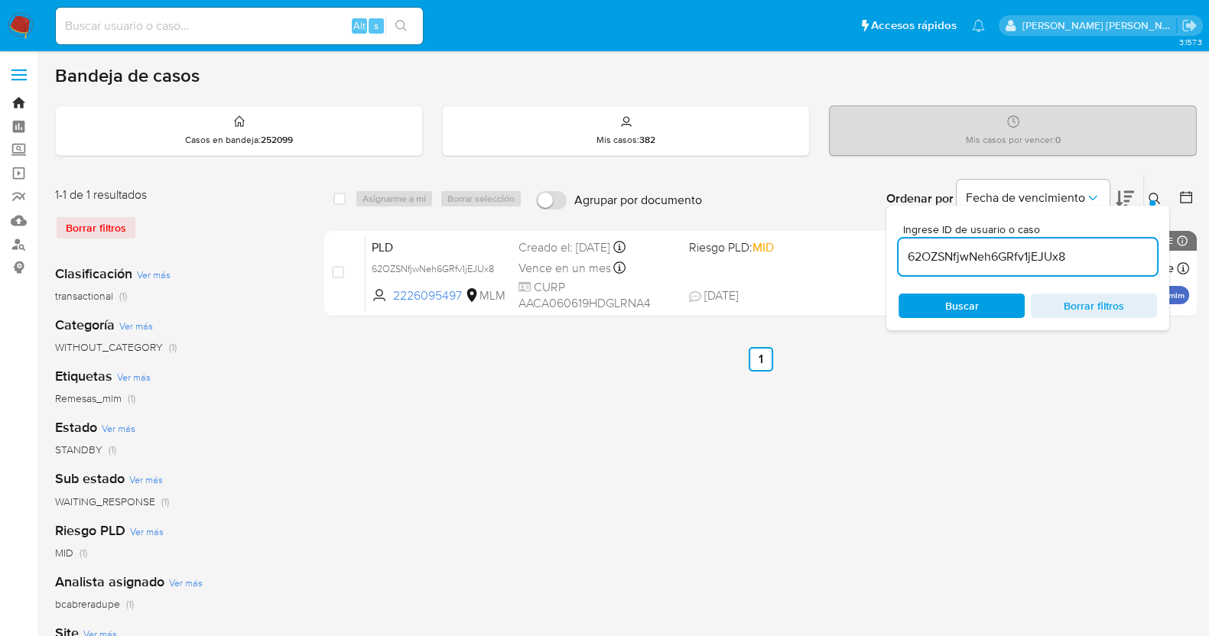
click at [21, 99] on link "Bandeja" at bounding box center [91, 103] width 182 height 24
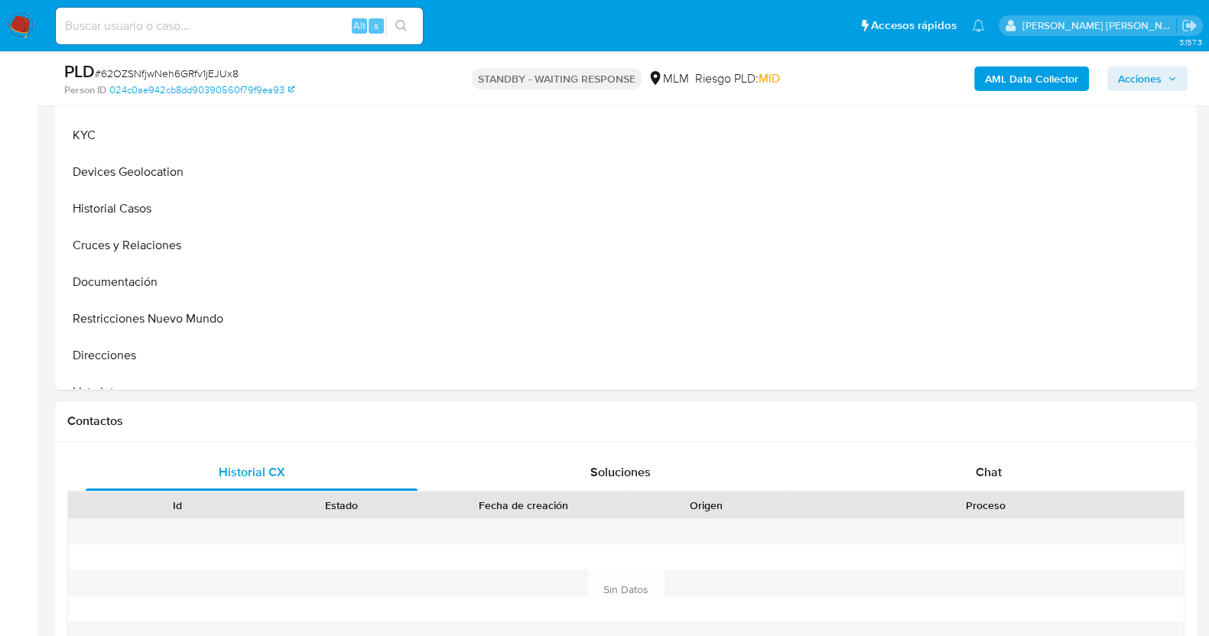
scroll to position [668, 0]
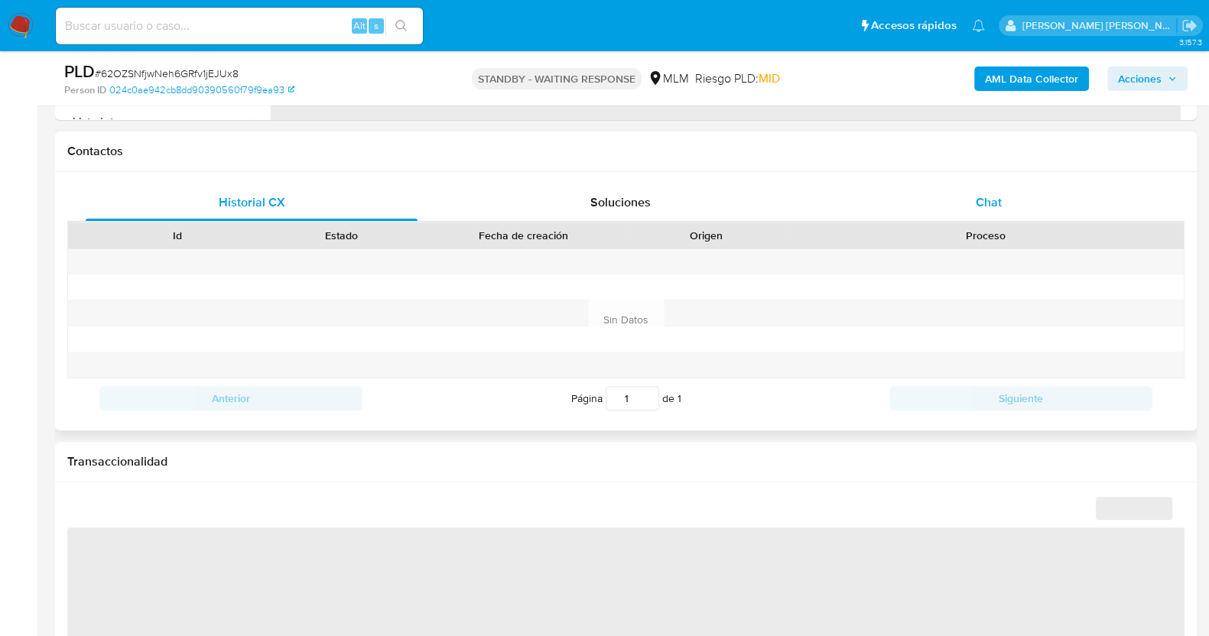
click at [991, 200] on span "Chat" at bounding box center [988, 202] width 26 height 18
select select "10"
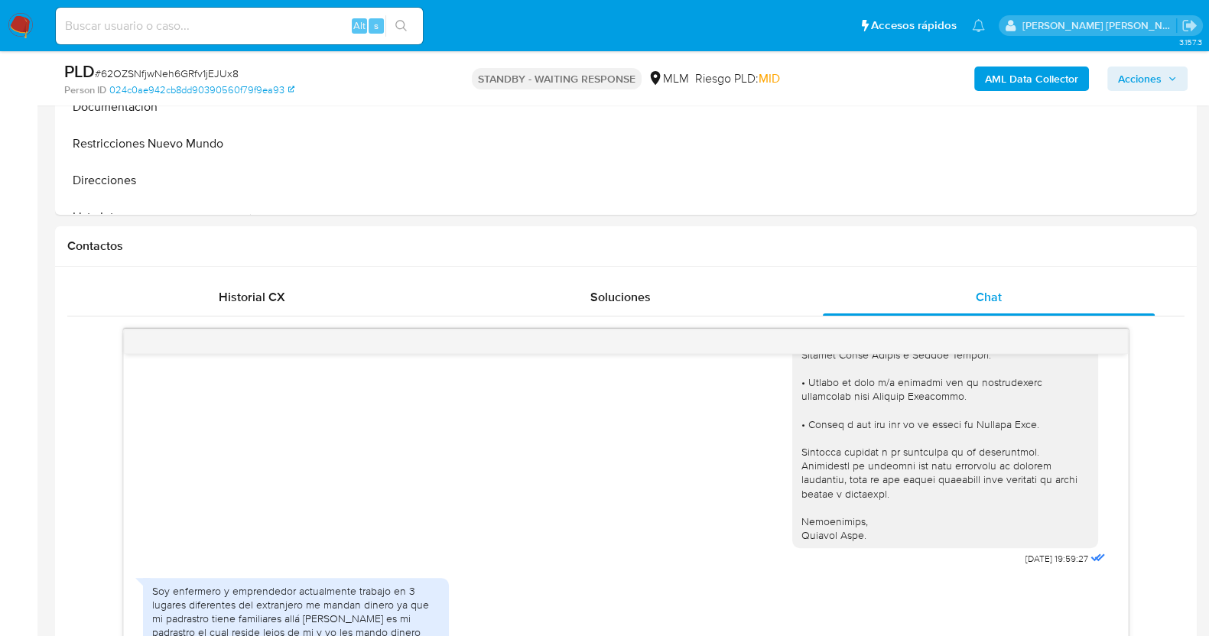
scroll to position [188, 0]
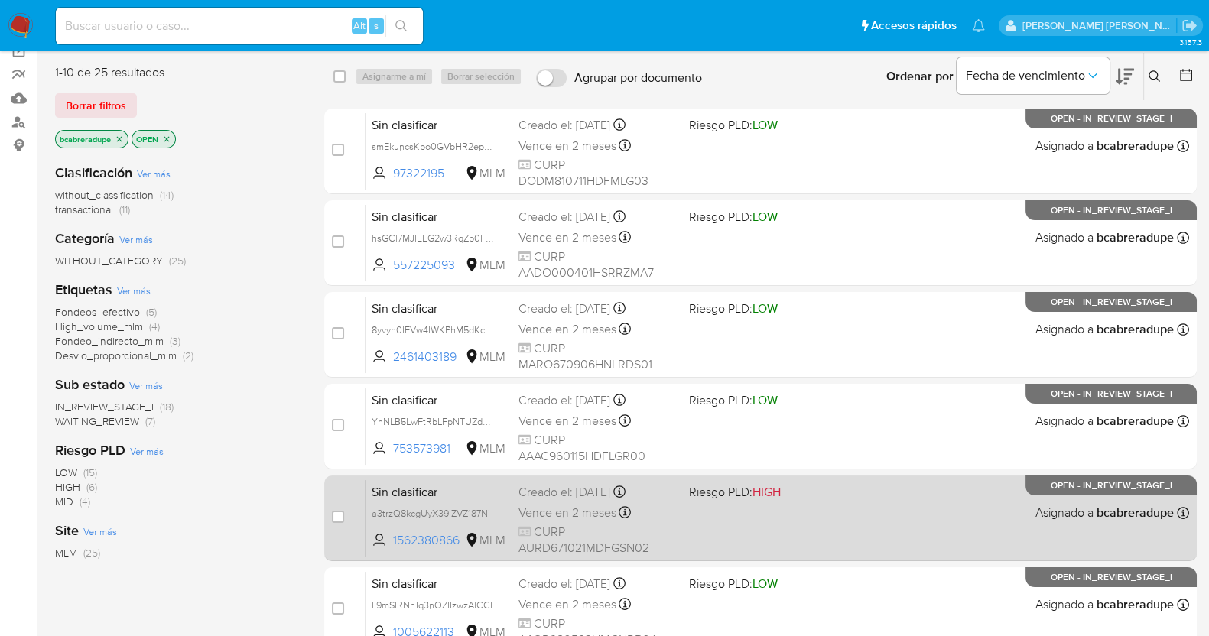
scroll to position [190, 0]
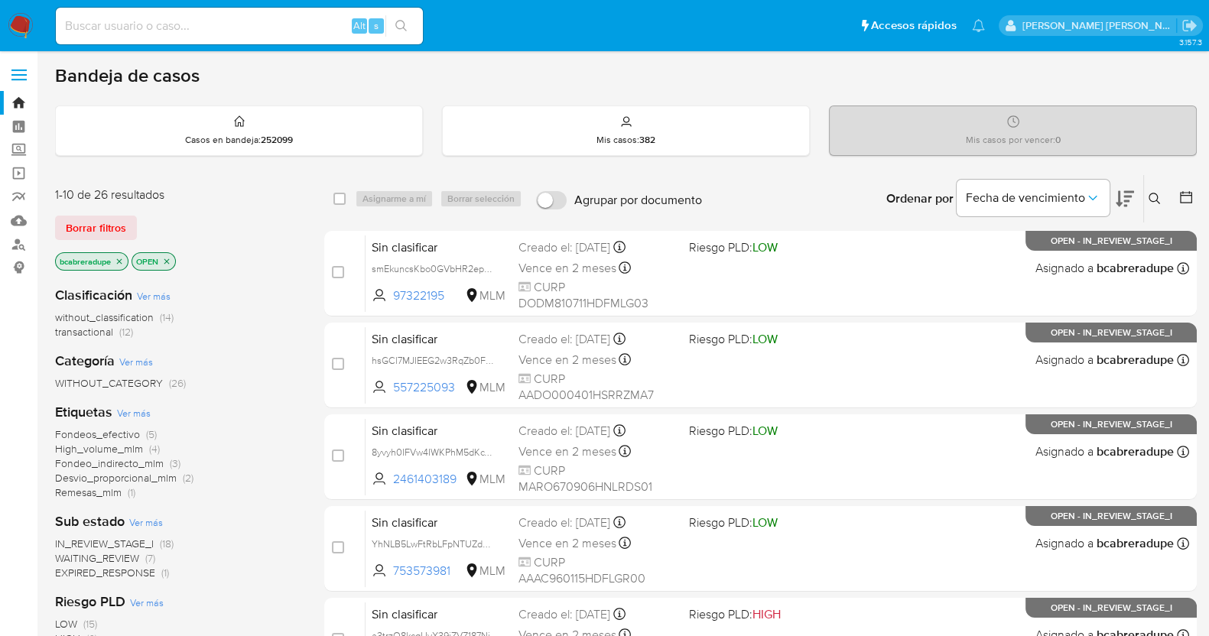
click at [112, 486] on span "Remesas_mlm" at bounding box center [88, 492] width 67 height 15
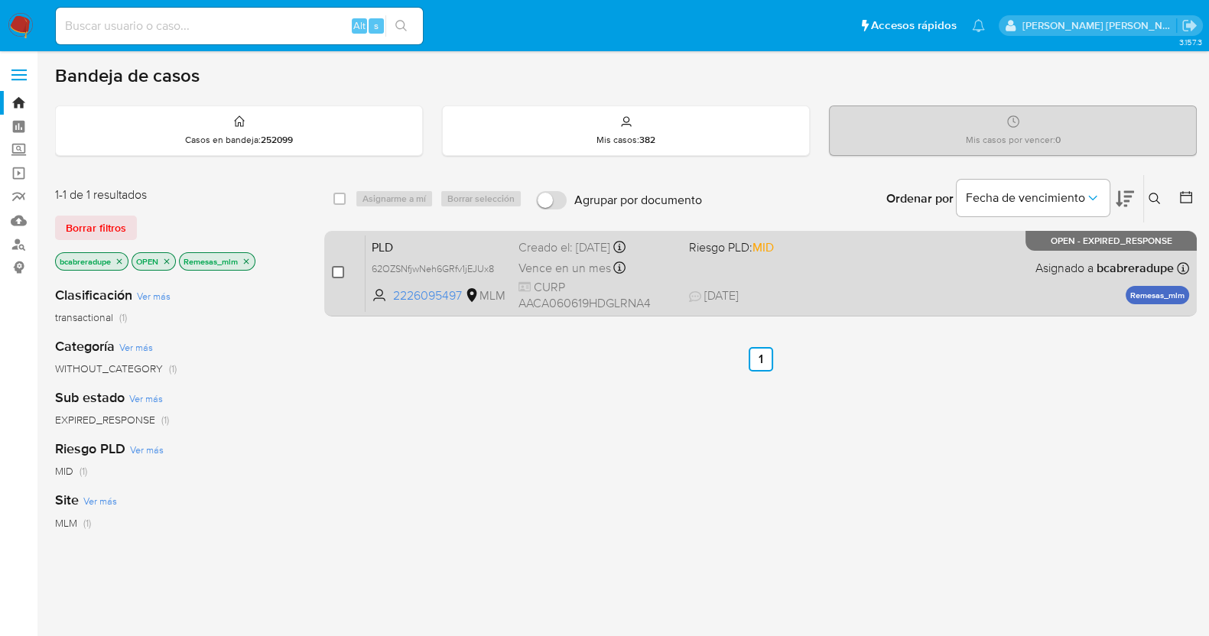
click at [336, 271] on input "checkbox" at bounding box center [338, 272] width 12 height 12
checkbox input "true"
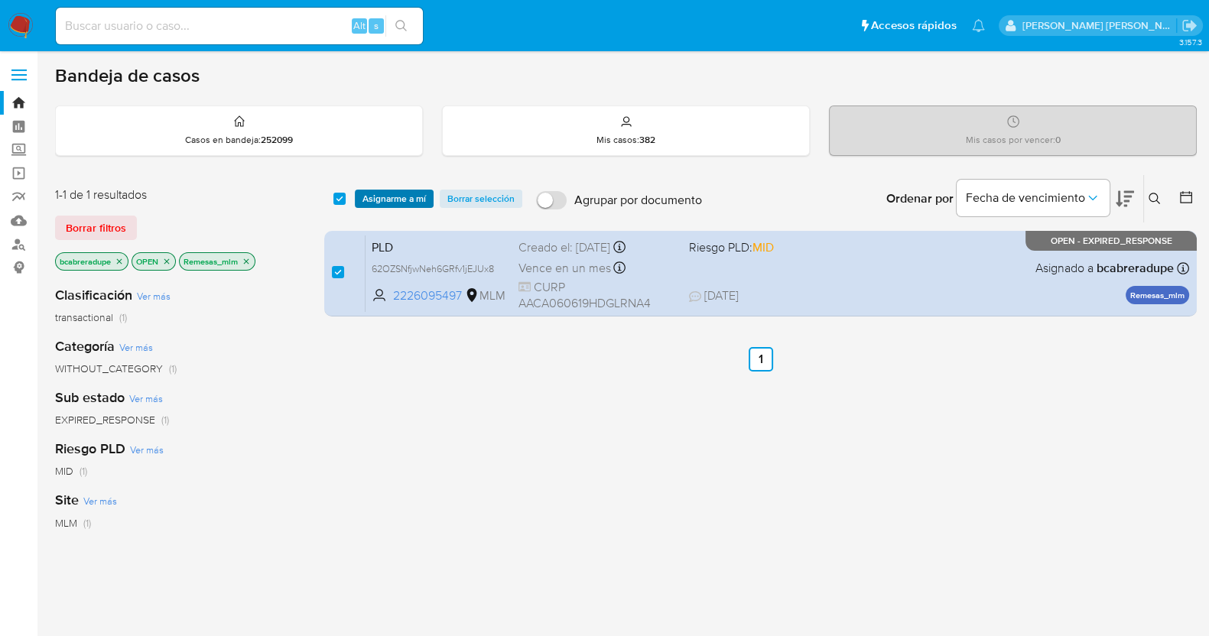
click at [407, 199] on span "Asignarme a mí" at bounding box center [393, 198] width 63 height 15
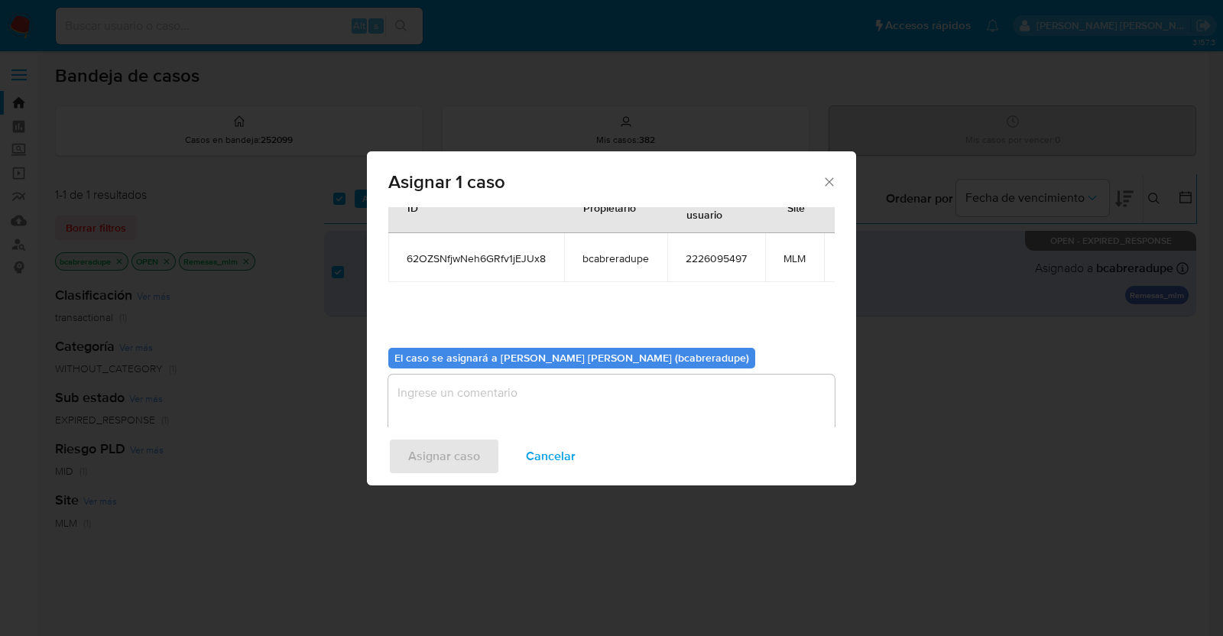
scroll to position [93, 0]
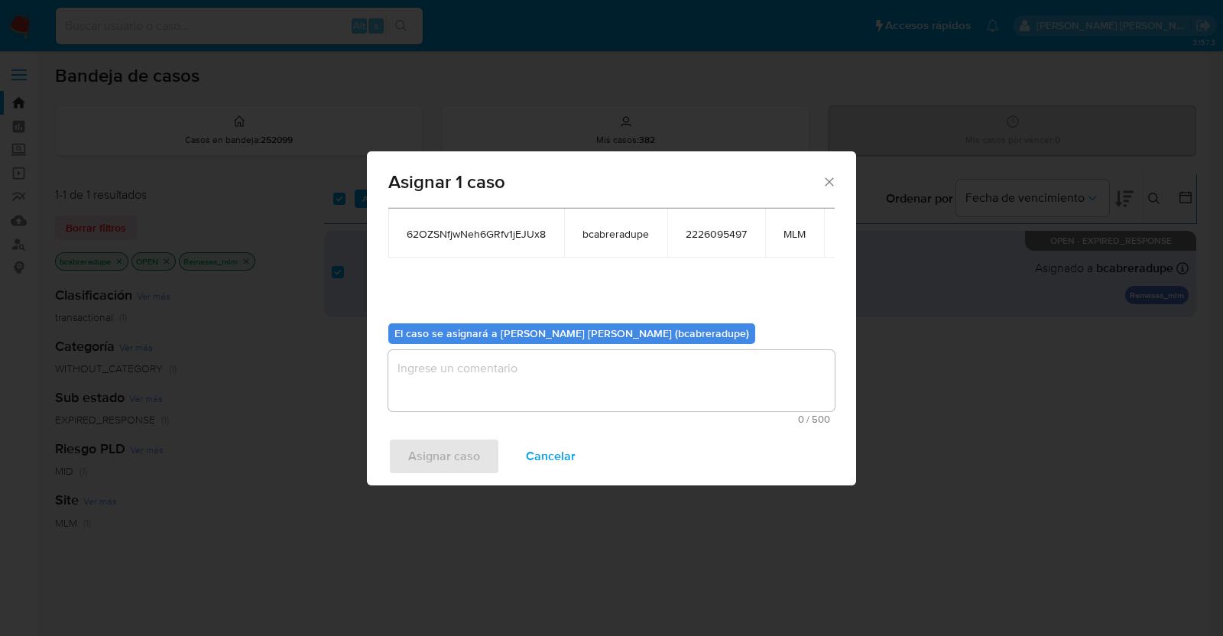
click at [709, 368] on textarea "assign-modal" at bounding box center [611, 380] width 446 height 61
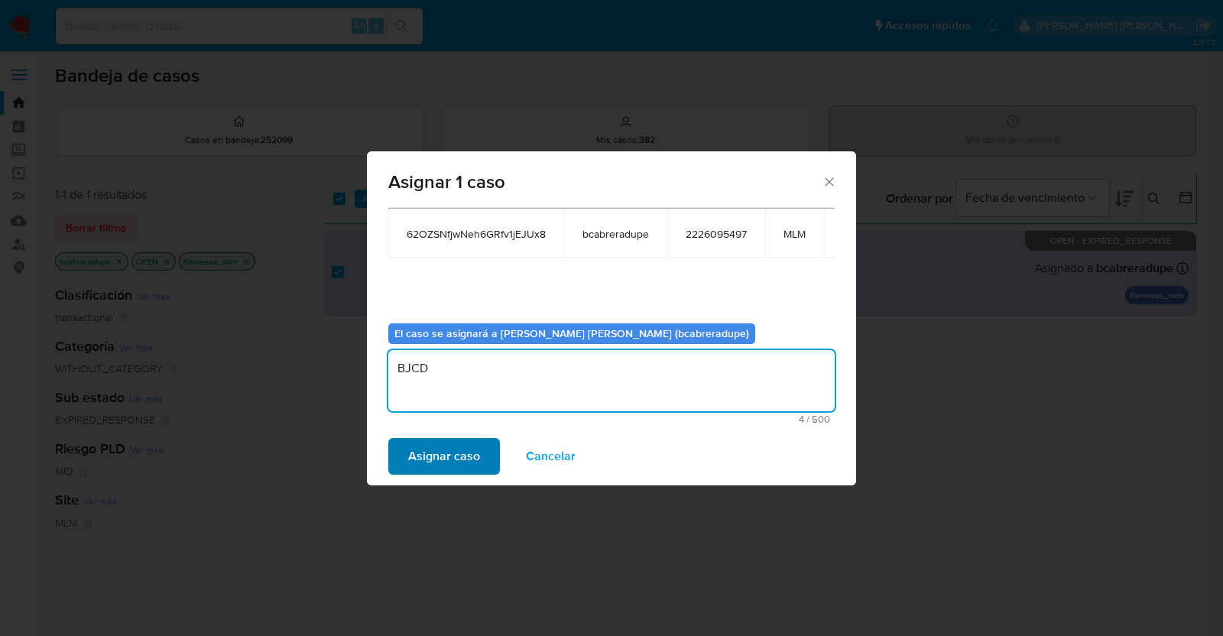
type textarea "BJCD"
click at [447, 465] on span "Asignar caso" at bounding box center [444, 457] width 72 height 34
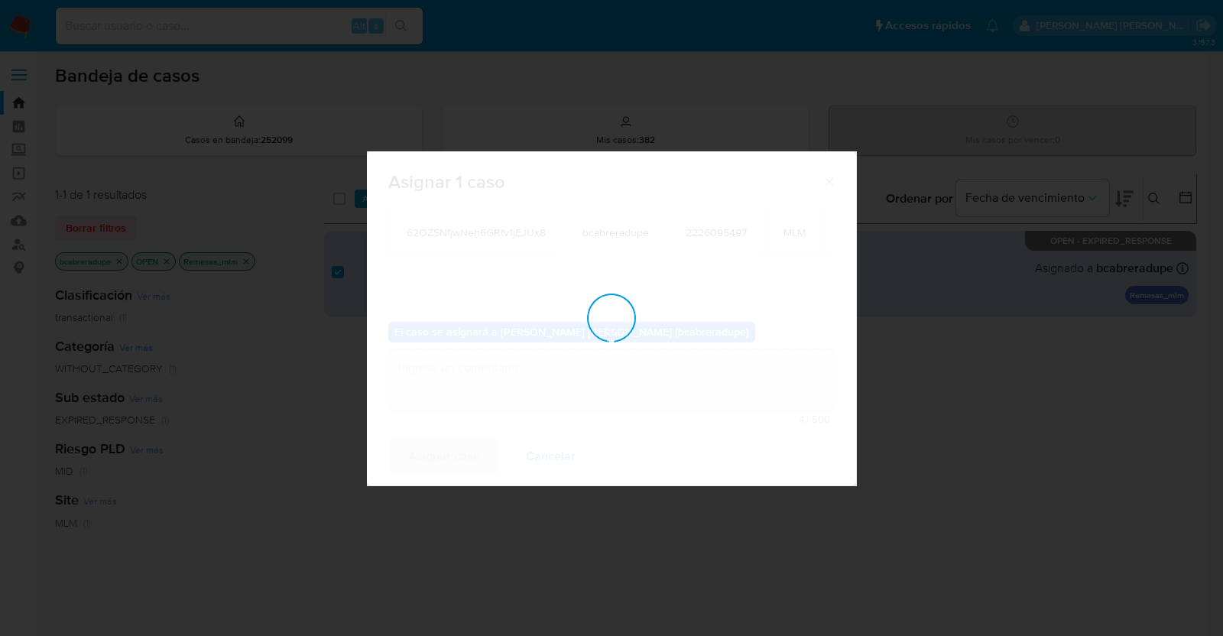
checkbox input "false"
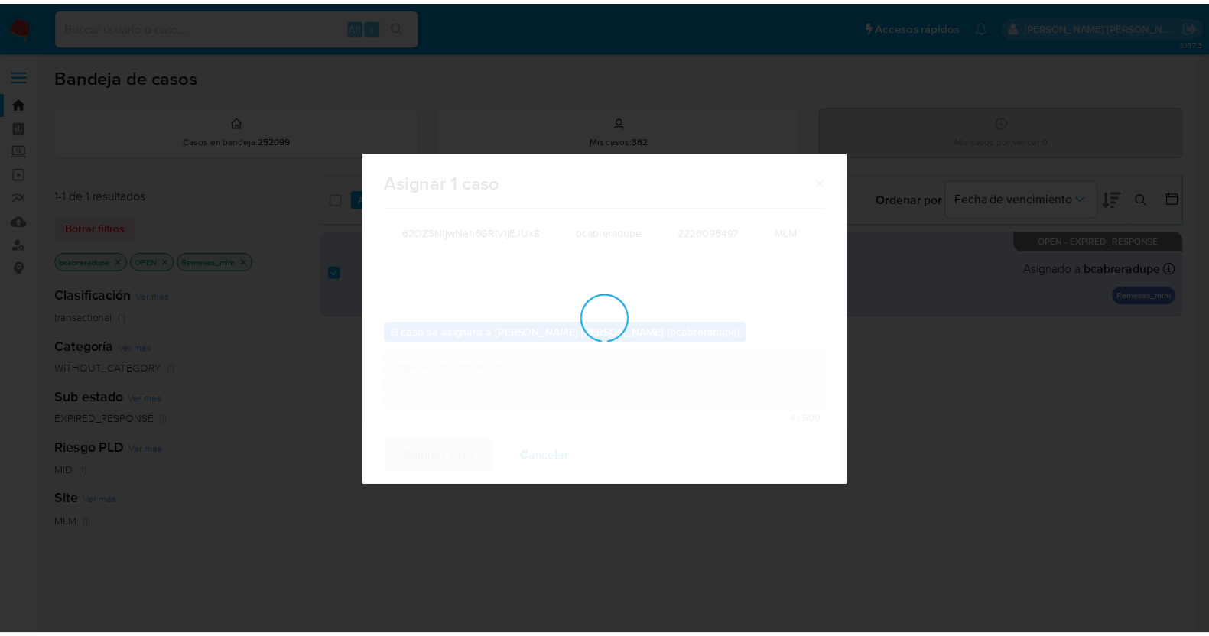
scroll to position [91, 0]
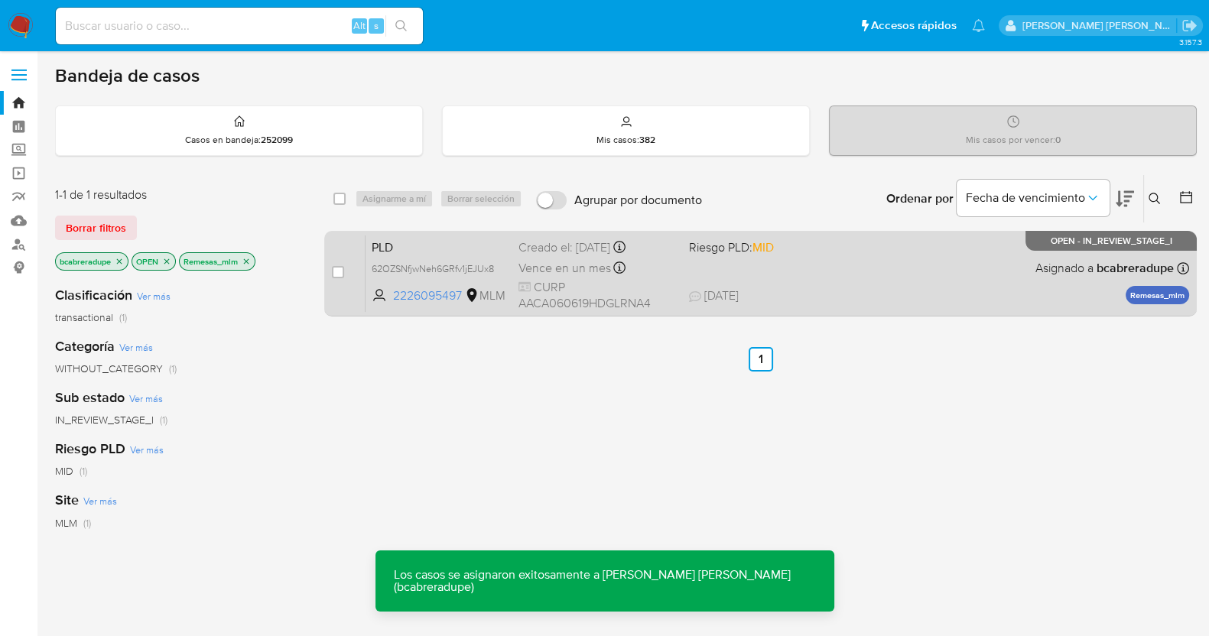
click at [569, 248] on div "Creado el: 12/08/2025 Creado el: 12/08/2025 02:10:18" at bounding box center [597, 247] width 158 height 17
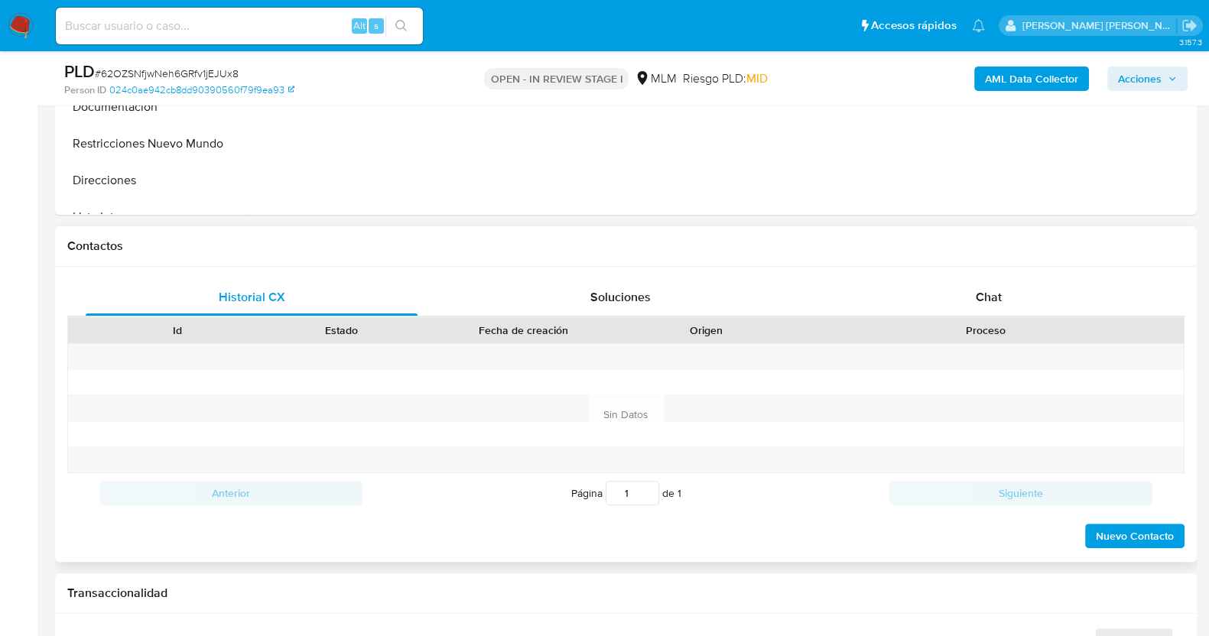
scroll to position [668, 0]
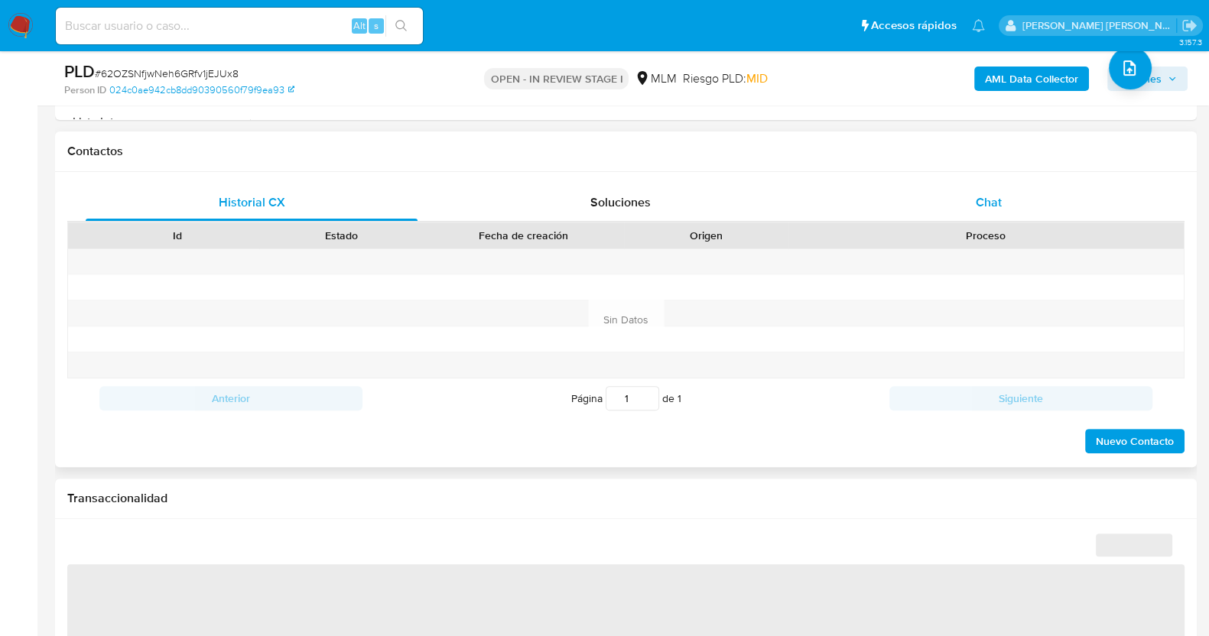
click at [991, 200] on span "Chat" at bounding box center [988, 202] width 26 height 18
select select "10"
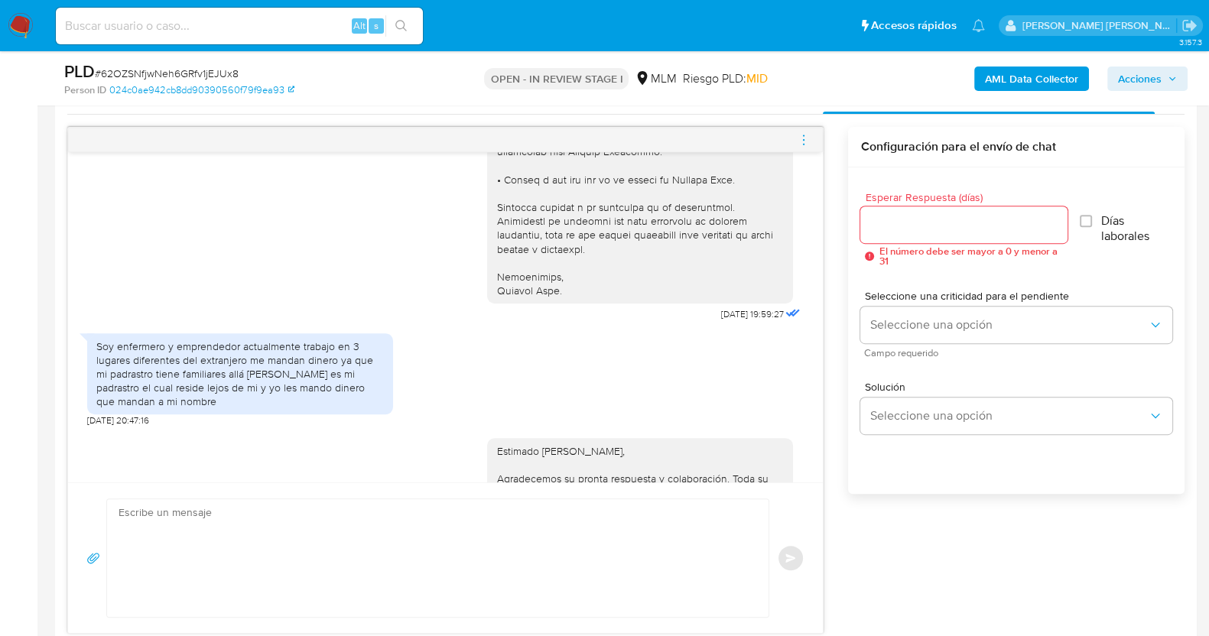
scroll to position [573, 0]
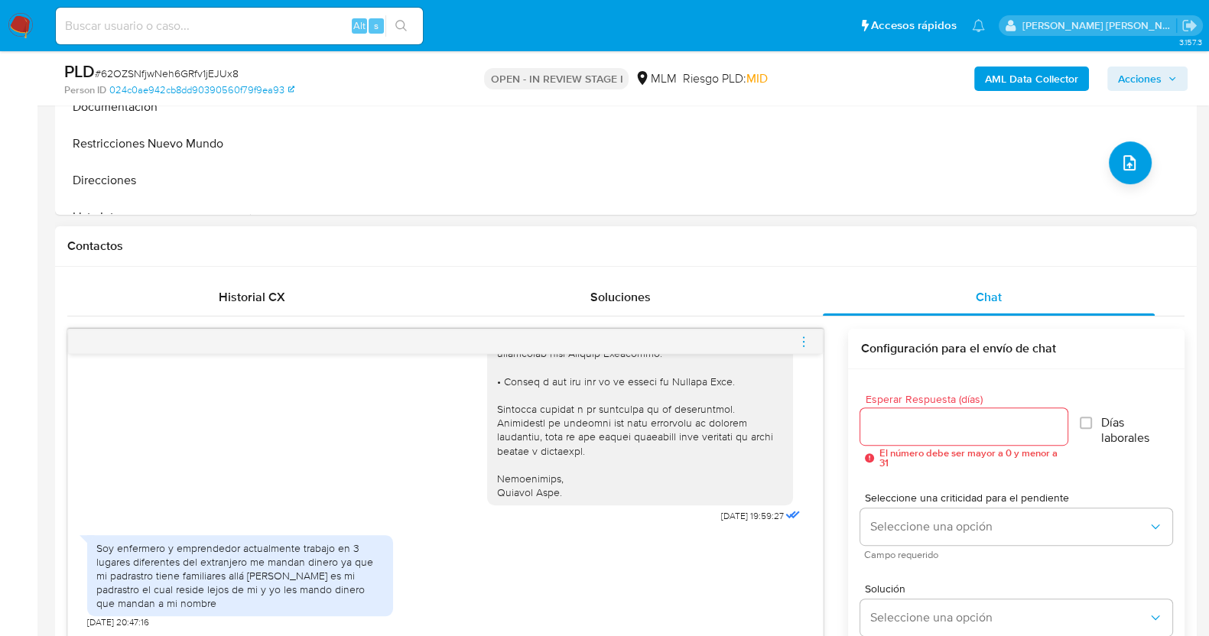
click at [803, 338] on icon "menu-action" at bounding box center [803, 342] width 14 height 14
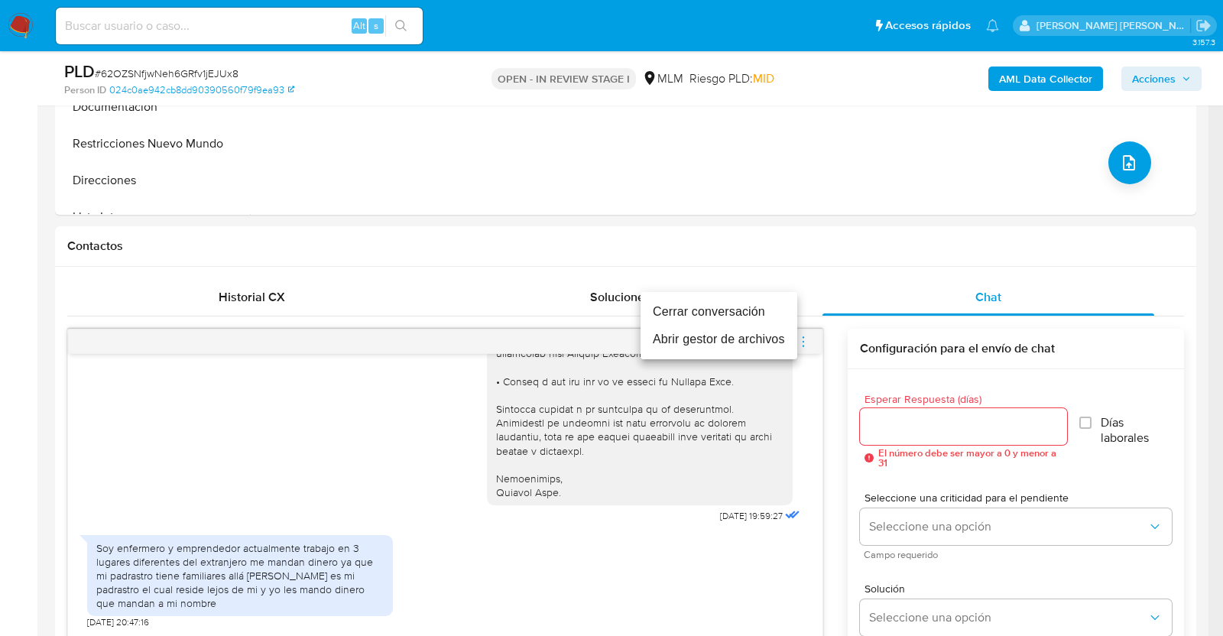
click at [716, 306] on li "Cerrar conversación" at bounding box center [719, 312] width 157 height 28
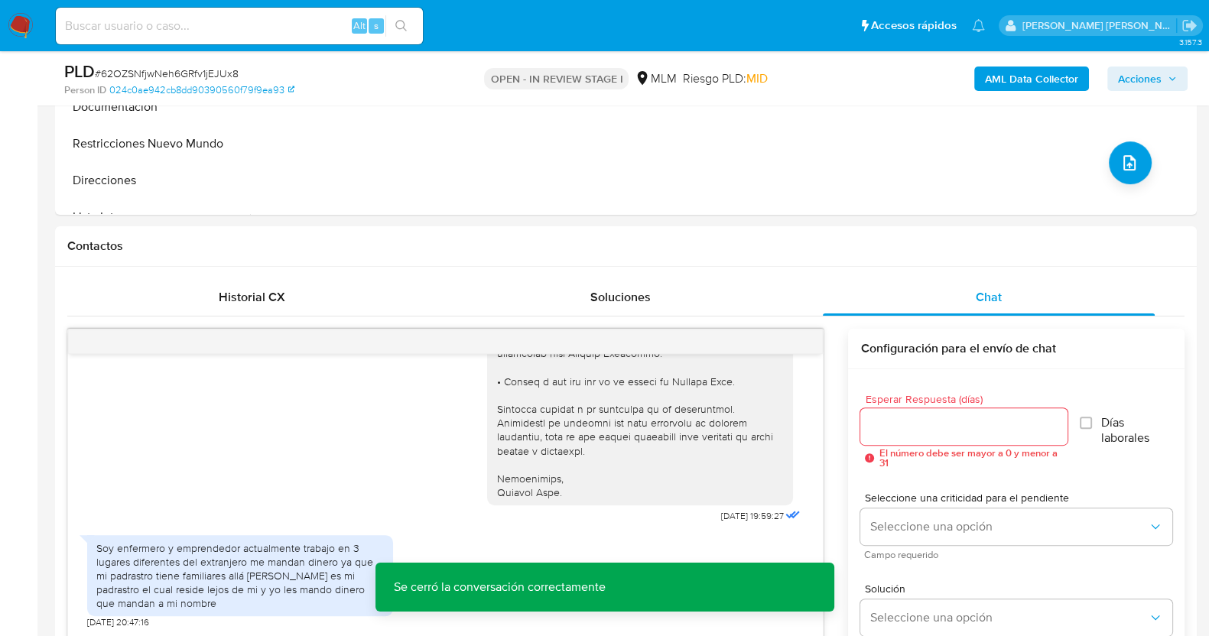
click at [1158, 79] on span "Acciones" at bounding box center [1140, 79] width 44 height 24
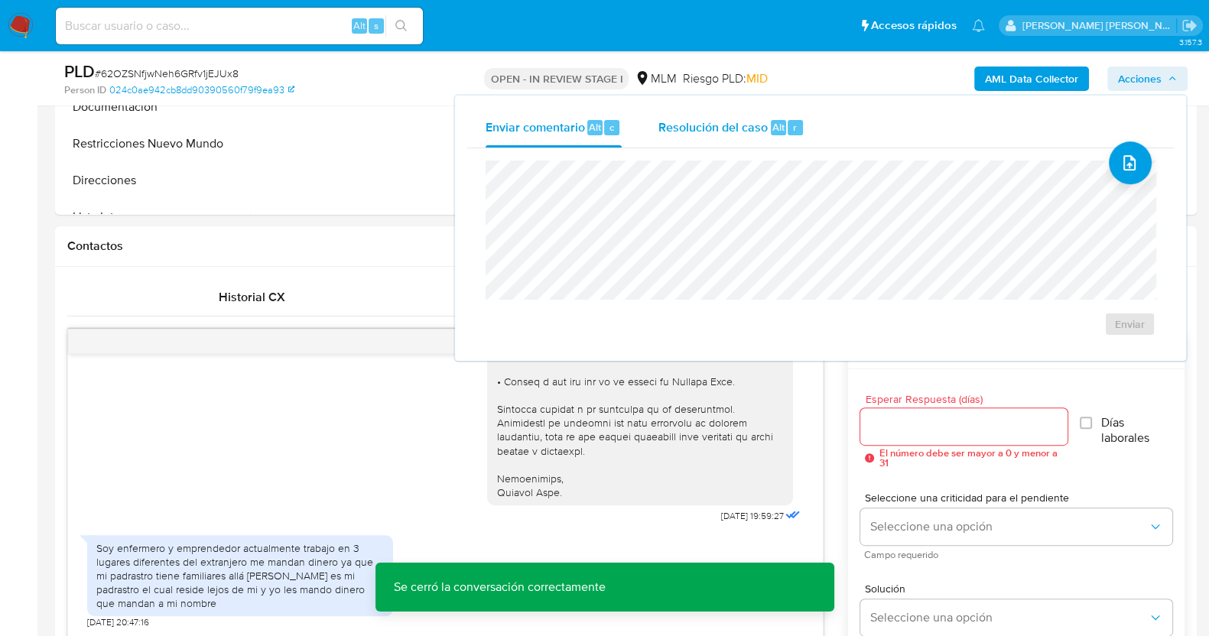
click at [751, 131] on span "Resolución del caso" at bounding box center [712, 127] width 109 height 18
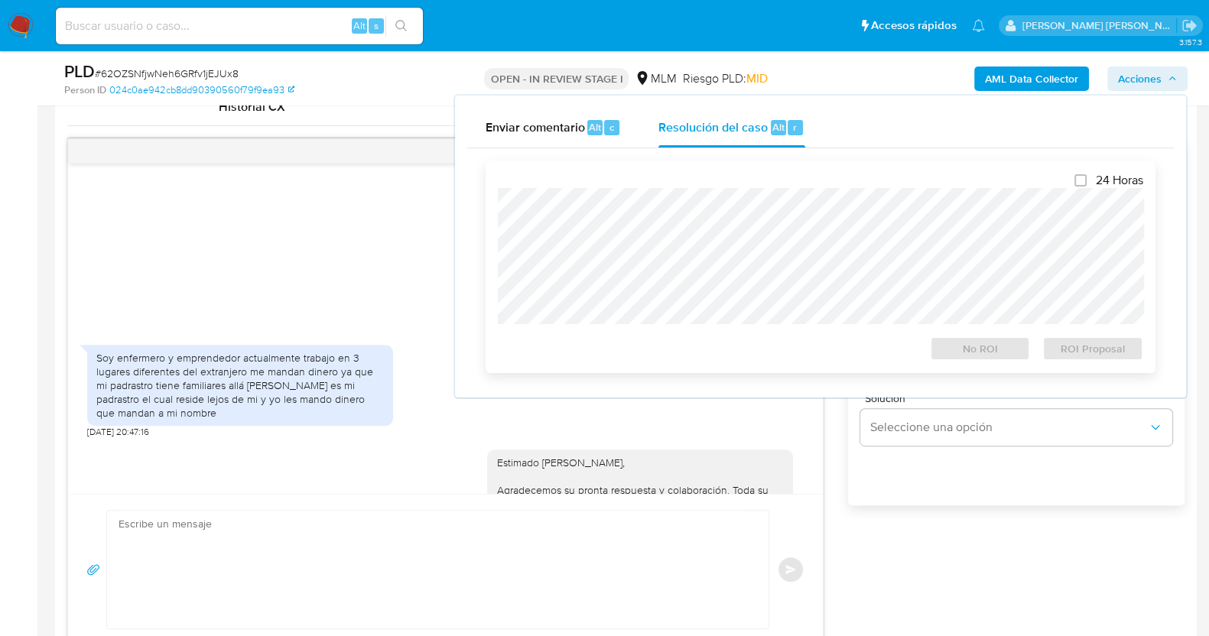
scroll to position [955, 0]
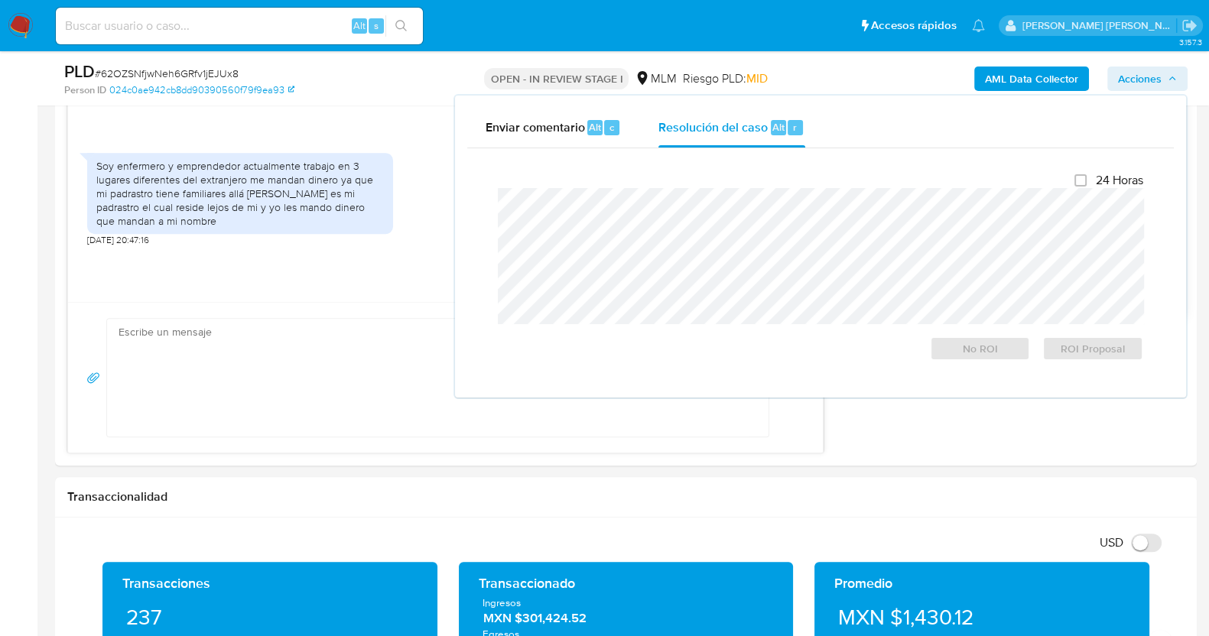
click at [1179, 73] on button "Acciones" at bounding box center [1147, 79] width 80 height 24
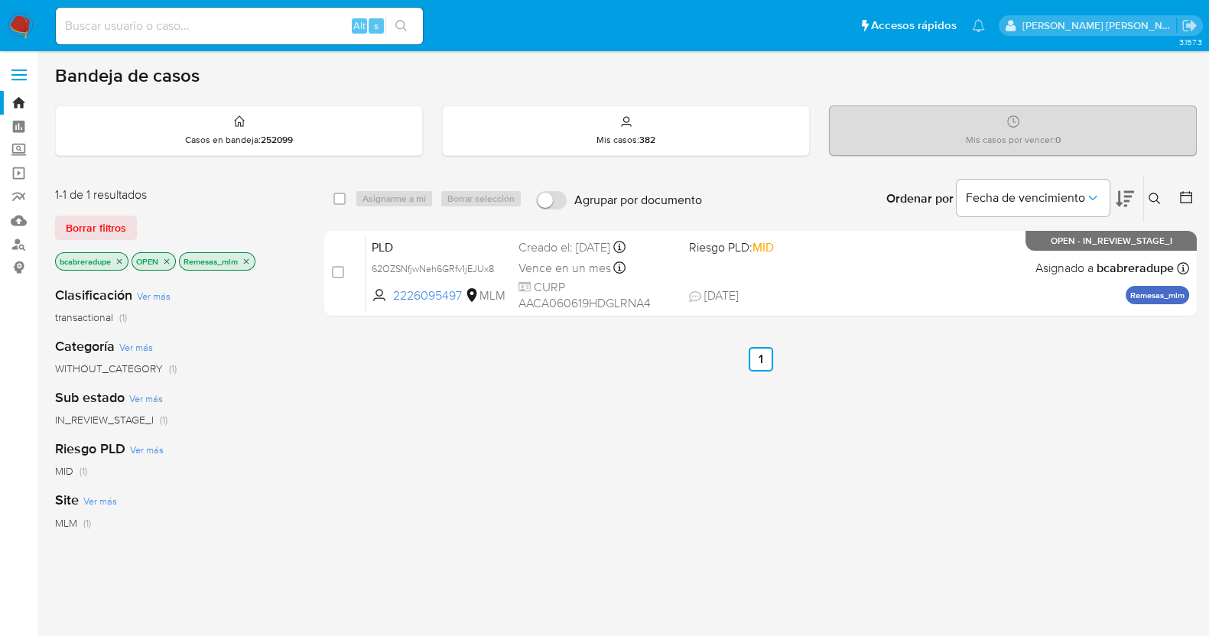
click at [247, 261] on icon "close-filter" at bounding box center [246, 261] width 9 height 9
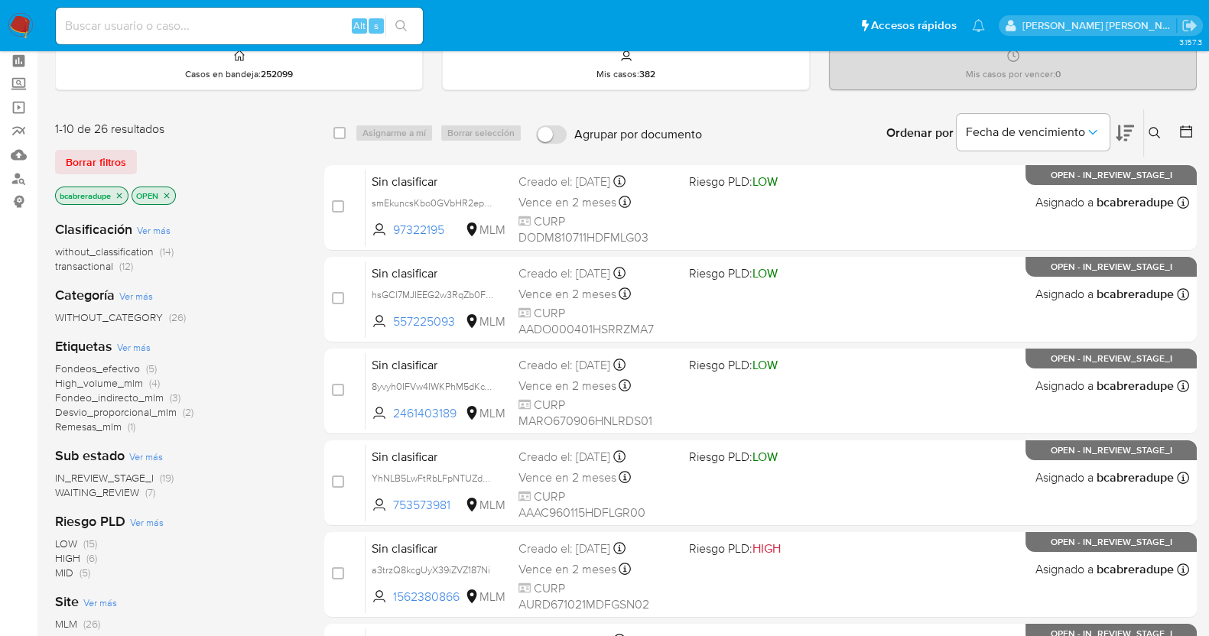
scroll to position [95, 0]
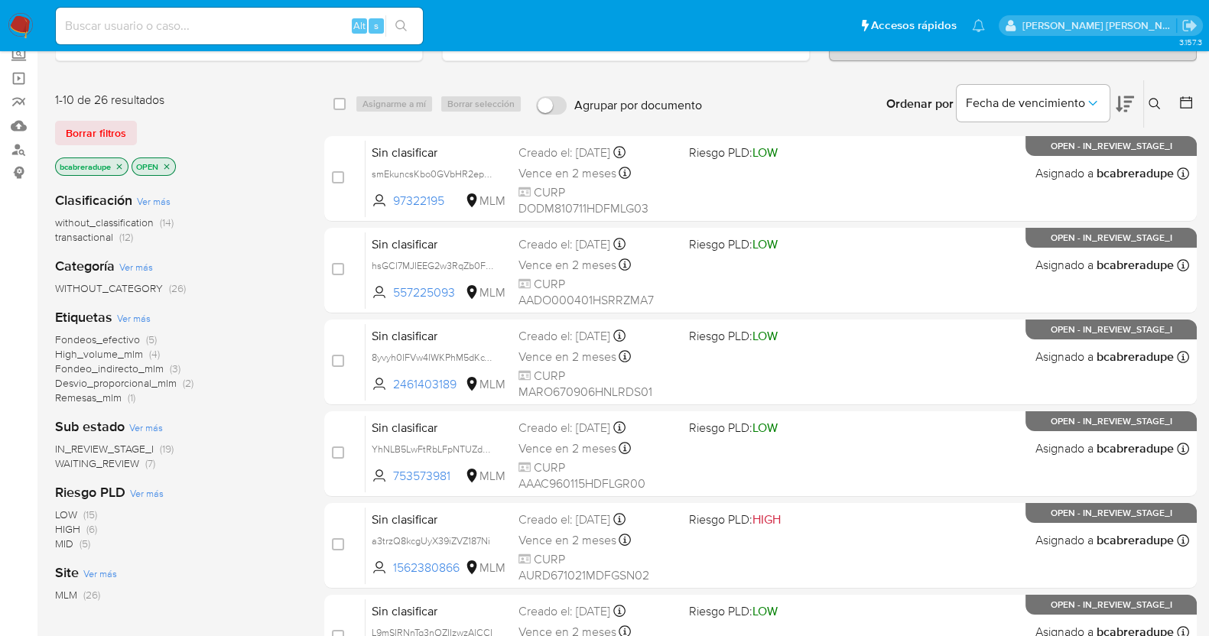
click at [126, 372] on span "Fondeo_indirecto_mlm" at bounding box center [109, 368] width 109 height 15
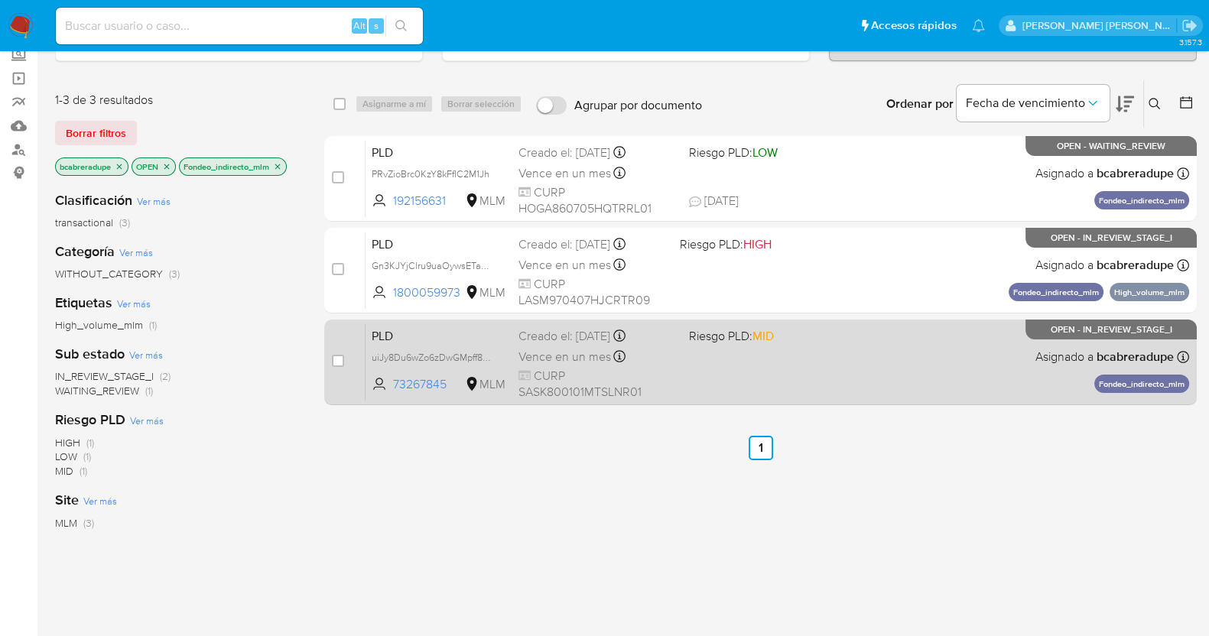
click at [563, 349] on span "Vence en un mes" at bounding box center [564, 357] width 92 height 17
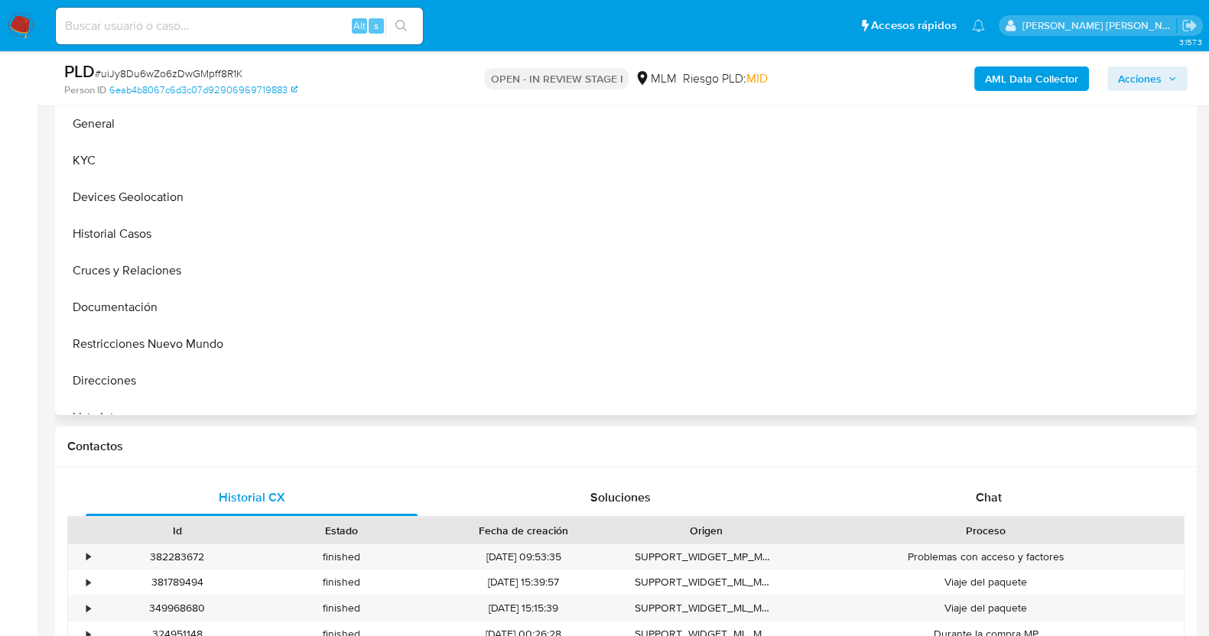
scroll to position [381, 0]
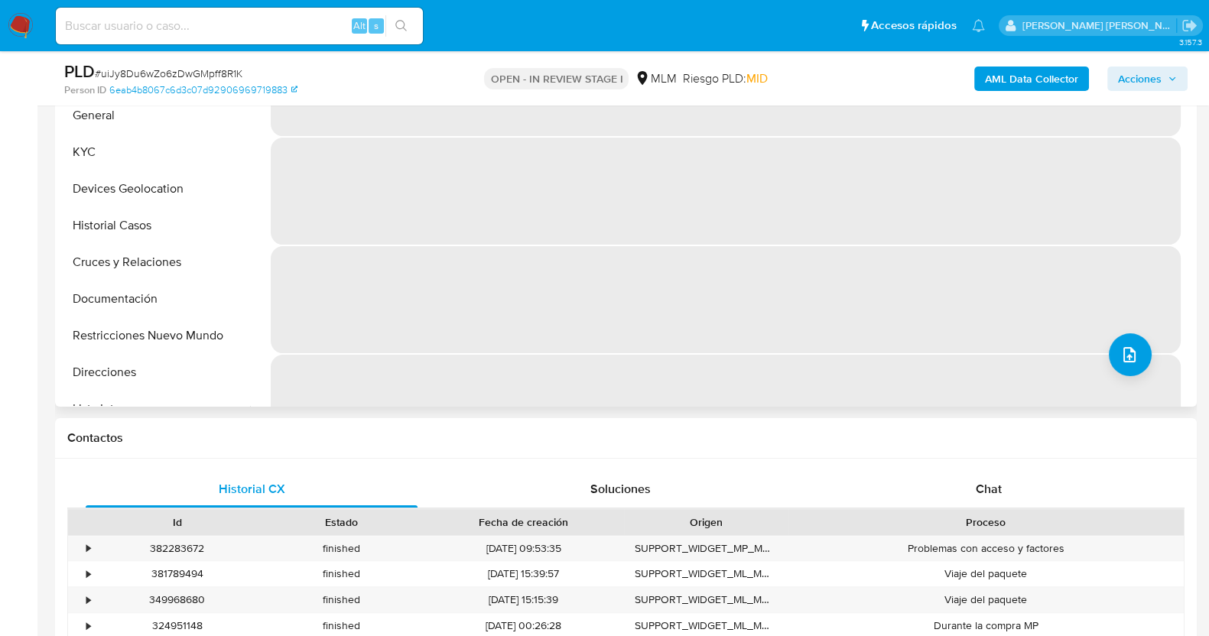
select select "10"
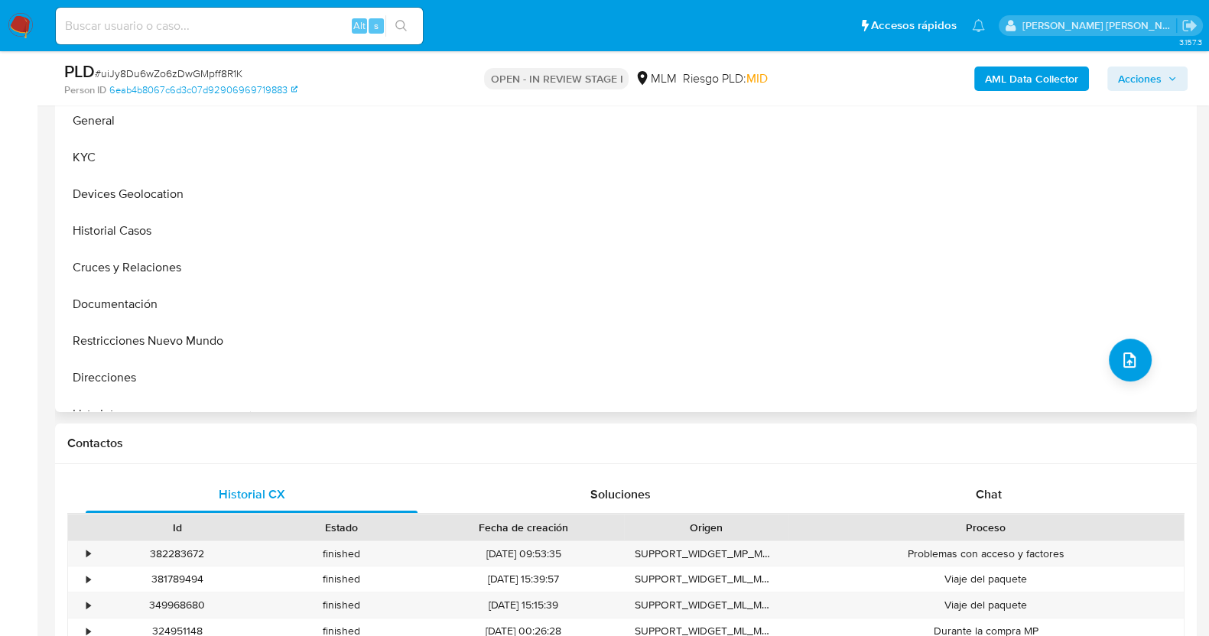
scroll to position [190, 0]
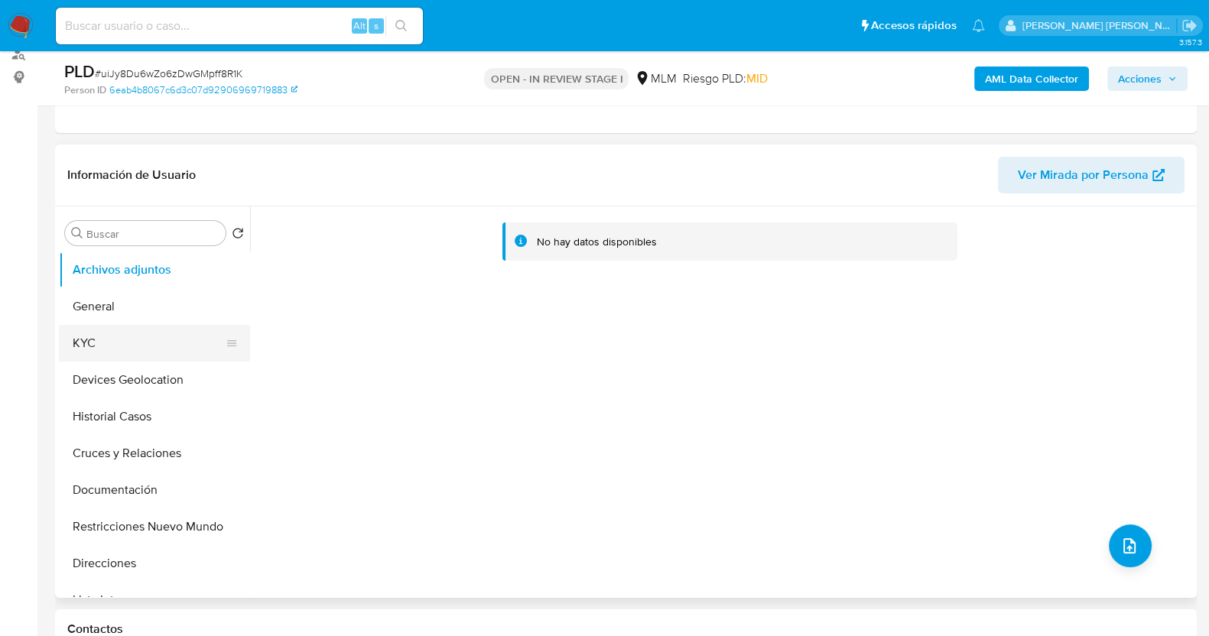
click at [127, 339] on button "KYC" at bounding box center [148, 343] width 179 height 37
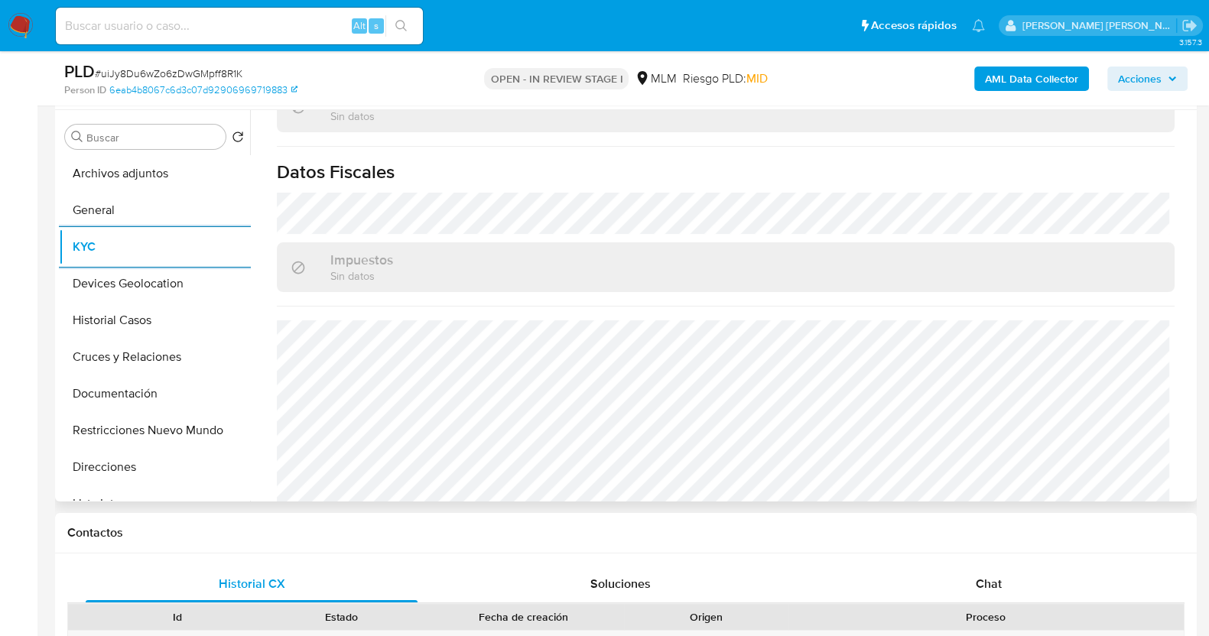
scroll to position [946, 0]
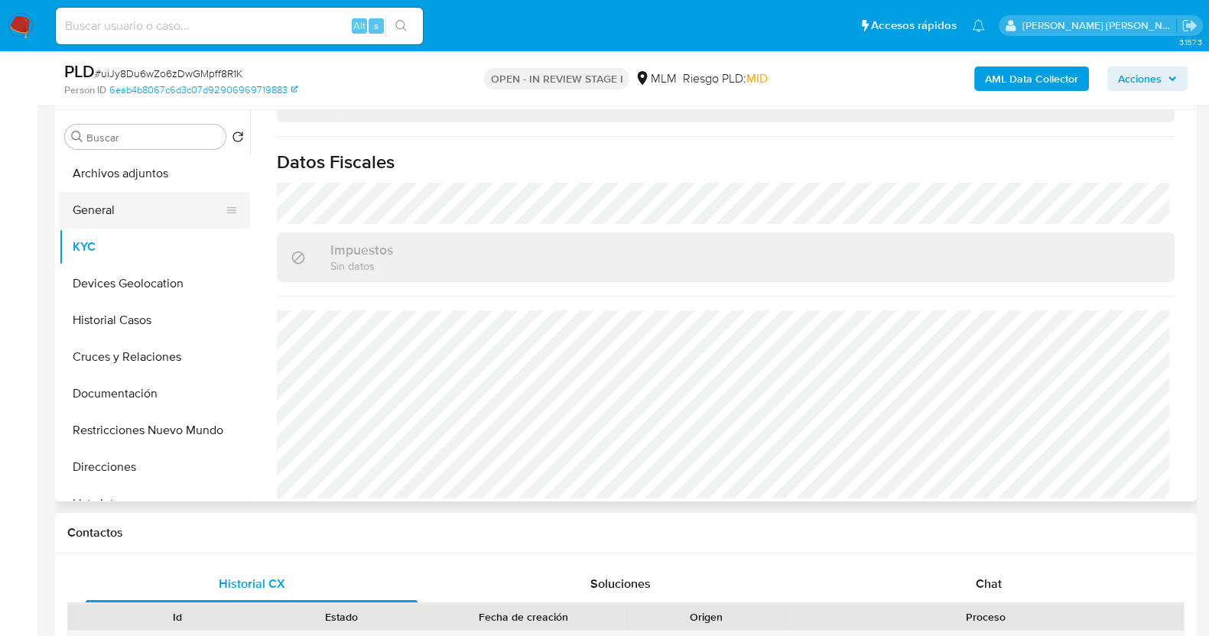
click at [143, 199] on button "General" at bounding box center [148, 210] width 179 height 37
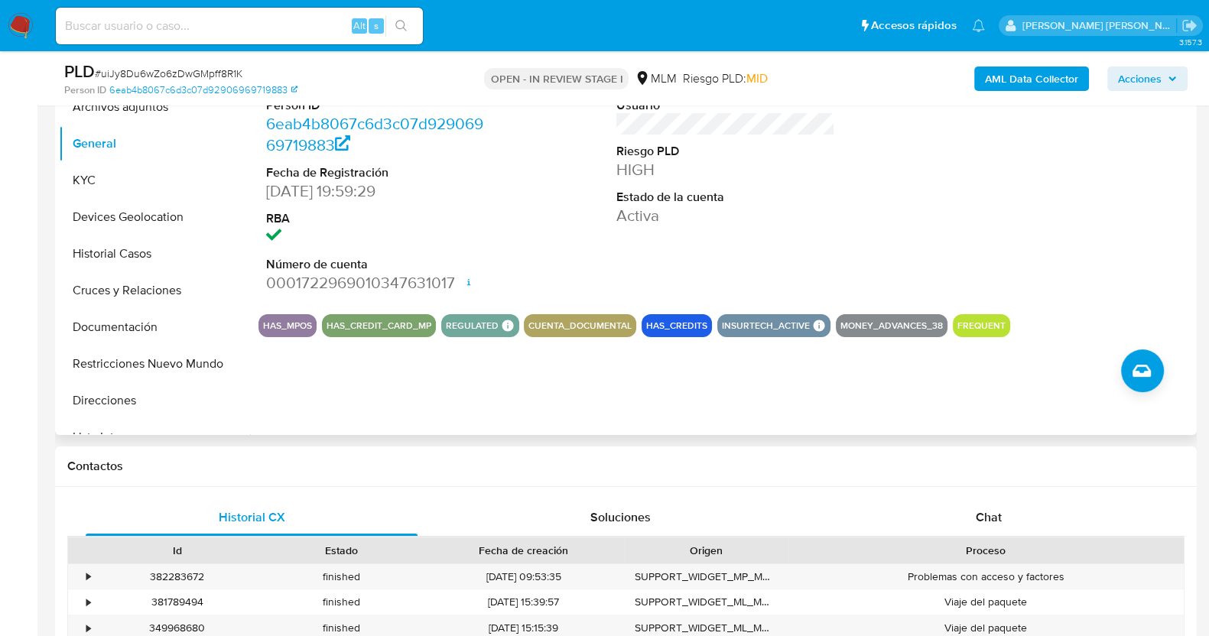
scroll to position [381, 0]
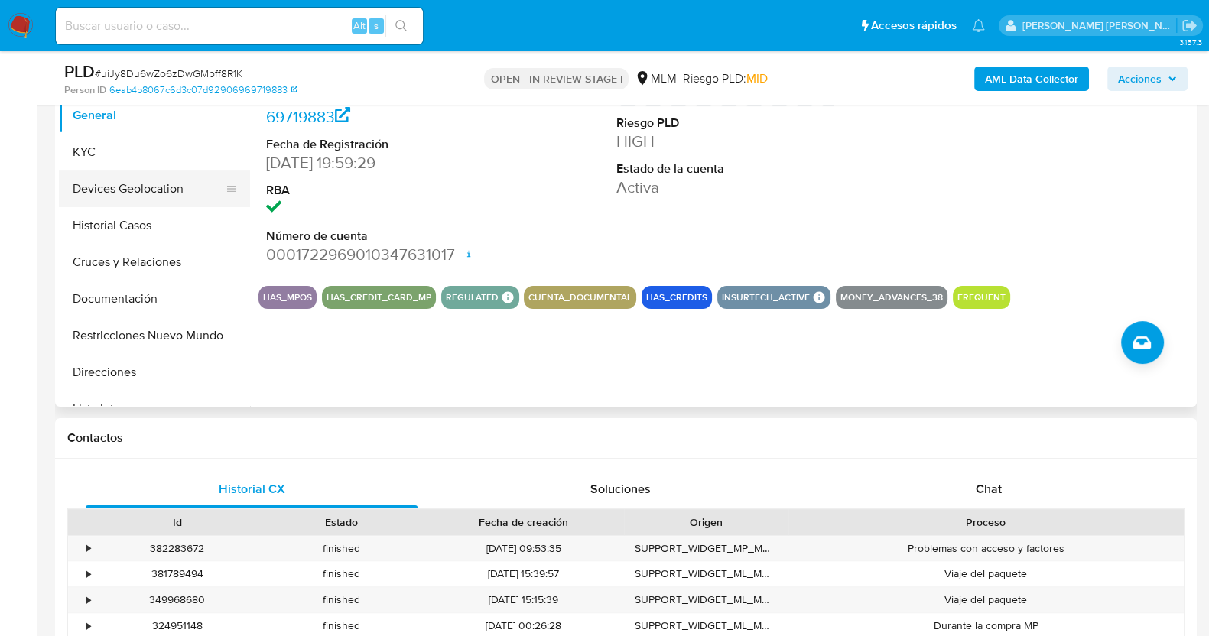
click at [159, 189] on button "Devices Geolocation" at bounding box center [148, 188] width 179 height 37
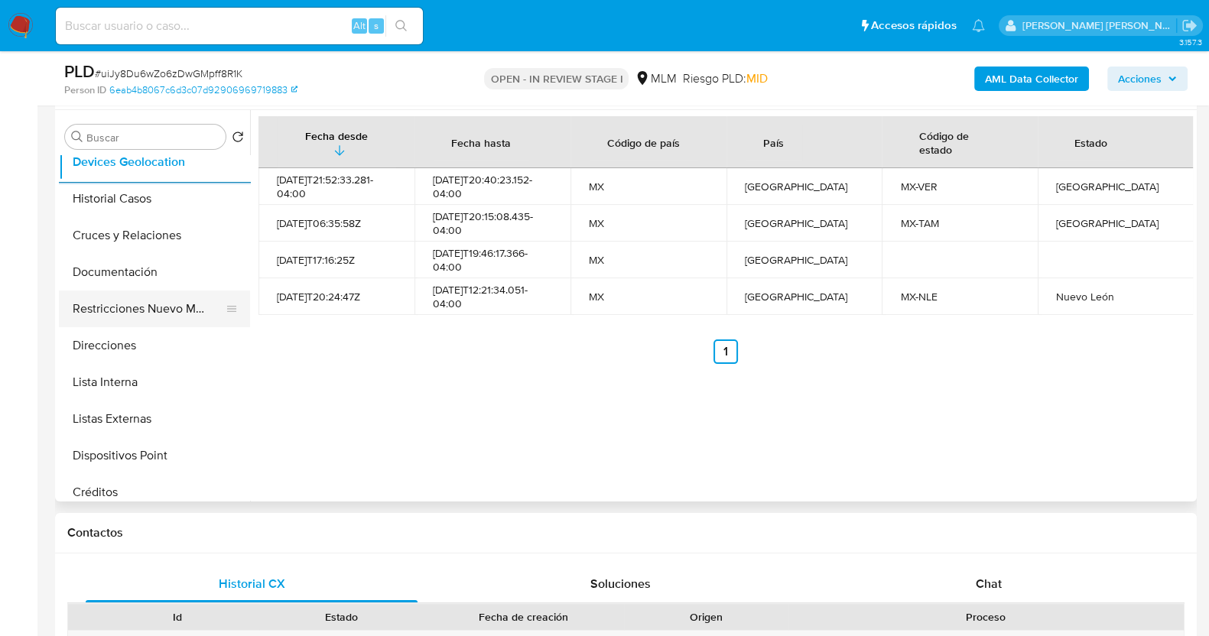
scroll to position [190, 0]
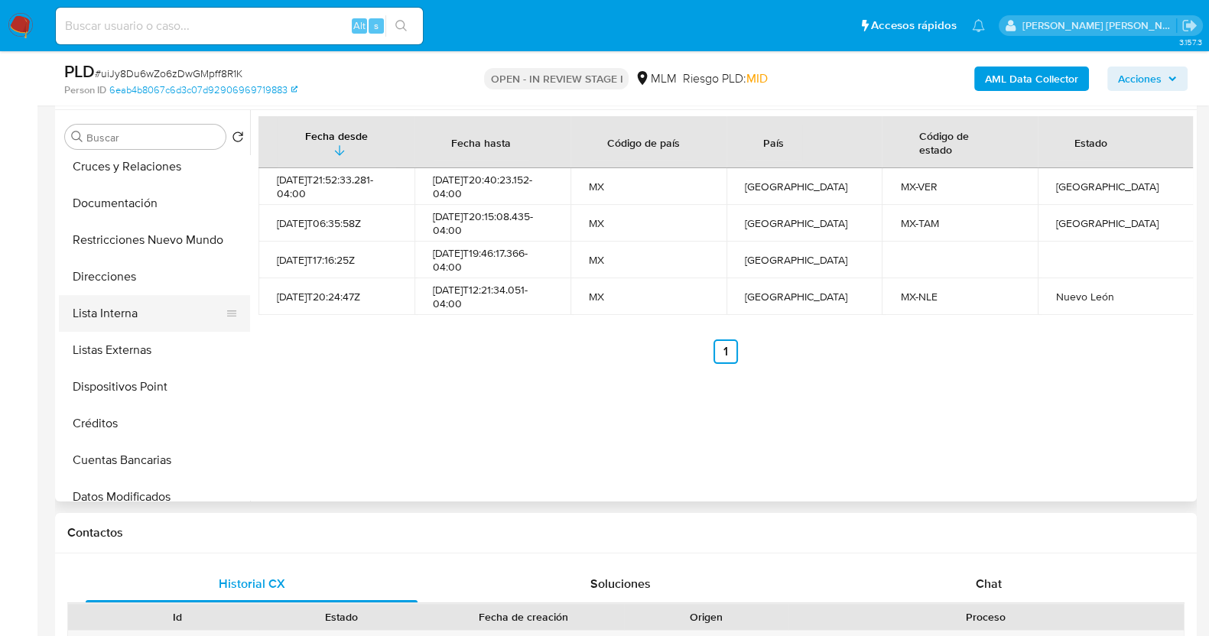
click at [144, 308] on button "Lista Interna" at bounding box center [148, 313] width 179 height 37
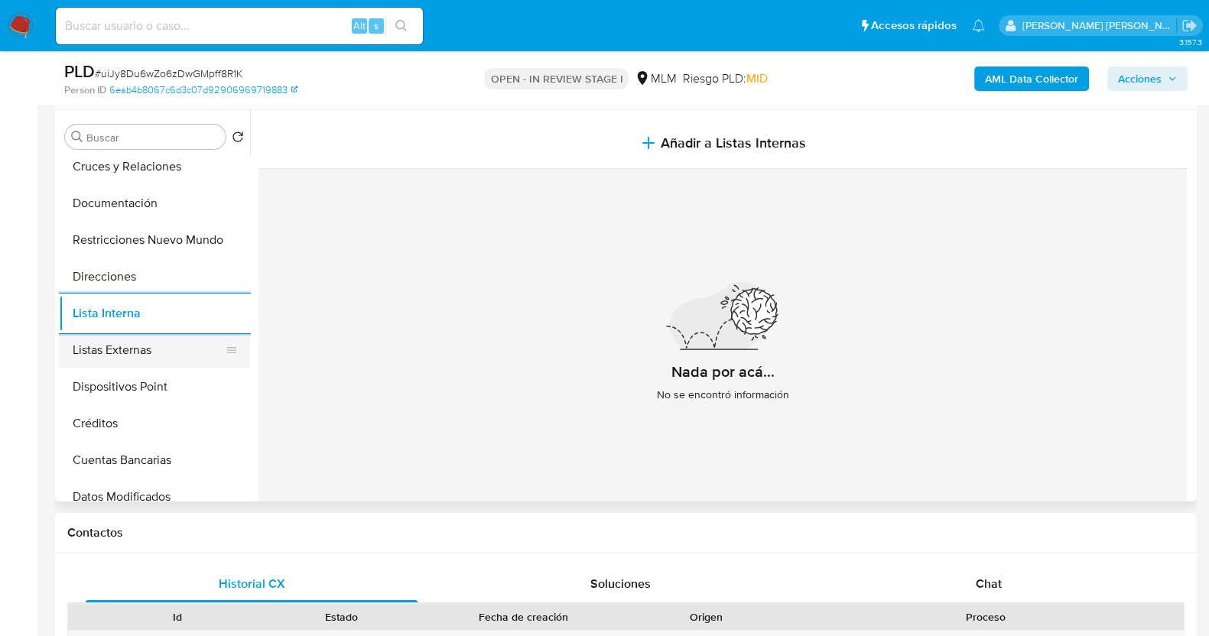
click at [181, 347] on button "Listas Externas" at bounding box center [148, 350] width 179 height 37
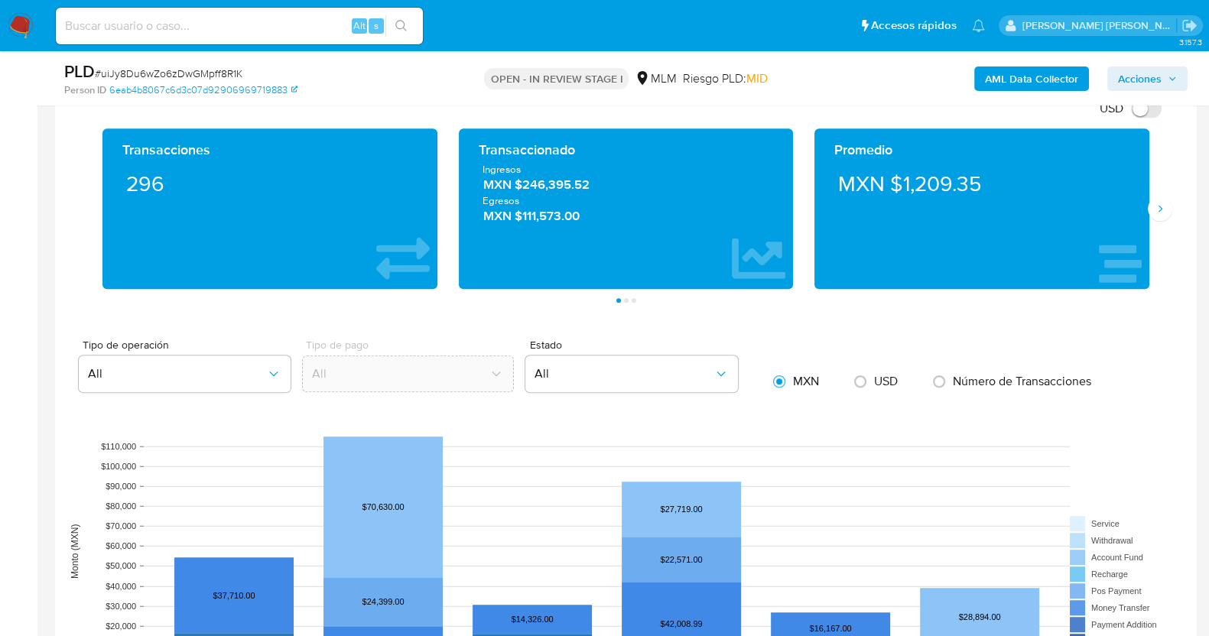
scroll to position [1051, 0]
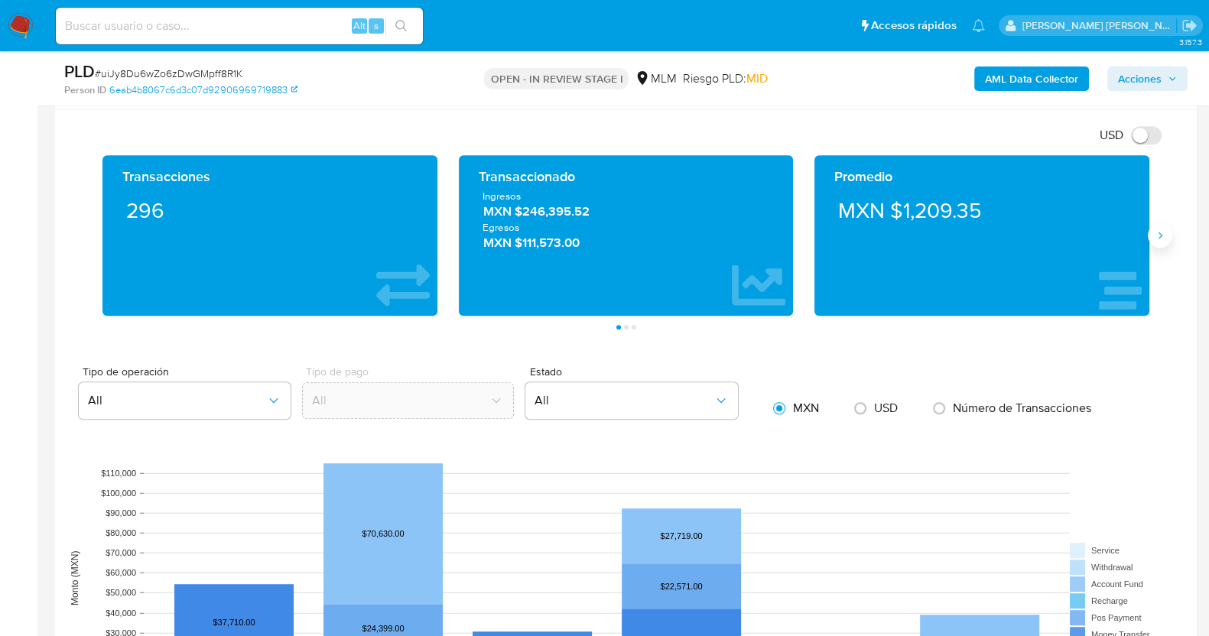
click at [1169, 241] on button "Siguiente" at bounding box center [1159, 235] width 24 height 24
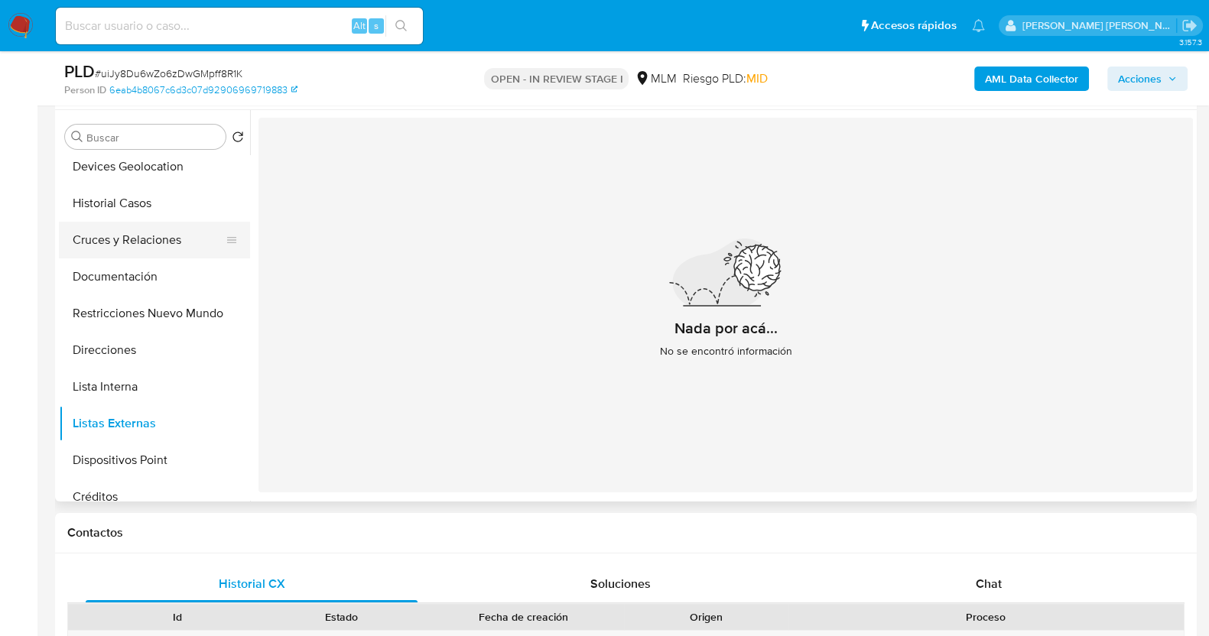
scroll to position [0, 0]
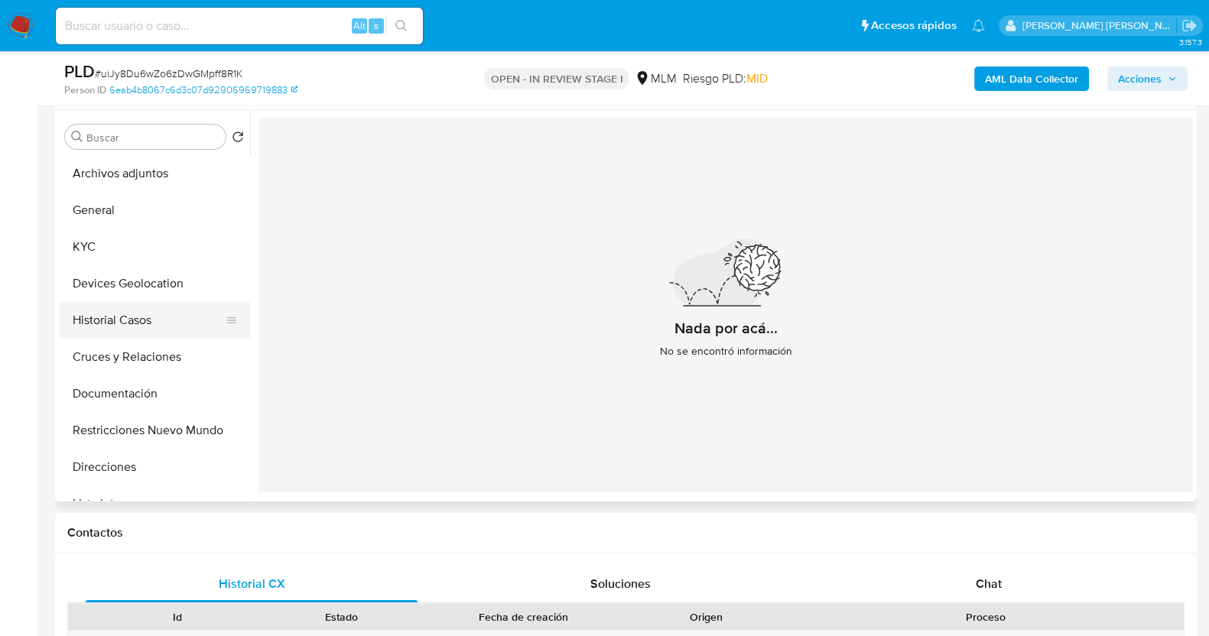
click at [158, 326] on button "Historial Casos" at bounding box center [148, 320] width 179 height 37
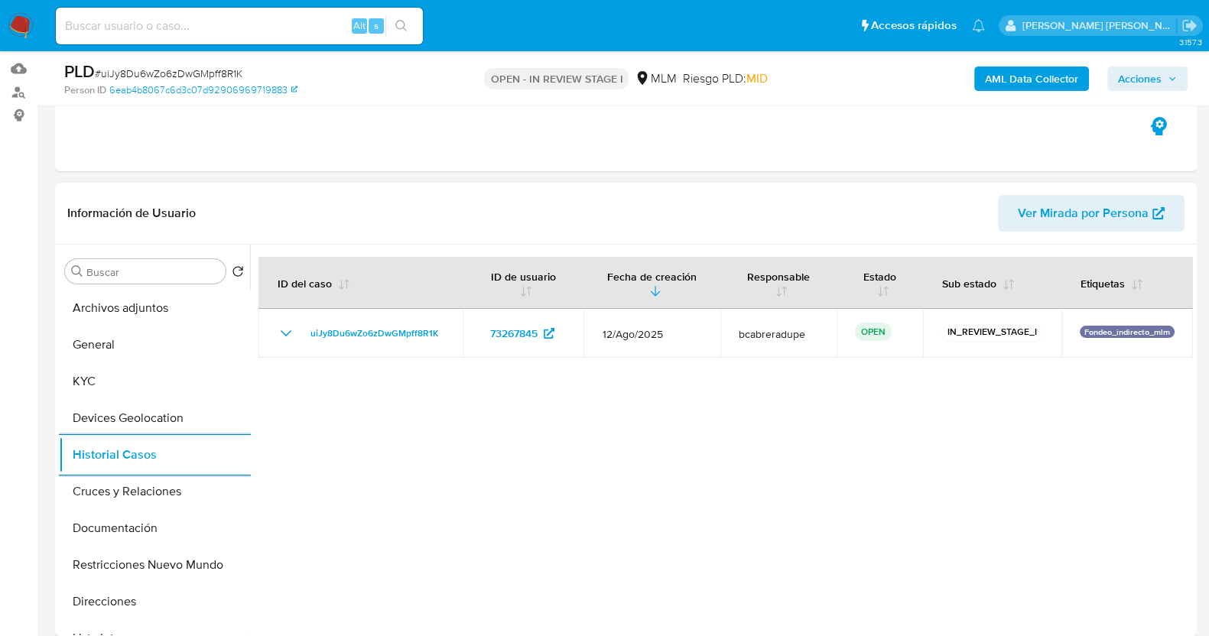
scroll to position [287, 0]
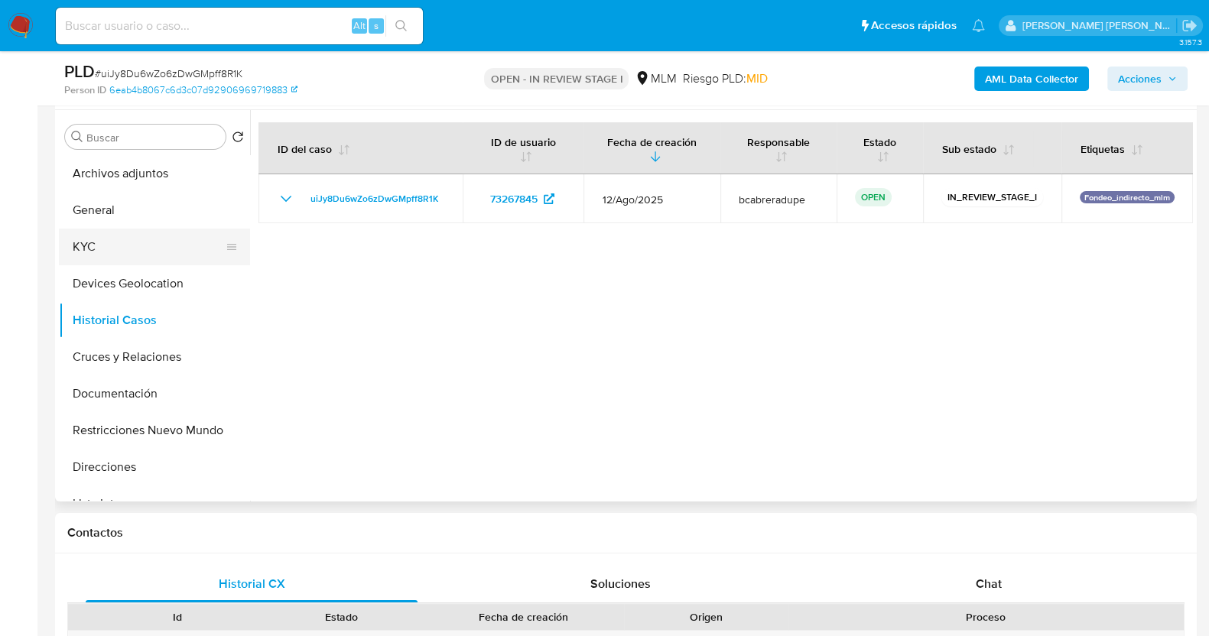
drag, startPoint x: 112, startPoint y: 243, endPoint x: 134, endPoint y: 245, distance: 22.3
click at [115, 243] on button "KYC" at bounding box center [148, 247] width 179 height 37
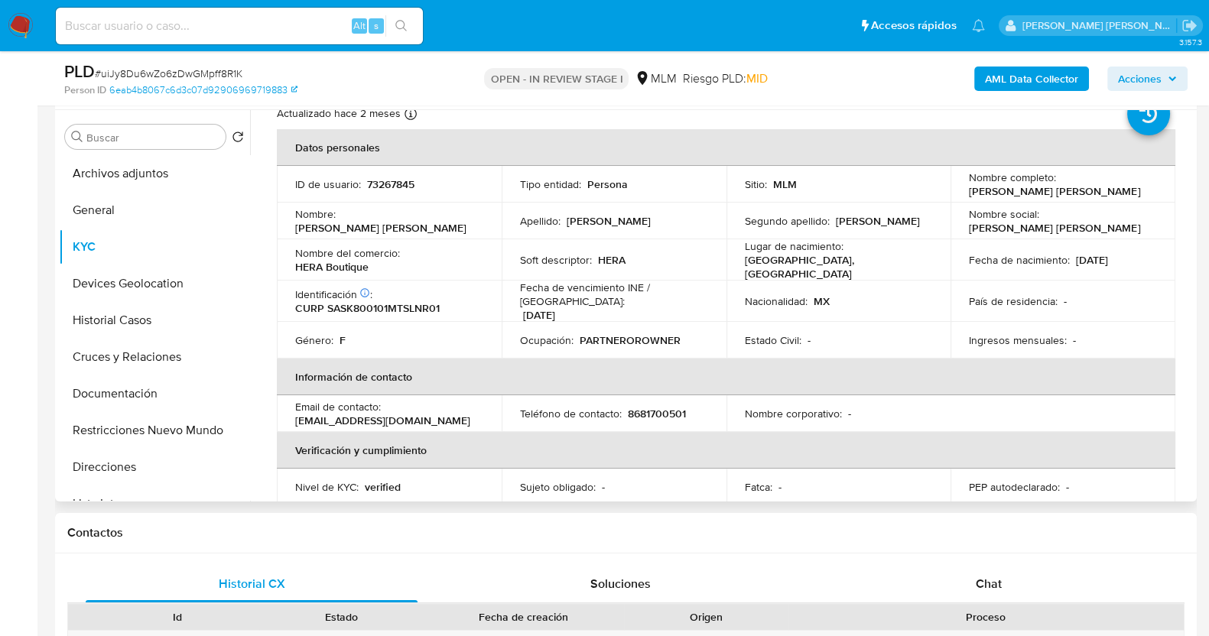
scroll to position [0, 0]
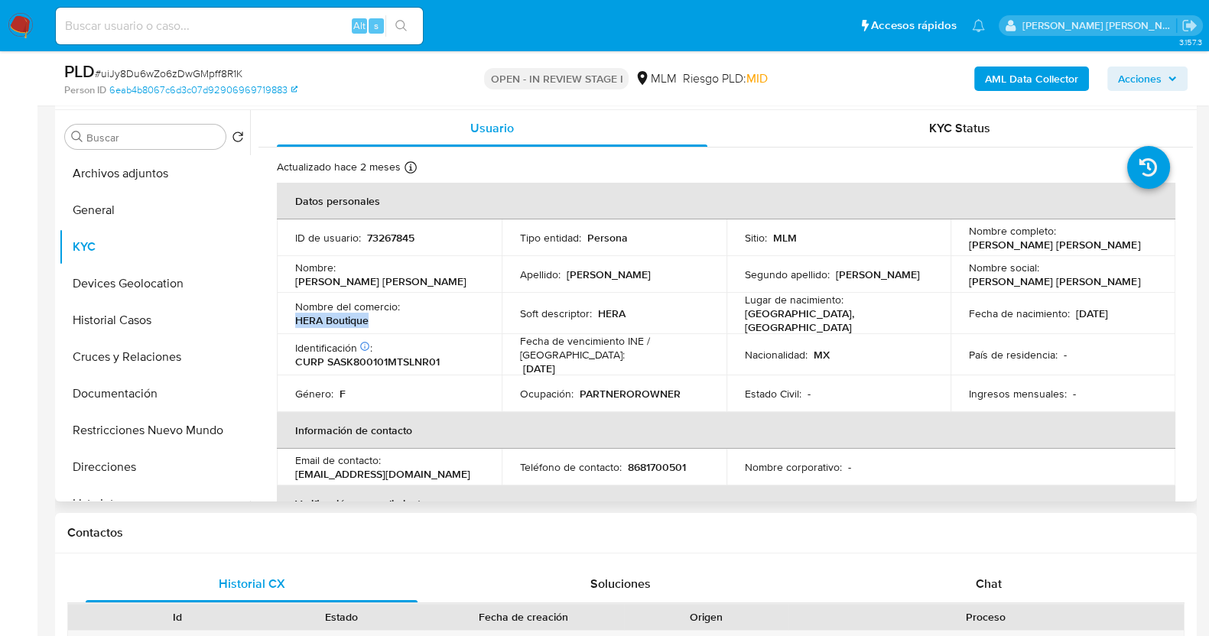
drag, startPoint x: 378, startPoint y: 318, endPoint x: 290, endPoint y: 320, distance: 87.9
click at [290, 320] on td "Nombre del comercio : HERA Boutique" at bounding box center [389, 313] width 225 height 41
copy p "HERA Boutique"
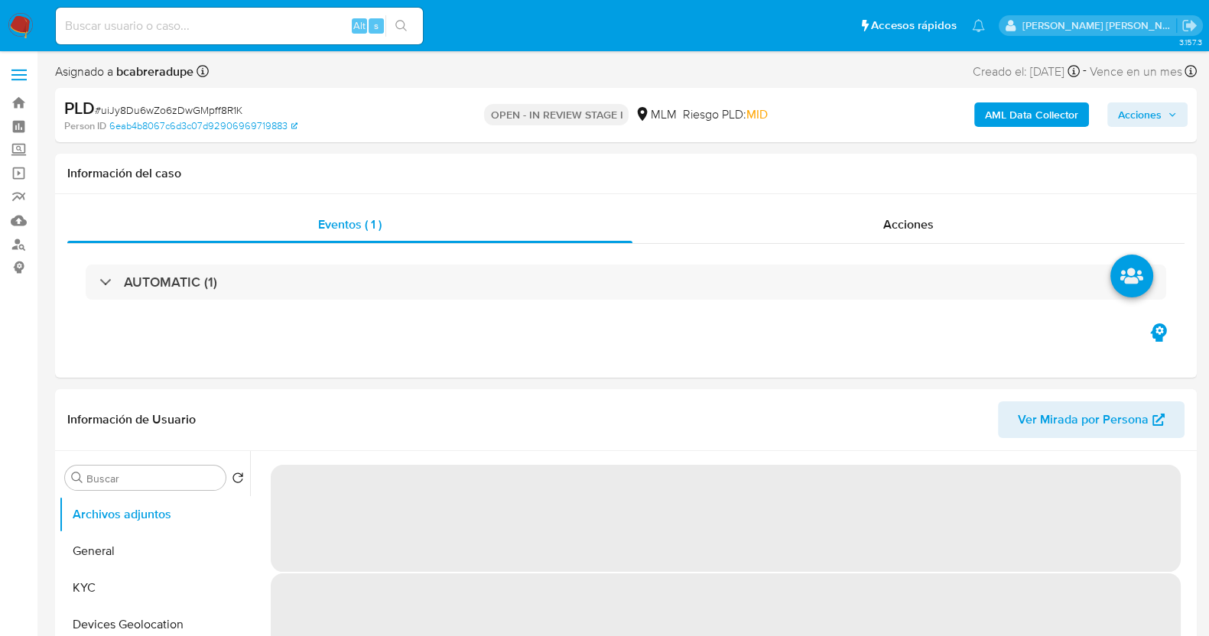
select select "10"
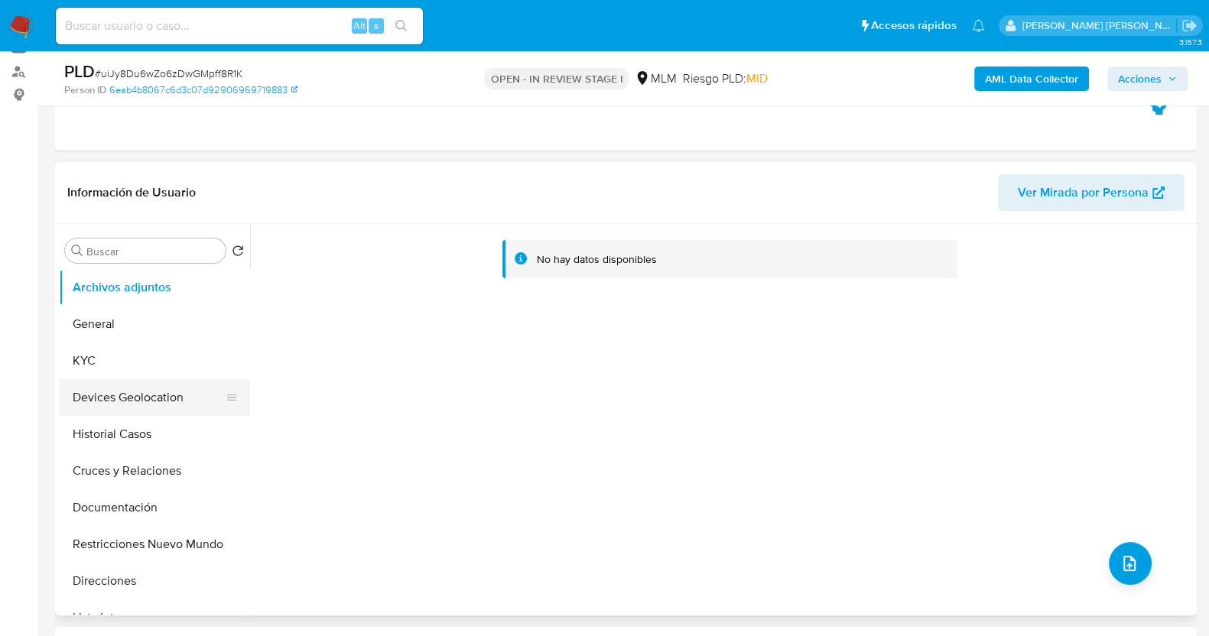
scroll to position [190, 0]
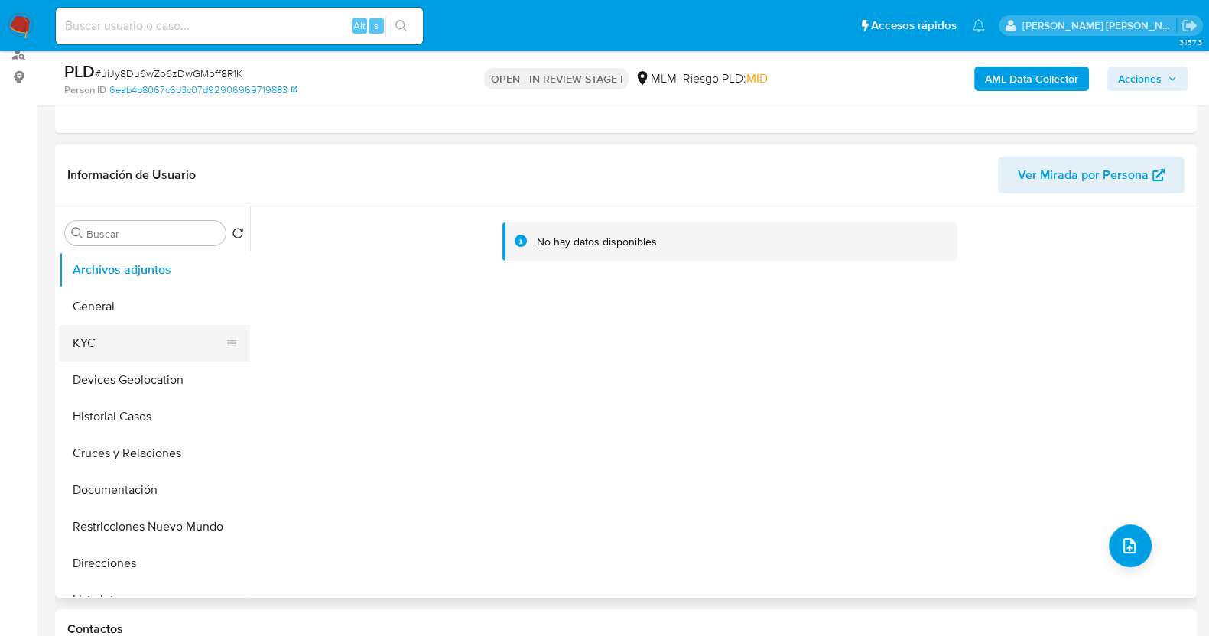
click at [144, 346] on button "KYC" at bounding box center [148, 343] width 179 height 37
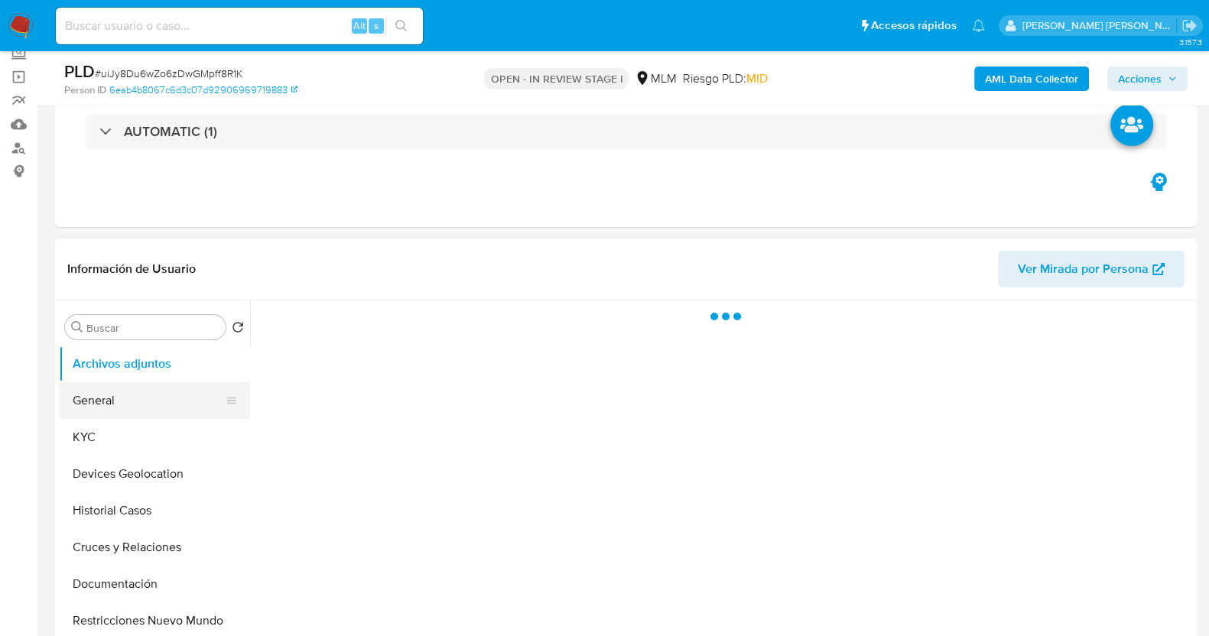
scroll to position [190, 0]
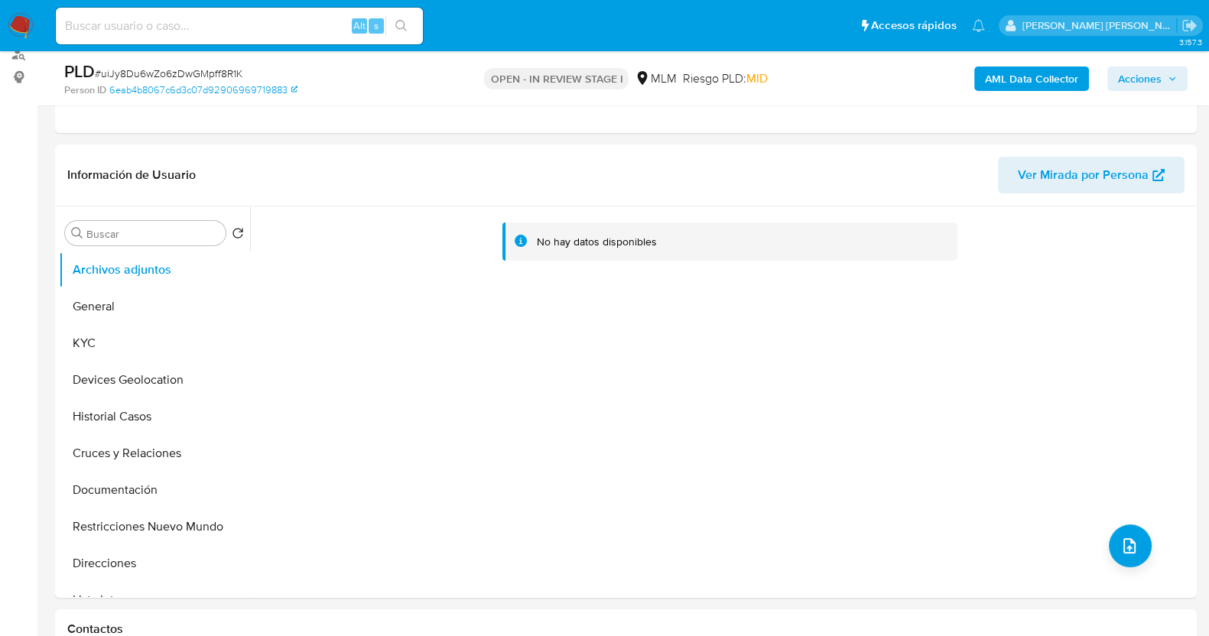
select select "10"
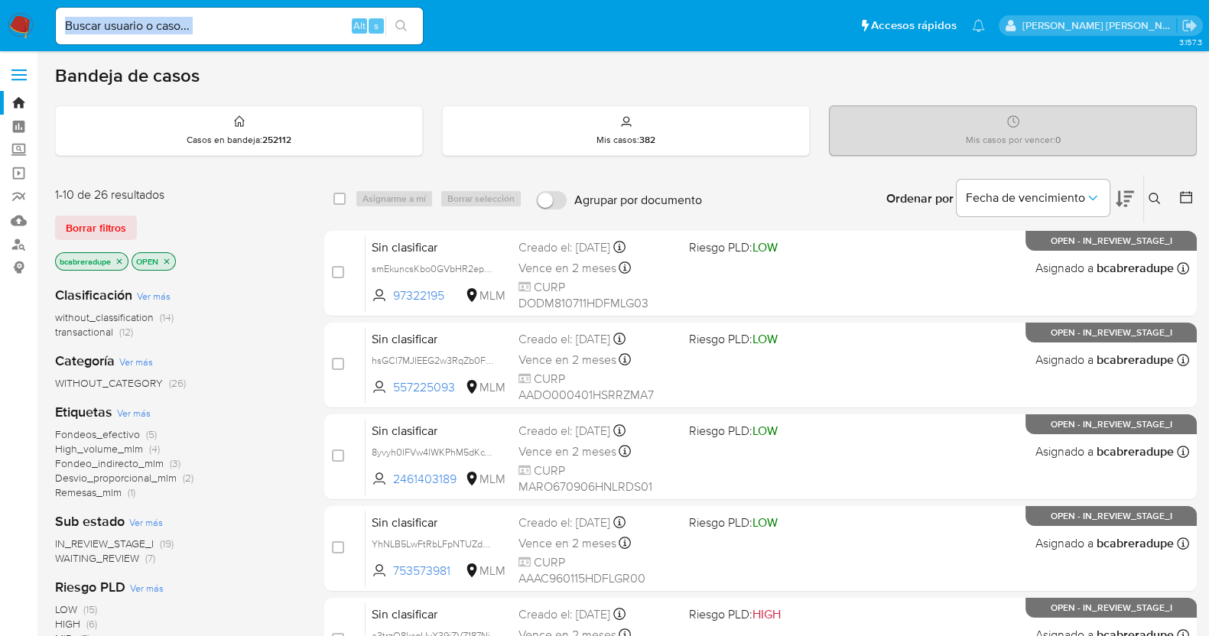
drag, startPoint x: 233, startPoint y: 36, endPoint x: 283, endPoint y: 21, distance: 52.0
click at [235, 32] on div "Alt s" at bounding box center [239, 26] width 367 height 37
click at [312, 34] on input at bounding box center [239, 26] width 367 height 20
paste input "2112038338"
type input "2112038338"
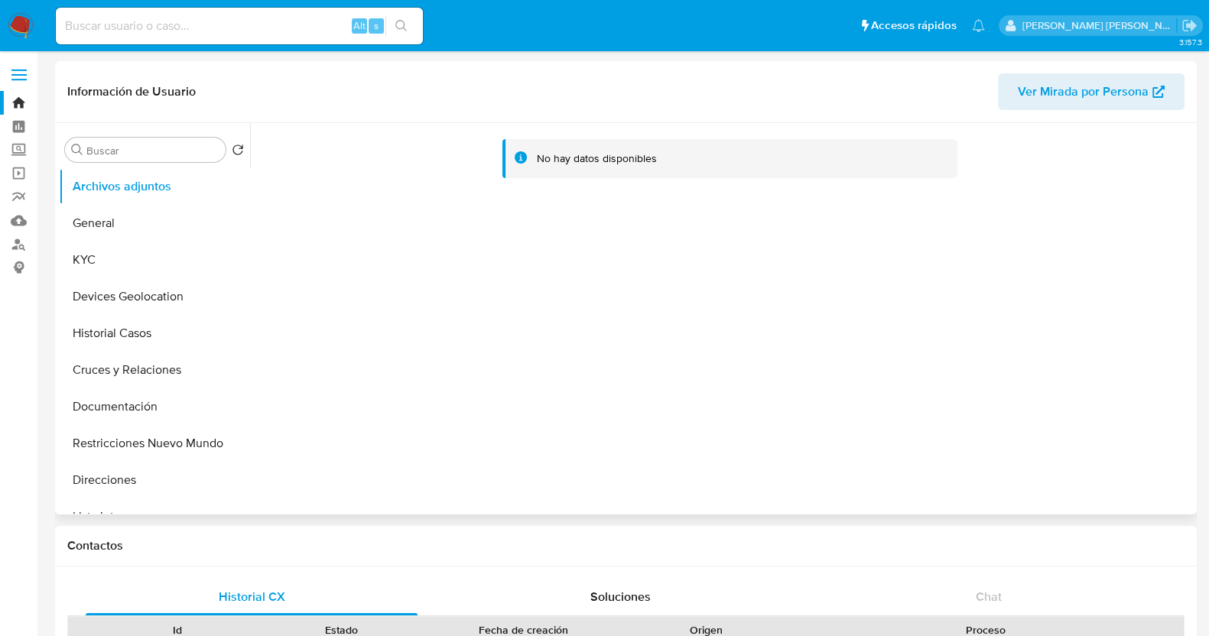
select select "10"
click at [129, 267] on button "KYC" at bounding box center [148, 260] width 179 height 37
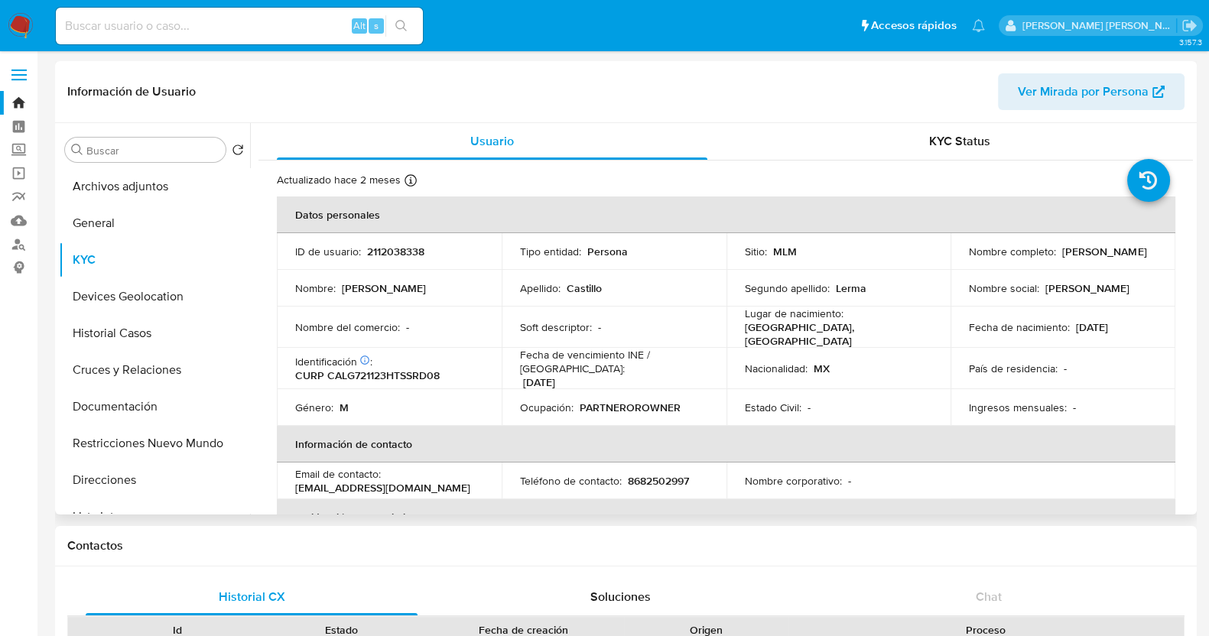
click at [818, 95] on header "Información de Usuario Ver Mirada por Persona" at bounding box center [625, 91] width 1117 height 37
drag, startPoint x: 128, startPoint y: 339, endPoint x: 340, endPoint y: 274, distance: 221.7
click at [128, 339] on button "Historial Casos" at bounding box center [154, 333] width 191 height 37
